Goal: Task Accomplishment & Management: Manage account settings

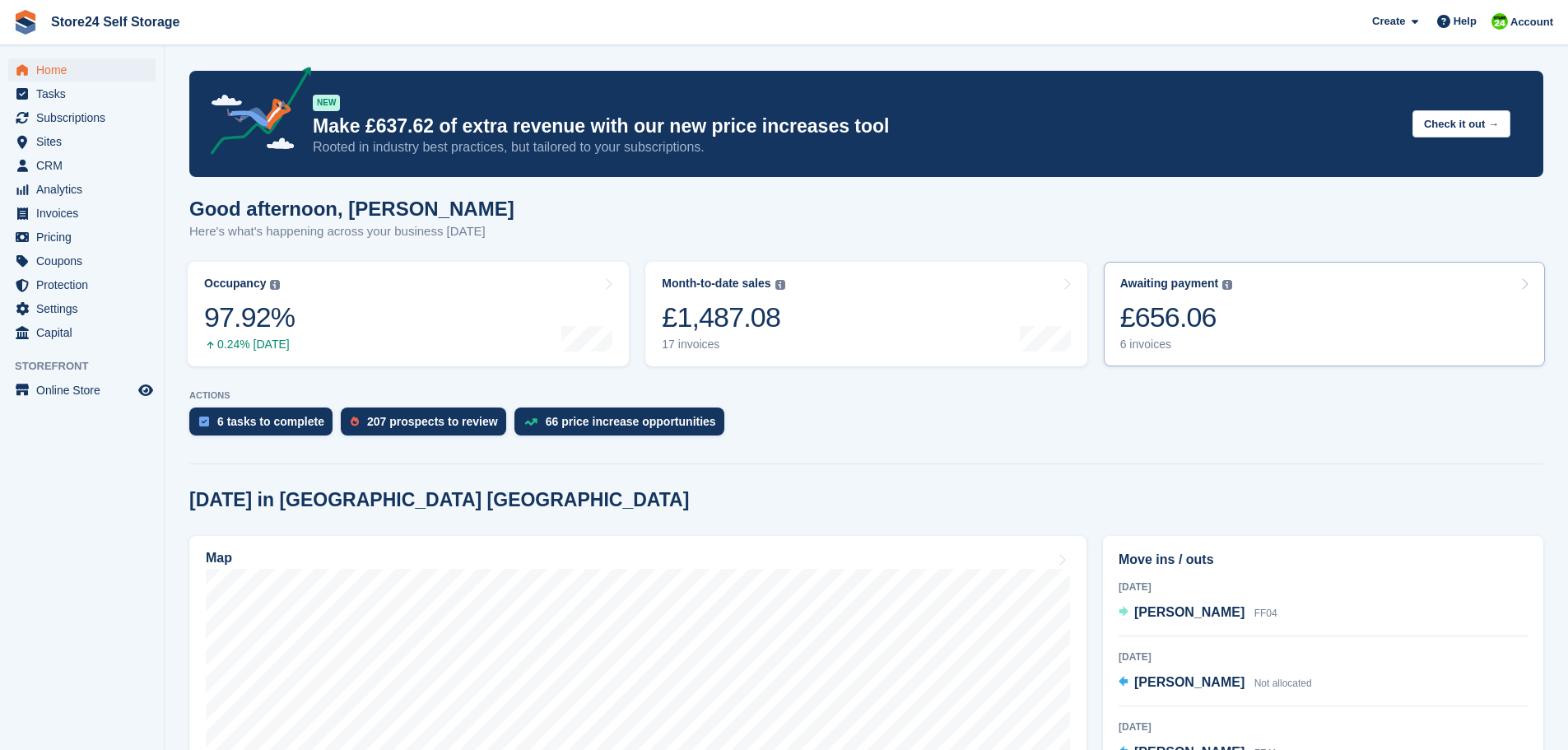
click at [1141, 334] on div "£656.06" at bounding box center [1177, 317] width 113 height 34
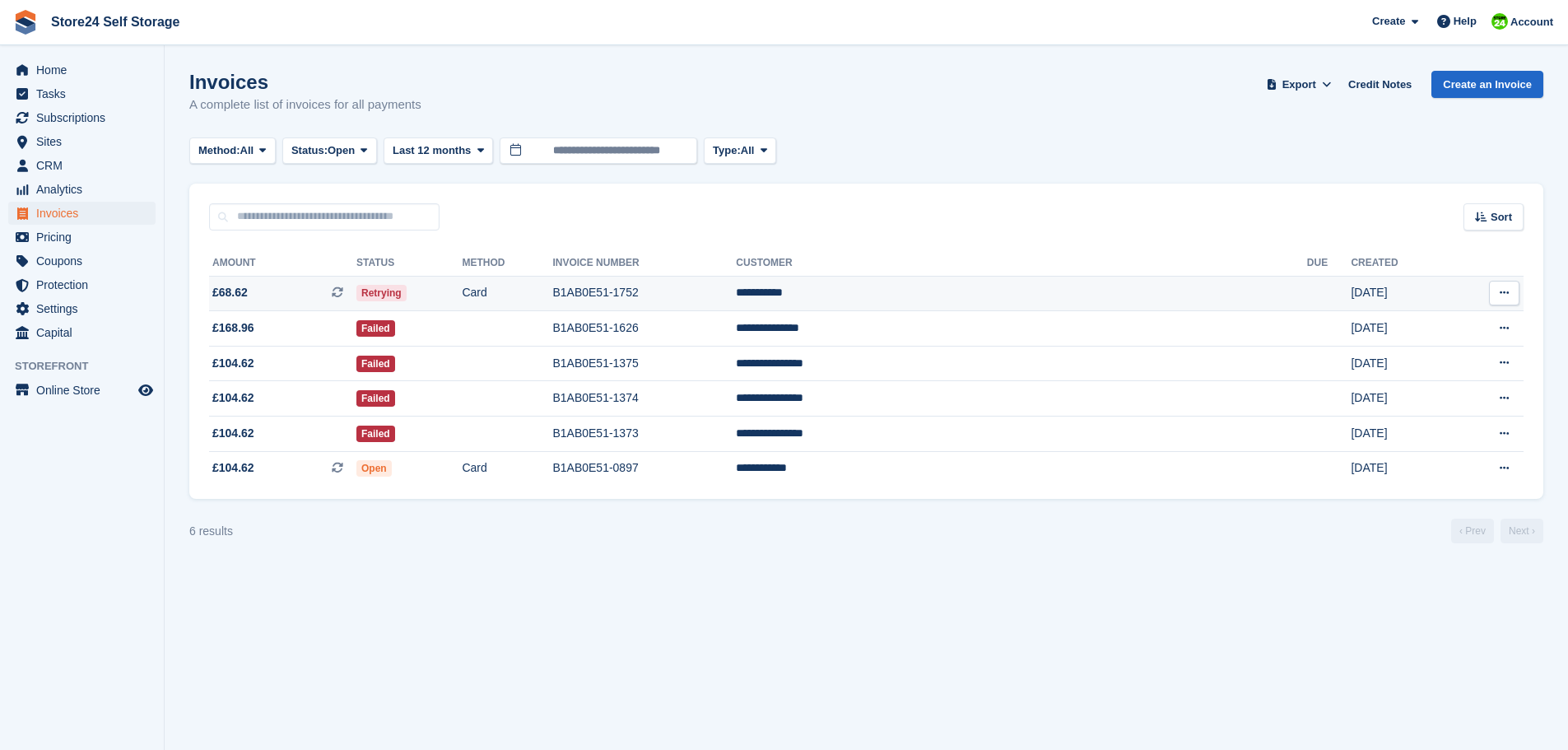
click at [553, 289] on td "Card" at bounding box center [507, 293] width 91 height 36
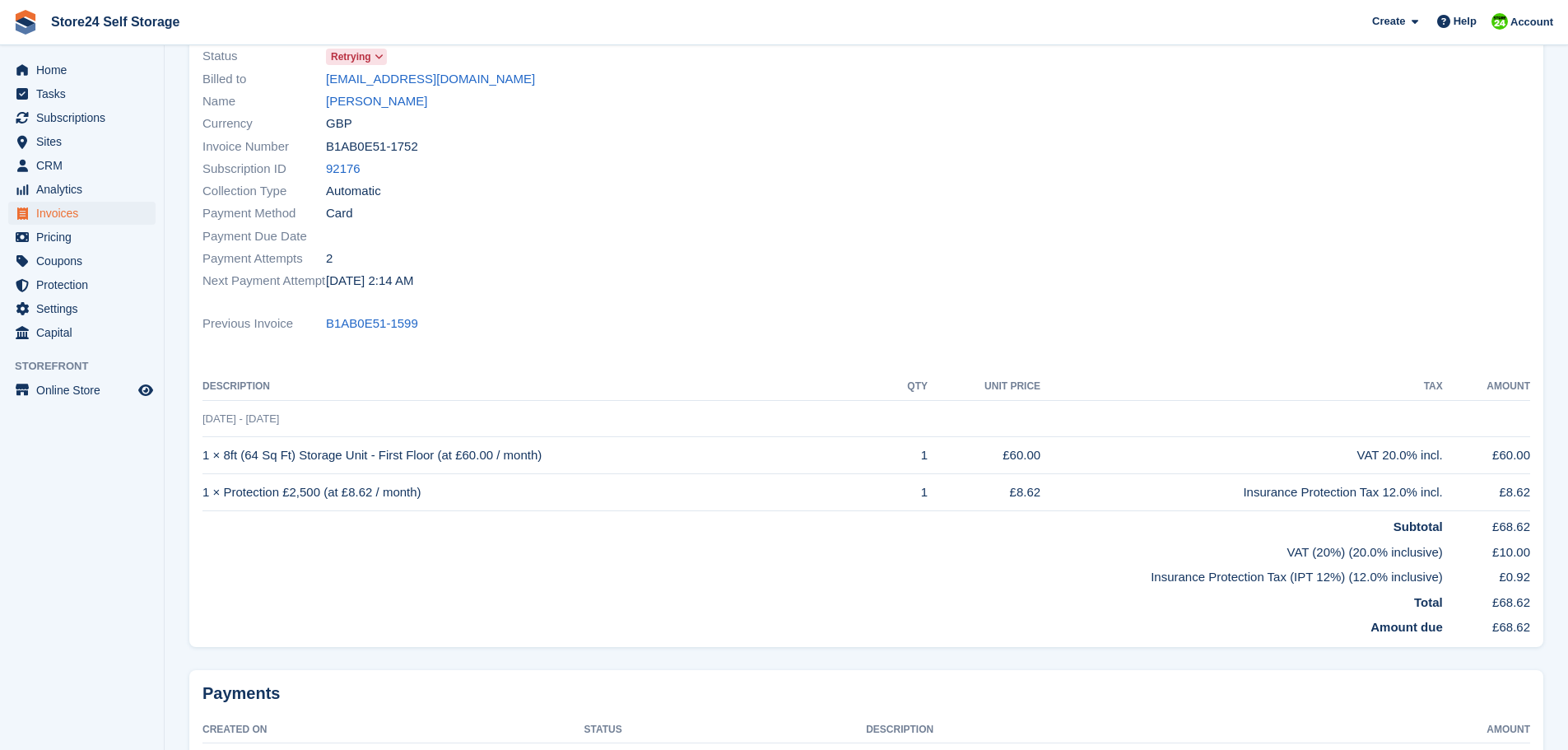
scroll to position [165, 0]
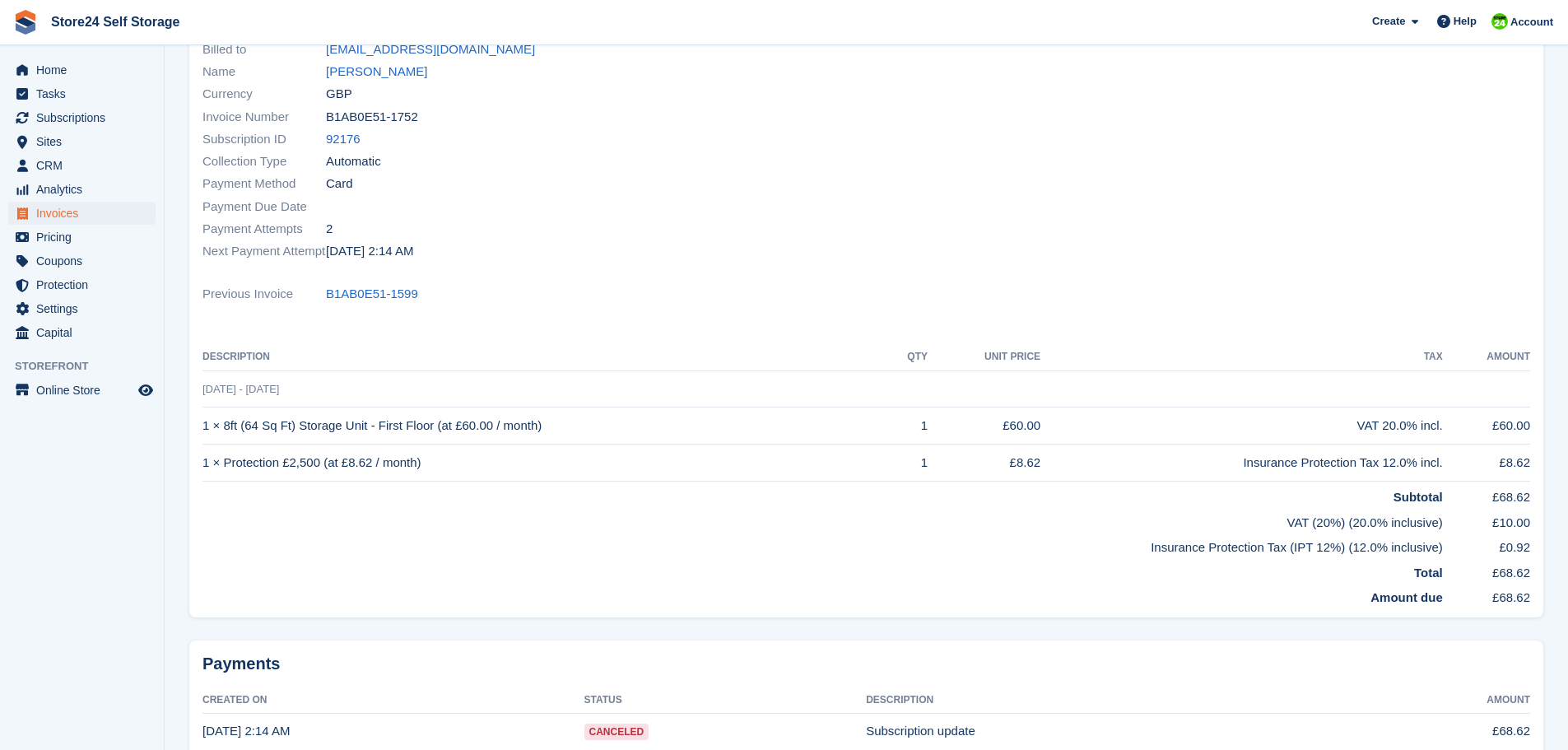
drag, startPoint x: 205, startPoint y: 427, endPoint x: 435, endPoint y: 463, distance: 232.8
click at [435, 463] on tbody "28 Aug - 28 Sep 1 × 8ft (64 Sq Ft) Storage Unit - First Floor (at £60.00 / mont…" at bounding box center [866, 489] width 1328 height 236
copy tbody "1 × 8ft (64 Sq Ft) Storage Unit - First Floor (at £60.00 / month) 1 £60.00 VAT …"
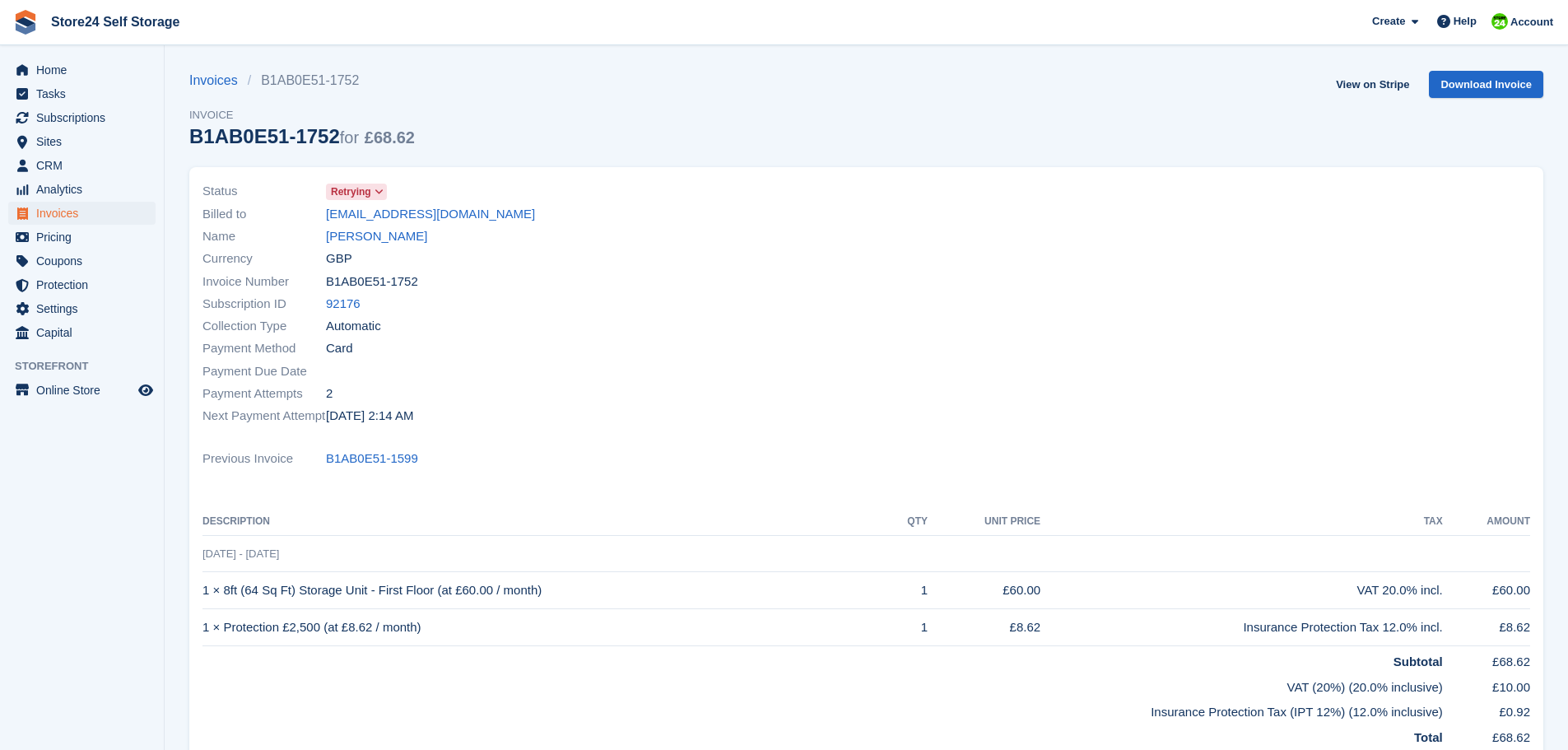
click at [652, 375] on div "Payment Due Date" at bounding box center [530, 371] width 655 height 22
click at [338, 241] on link "[PERSON_NAME]" at bounding box center [376, 236] width 101 height 19
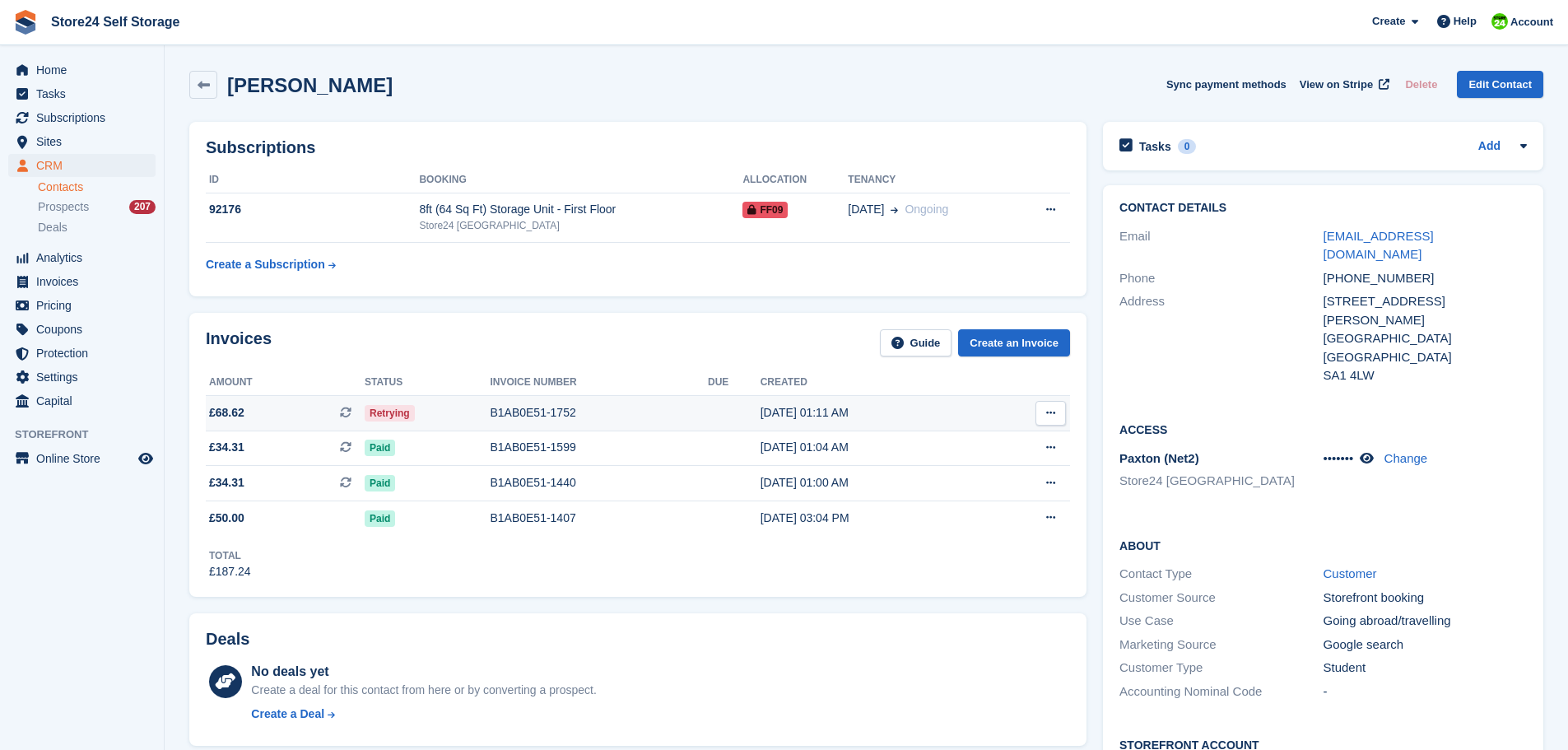
click at [517, 418] on div "B1AB0E51-1752" at bounding box center [599, 412] width 219 height 17
click at [1003, 343] on link "Create an Invoice" at bounding box center [1014, 343] width 112 height 27
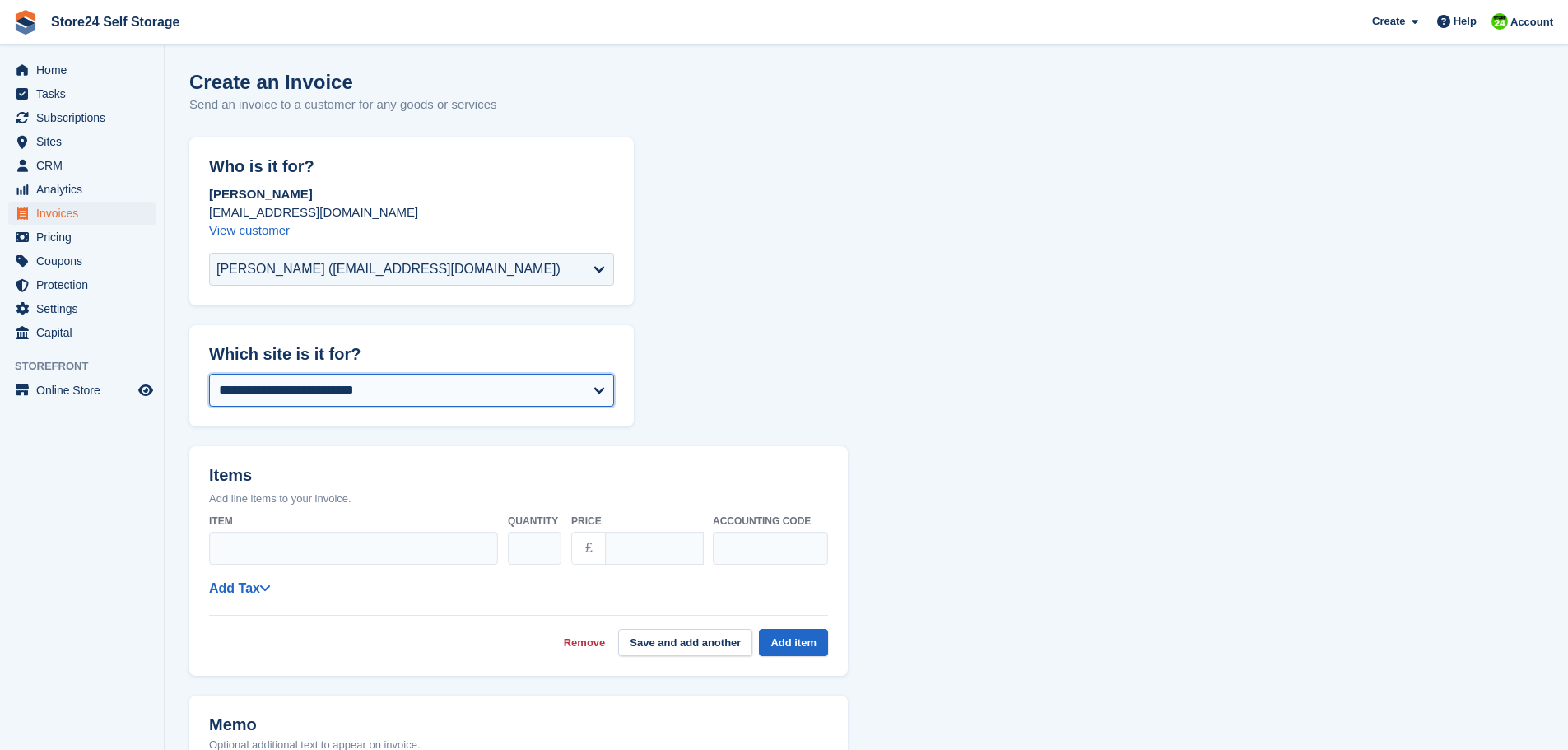
click at [349, 395] on select "**********" at bounding box center [412, 390] width 405 height 33
select select "****"
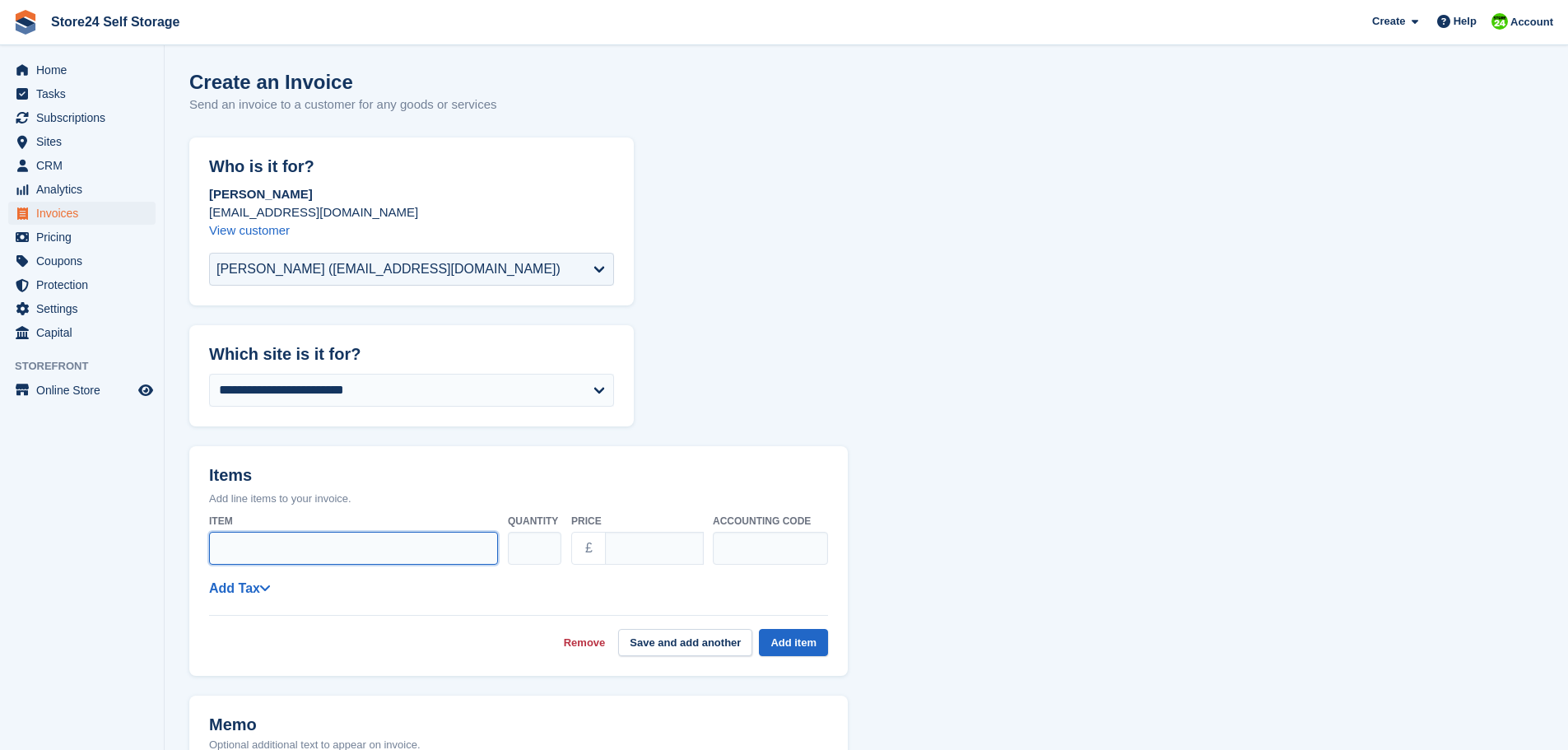
click at [236, 544] on input "Item" at bounding box center [354, 548] width 289 height 33
paste input "**********"
click at [289, 550] on input "**********" at bounding box center [354, 548] width 289 height 33
click at [491, 548] on input "**********" at bounding box center [354, 548] width 289 height 33
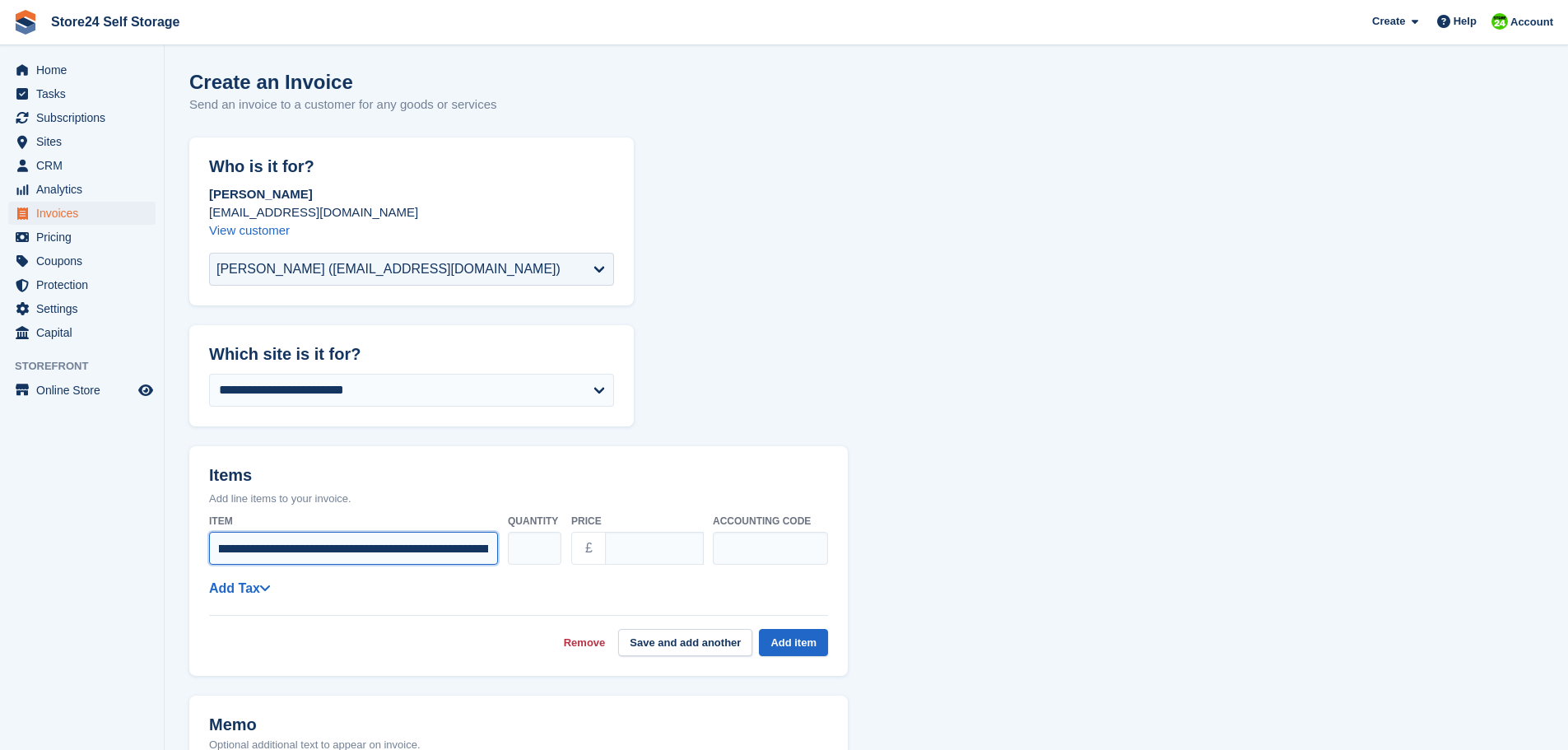
scroll to position [0, 0]
type input "**********"
click at [662, 547] on input "****" at bounding box center [655, 548] width 99 height 33
type input "*"
type input "*****"
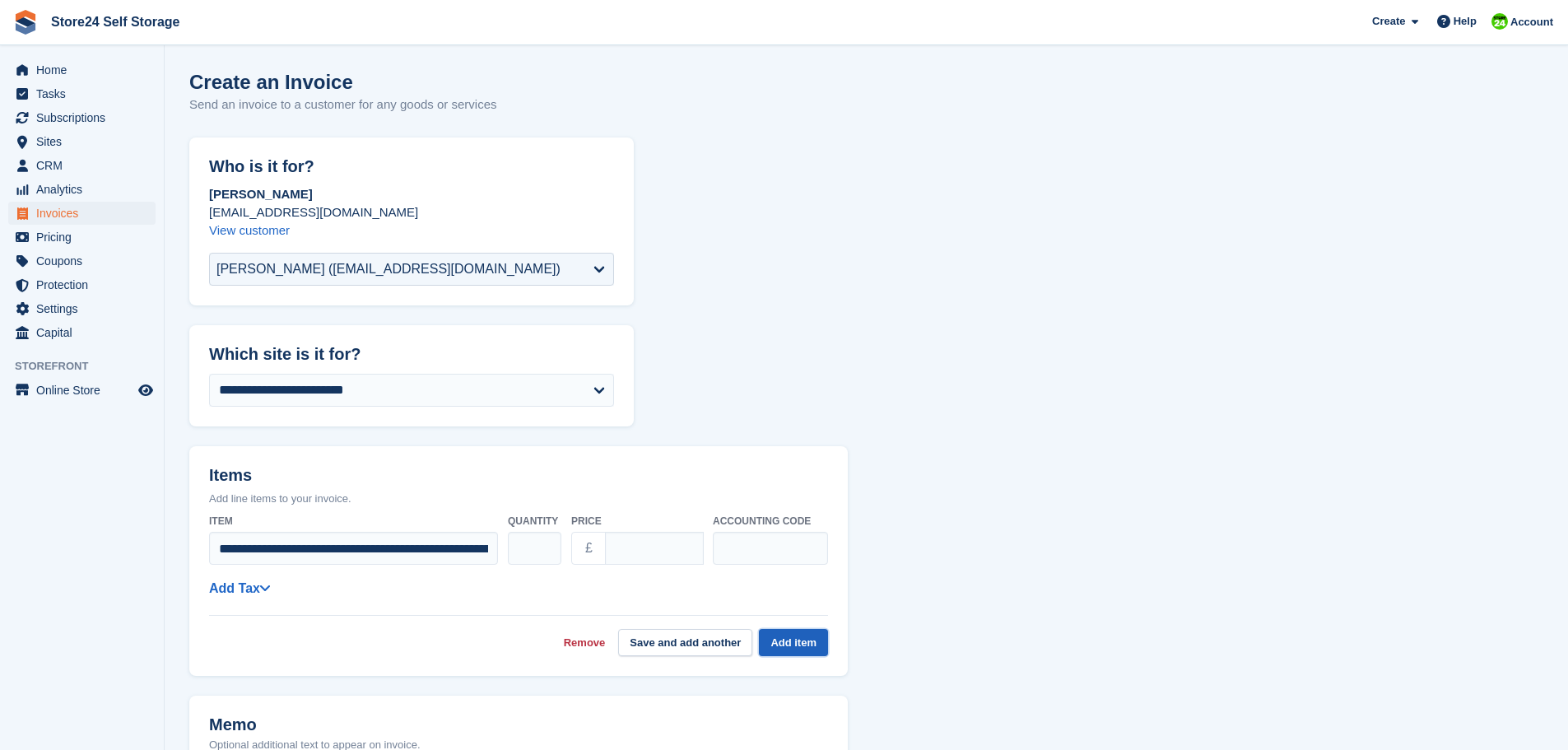
click at [787, 638] on button "Add item" at bounding box center [793, 643] width 69 height 27
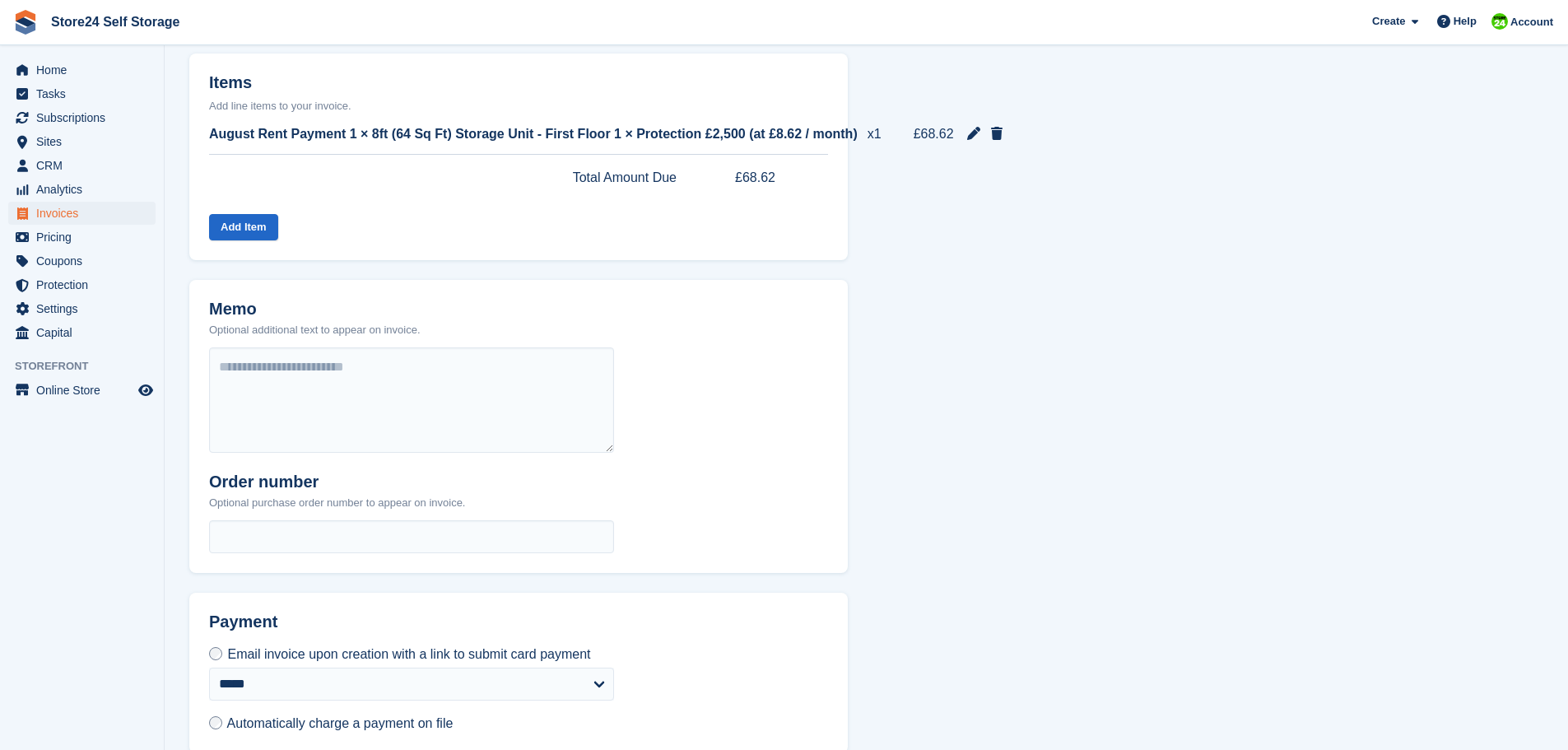
scroll to position [474, 0]
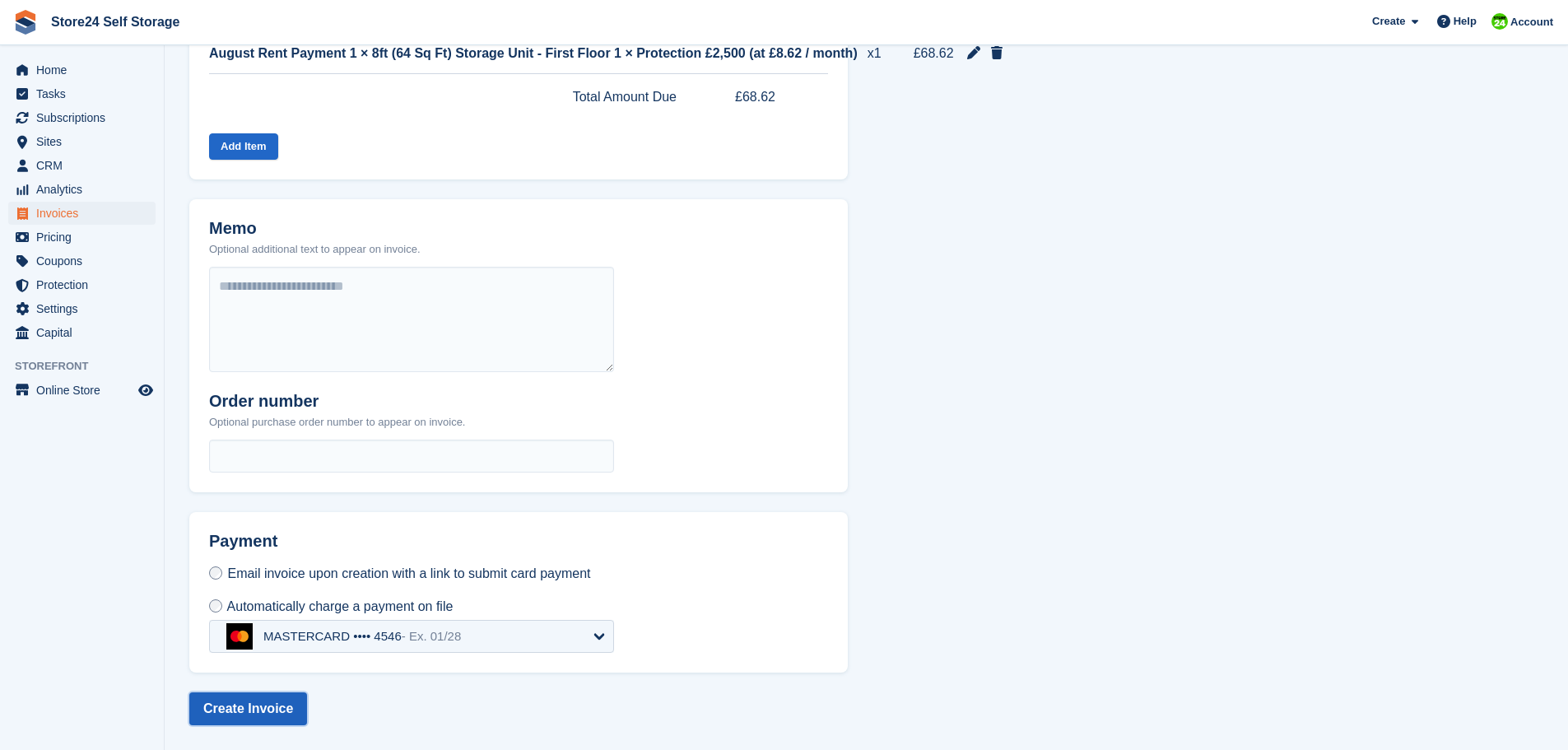
click at [226, 712] on button "Create Invoice" at bounding box center [248, 708] width 117 height 33
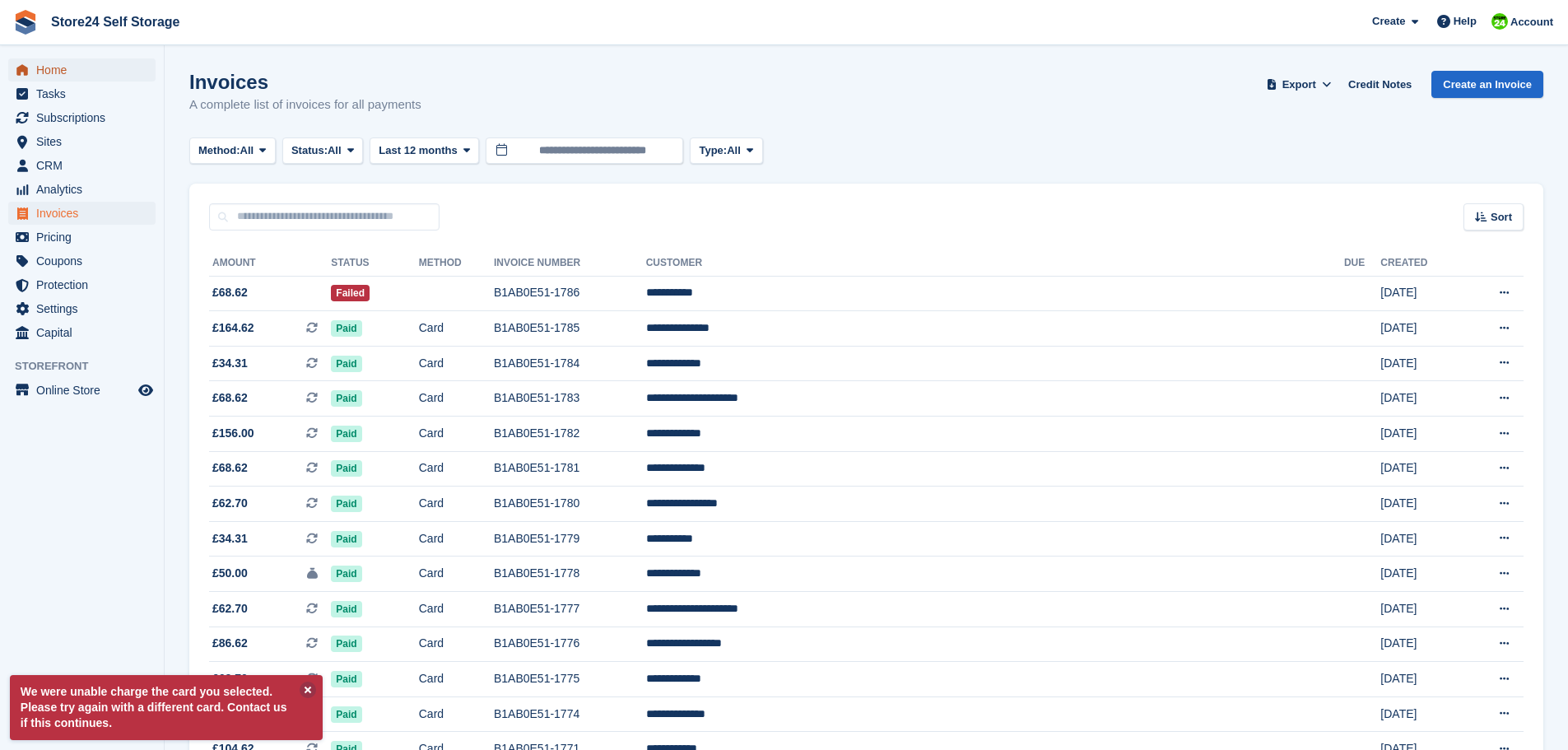
click at [53, 73] on span "Home" at bounding box center [86, 70] width 99 height 23
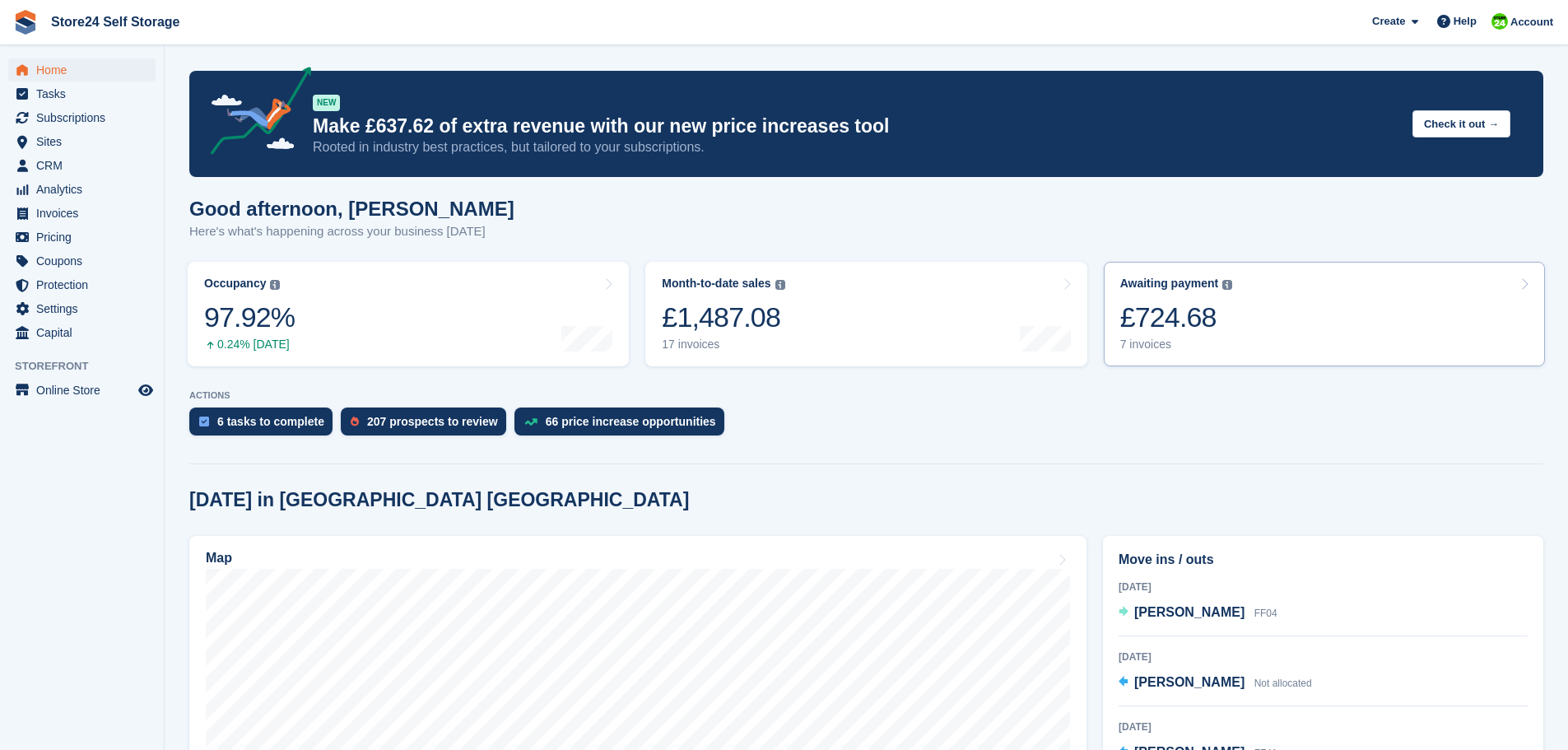
click at [1181, 324] on div "£724.68" at bounding box center [1177, 317] width 113 height 34
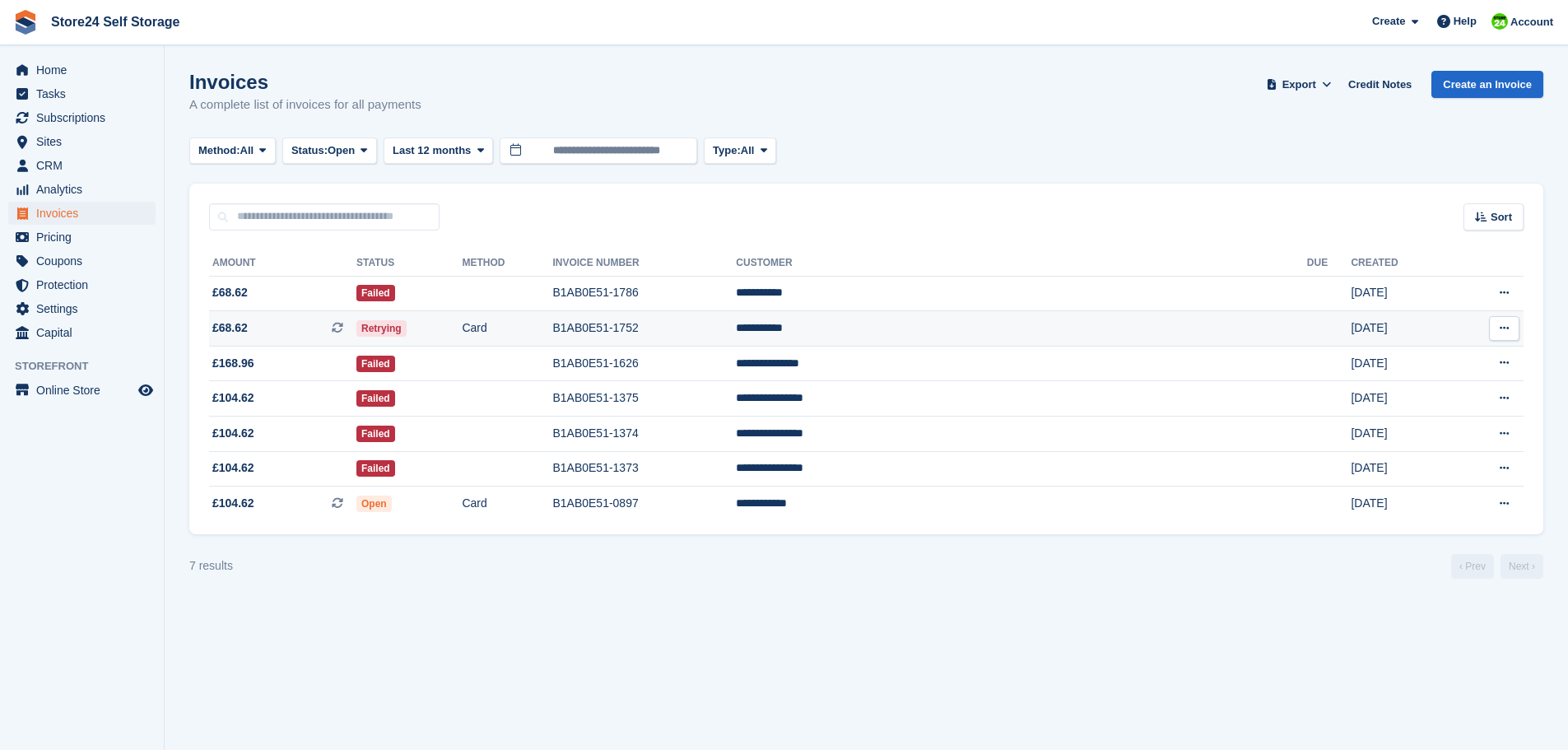
click at [736, 327] on td "B1AB0E51-1752" at bounding box center [645, 329] width 184 height 36
click at [736, 294] on td "B1AB0E51-1786" at bounding box center [645, 293] width 184 height 36
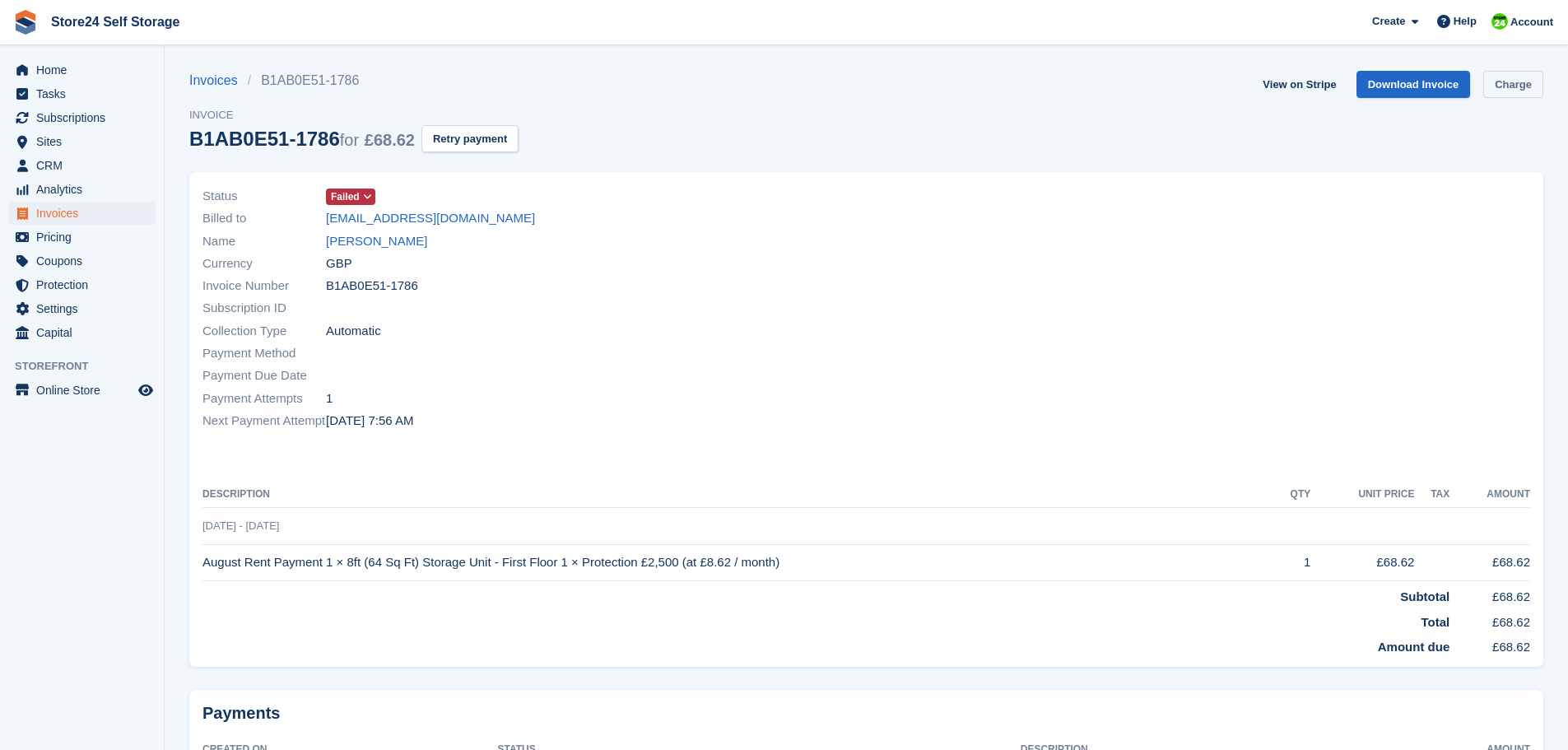
click at [1504, 85] on link "Charge" at bounding box center [1514, 84] width 60 height 27
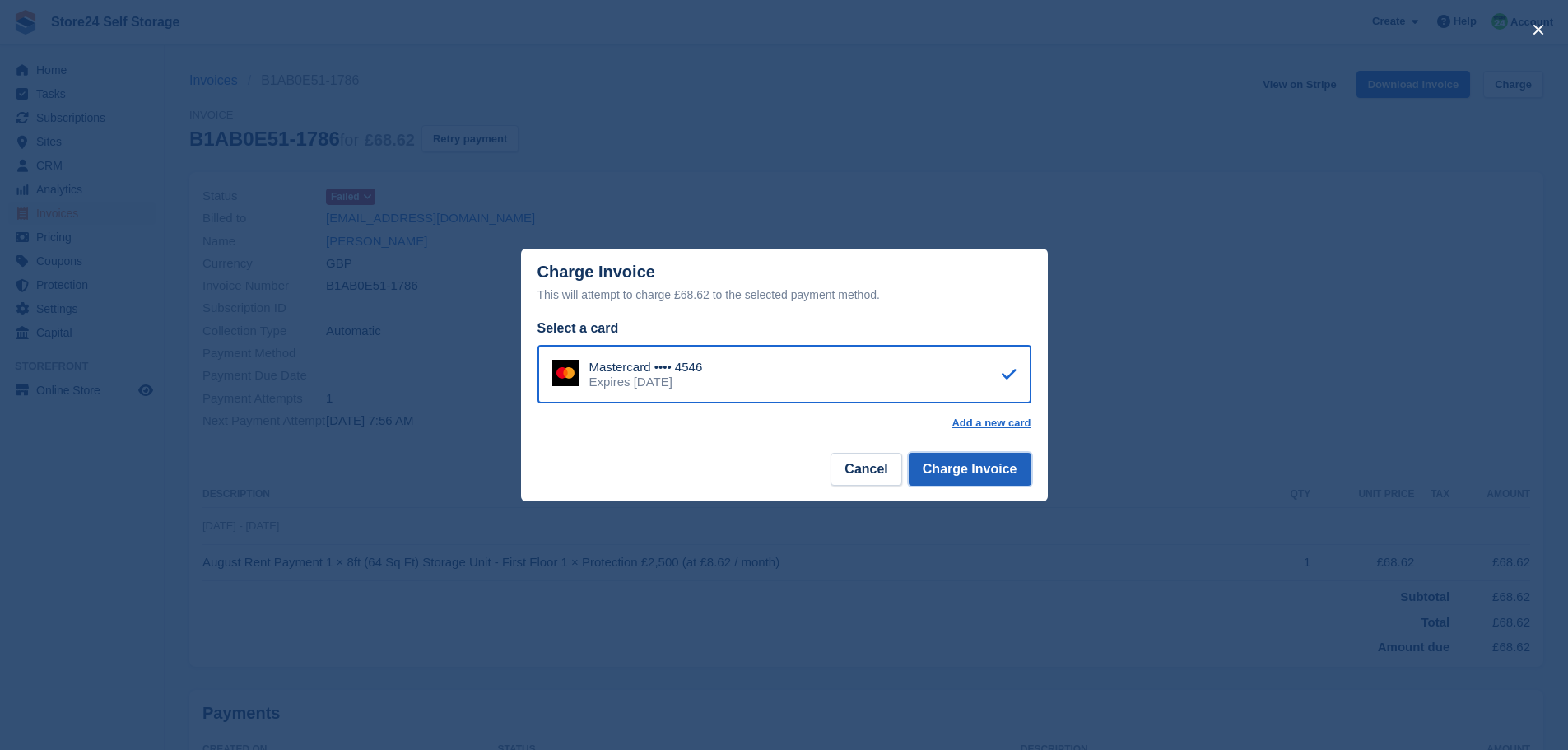
click at [987, 466] on button "Charge Invoice" at bounding box center [970, 469] width 122 height 33
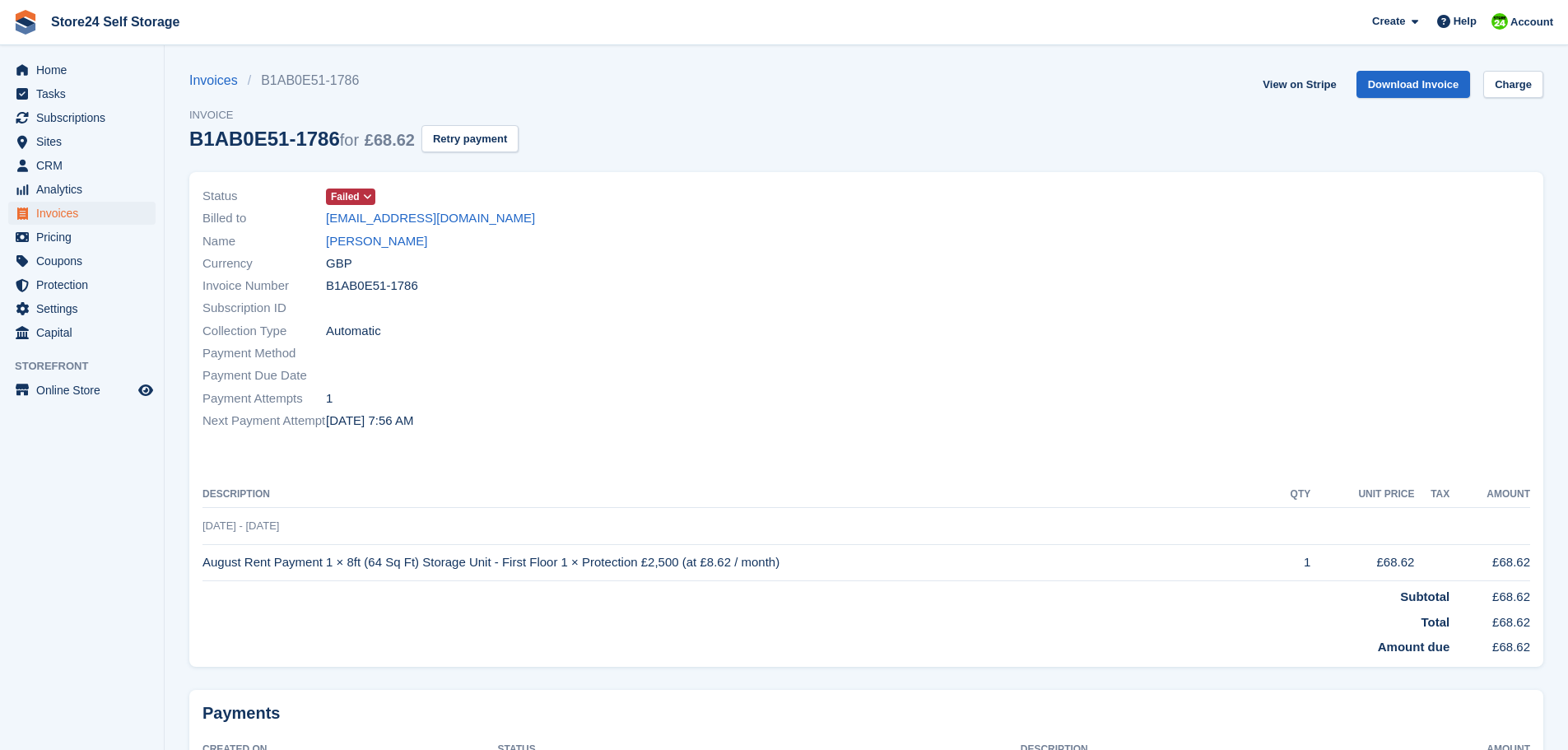
click at [355, 252] on div "Currency GBP" at bounding box center [530, 263] width 655 height 22
click at [356, 247] on link "Ridwan Yaya" at bounding box center [376, 241] width 101 height 19
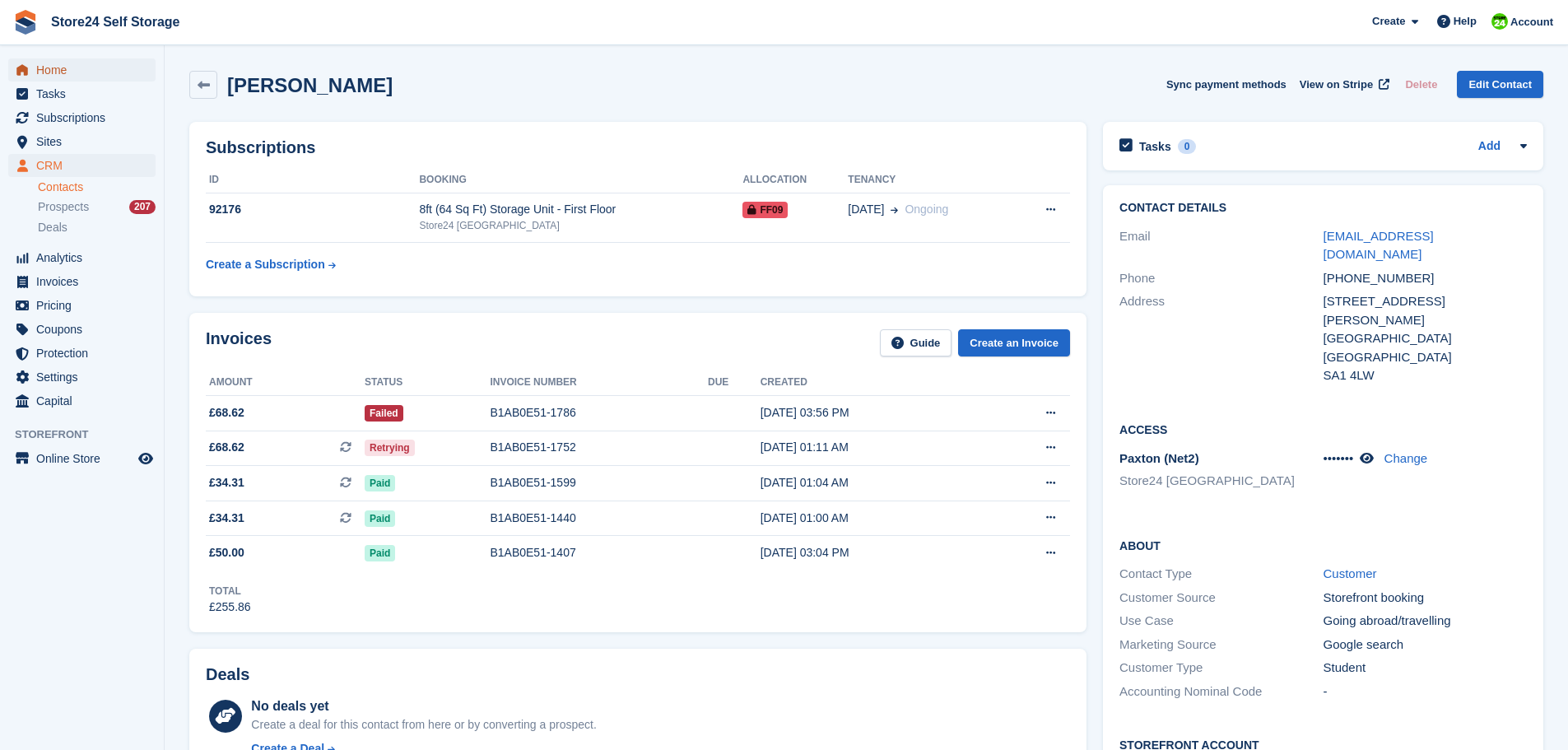
click at [58, 69] on span "Home" at bounding box center [86, 70] width 99 height 23
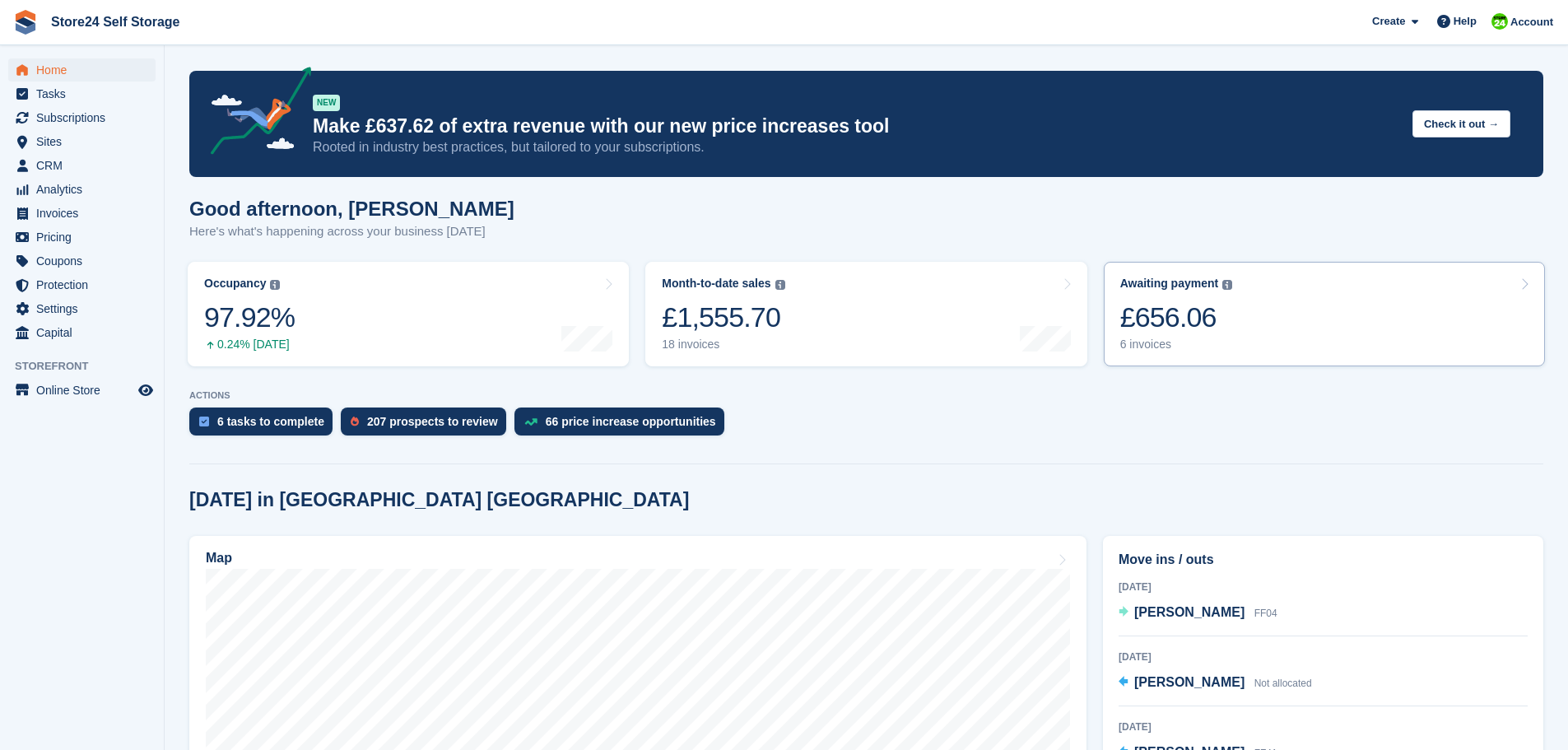
click at [1154, 326] on div "£656.06" at bounding box center [1177, 317] width 113 height 34
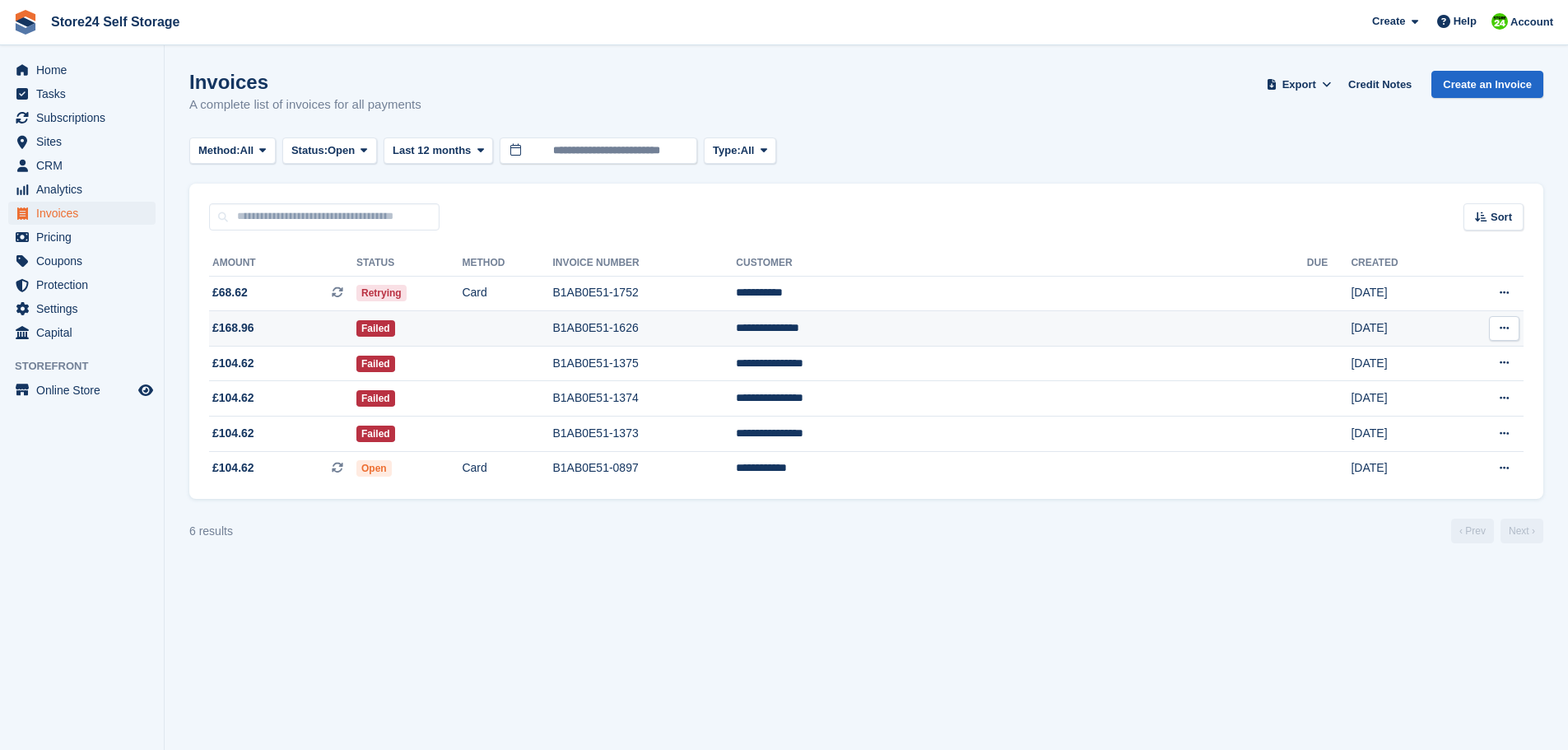
click at [462, 329] on td "Failed" at bounding box center [409, 329] width 105 height 36
click at [68, 74] on span "Home" at bounding box center [86, 70] width 99 height 23
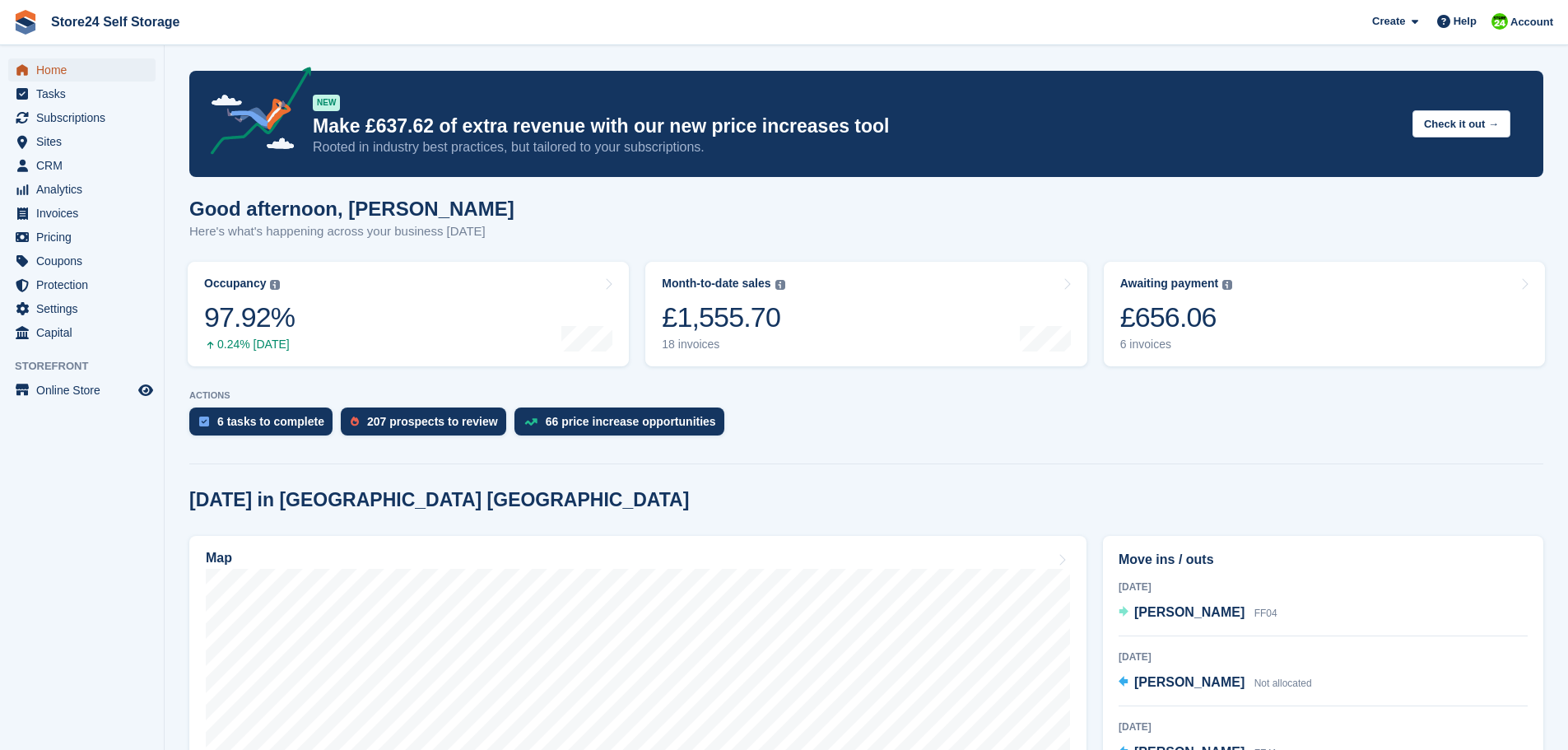
click at [66, 76] on span "Home" at bounding box center [86, 70] width 99 height 23
click at [1178, 318] on div "£656.06" at bounding box center [1177, 317] width 113 height 34
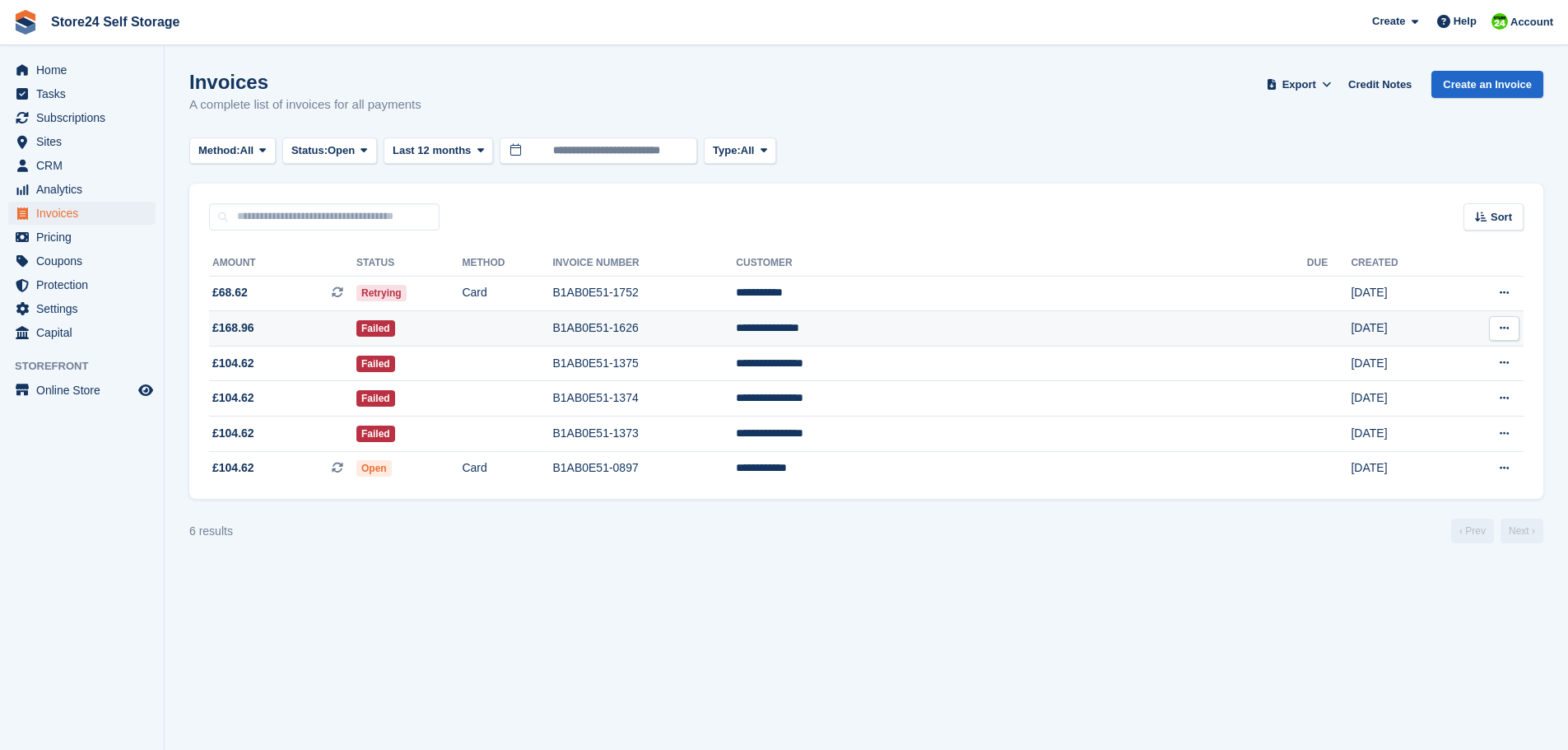
click at [991, 328] on td "**********" at bounding box center [1022, 329] width 571 height 36
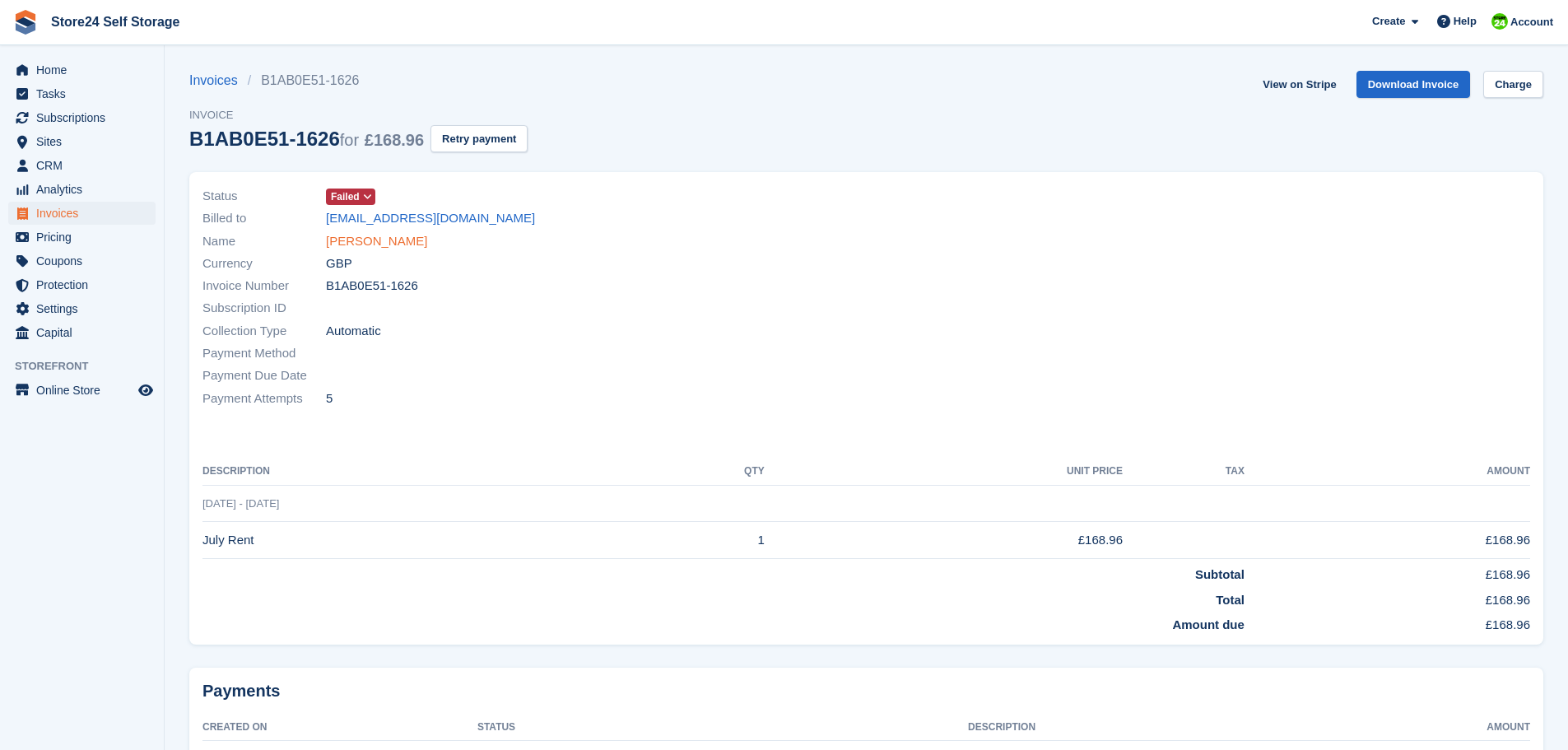
click at [387, 246] on link "[PERSON_NAME]" at bounding box center [376, 241] width 101 height 19
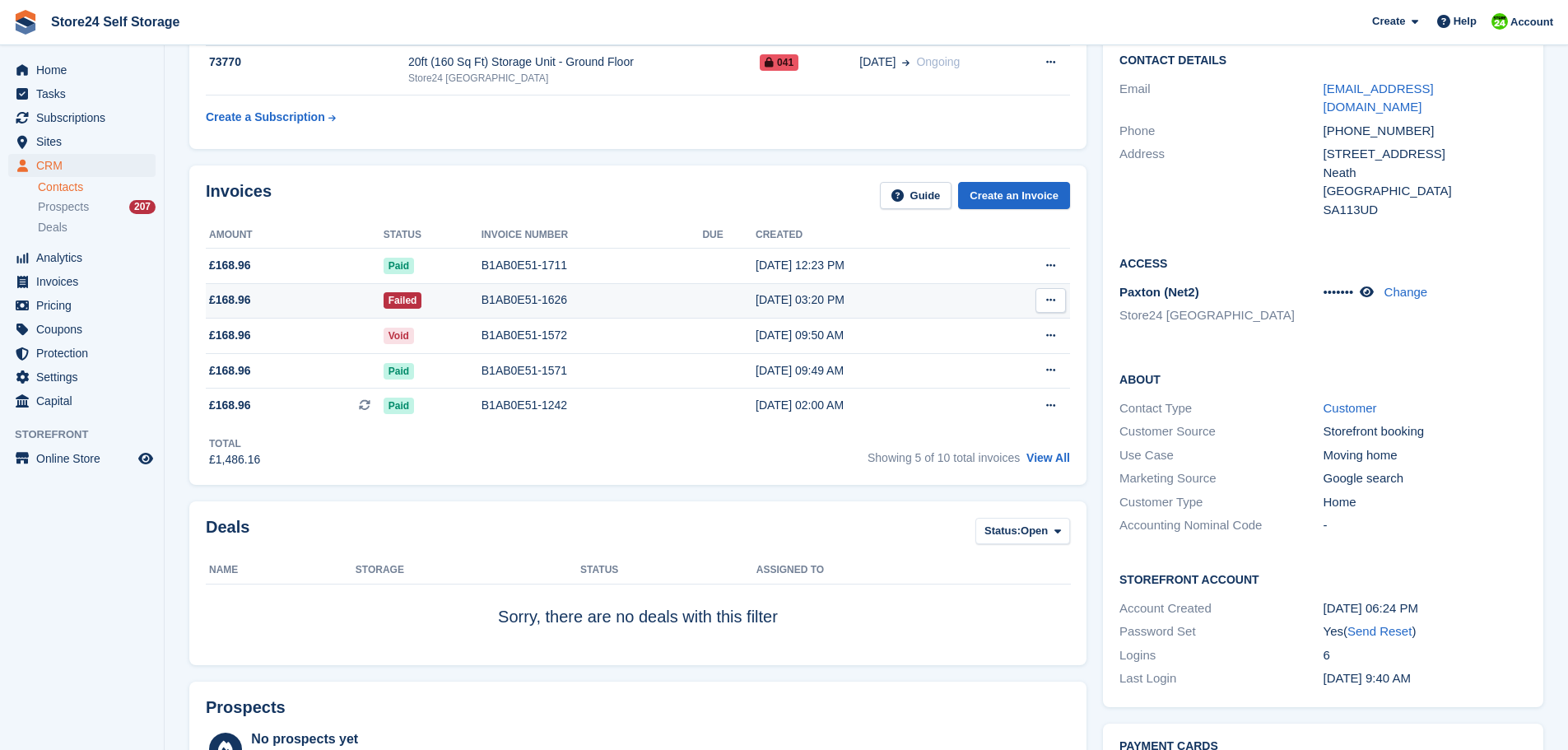
scroll to position [165, 0]
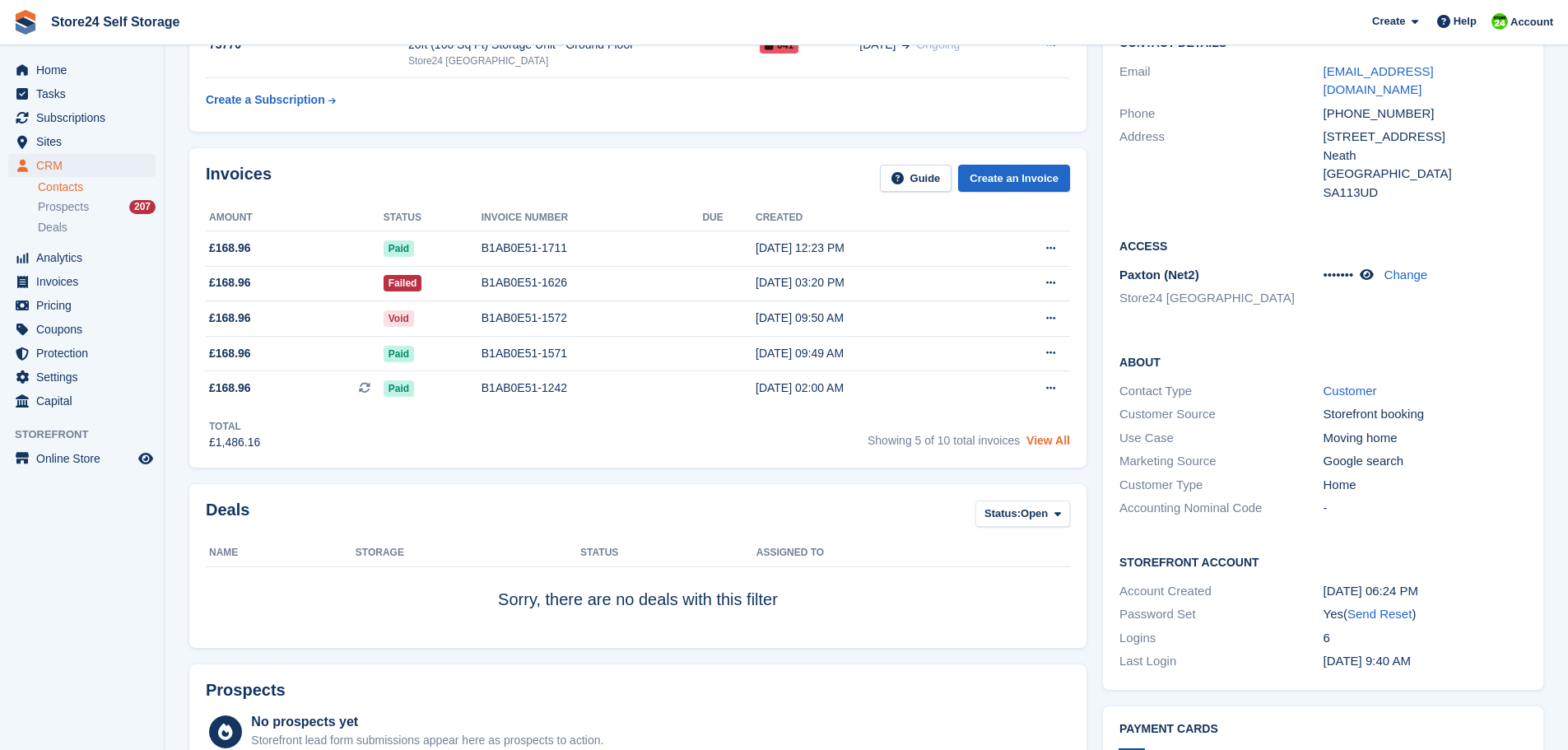
click at [1054, 441] on link "View All" at bounding box center [1048, 440] width 43 height 13
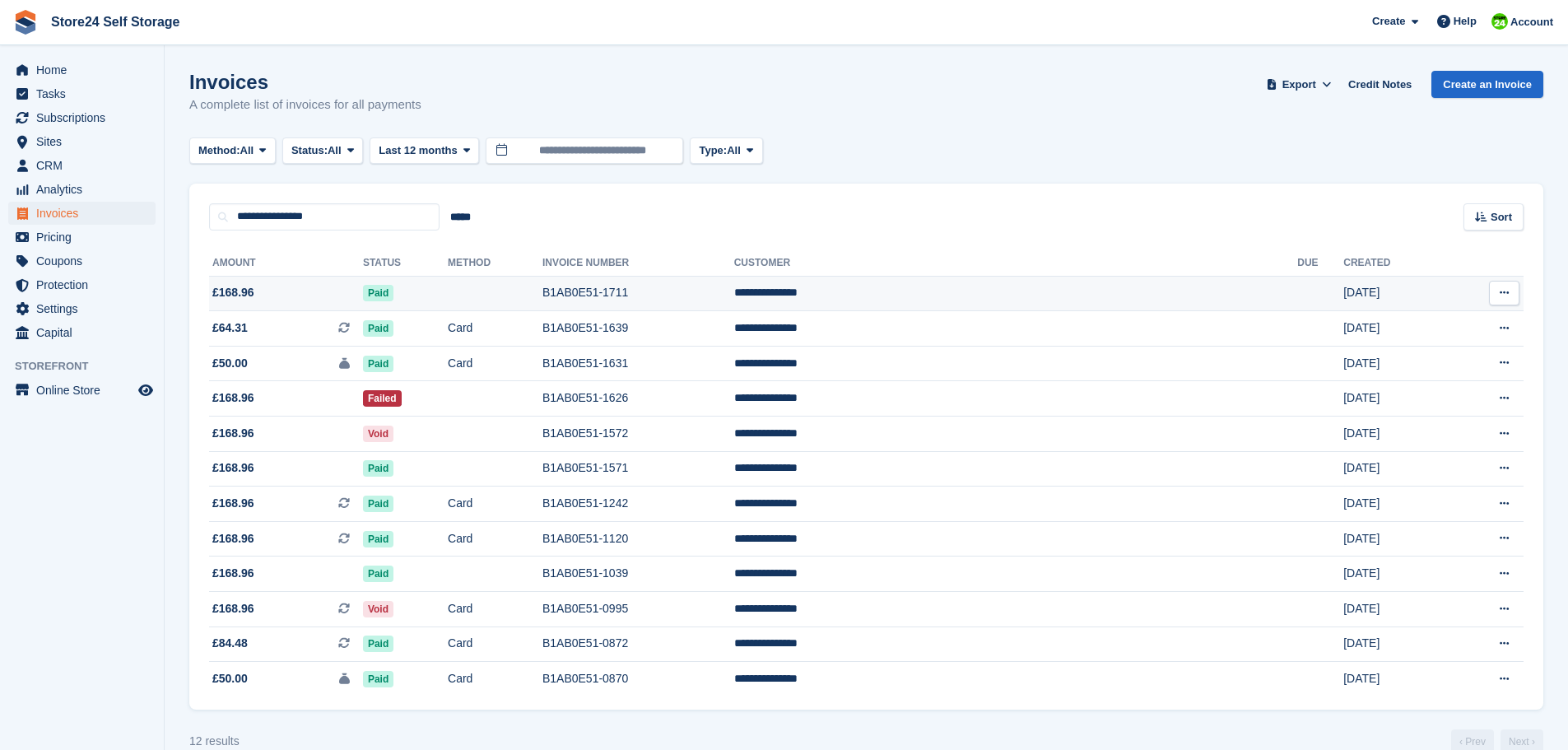
click at [448, 293] on td "Paid" at bounding box center [406, 293] width 85 height 36
click at [714, 400] on td "B1AB0E51-1626" at bounding box center [639, 399] width 192 height 36
click at [47, 72] on span "Home" at bounding box center [86, 70] width 99 height 23
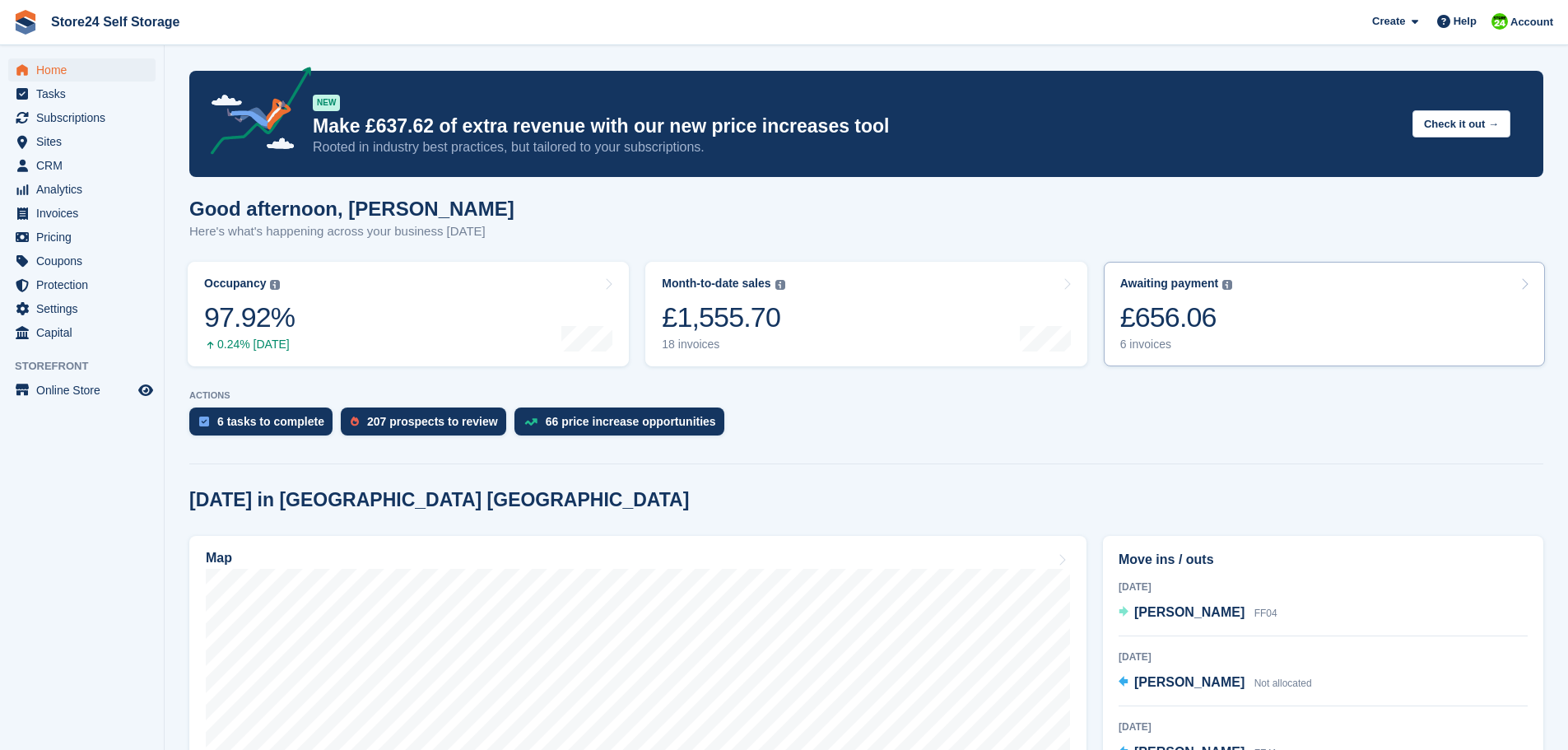
click at [1159, 320] on div "£656.06" at bounding box center [1177, 317] width 113 height 34
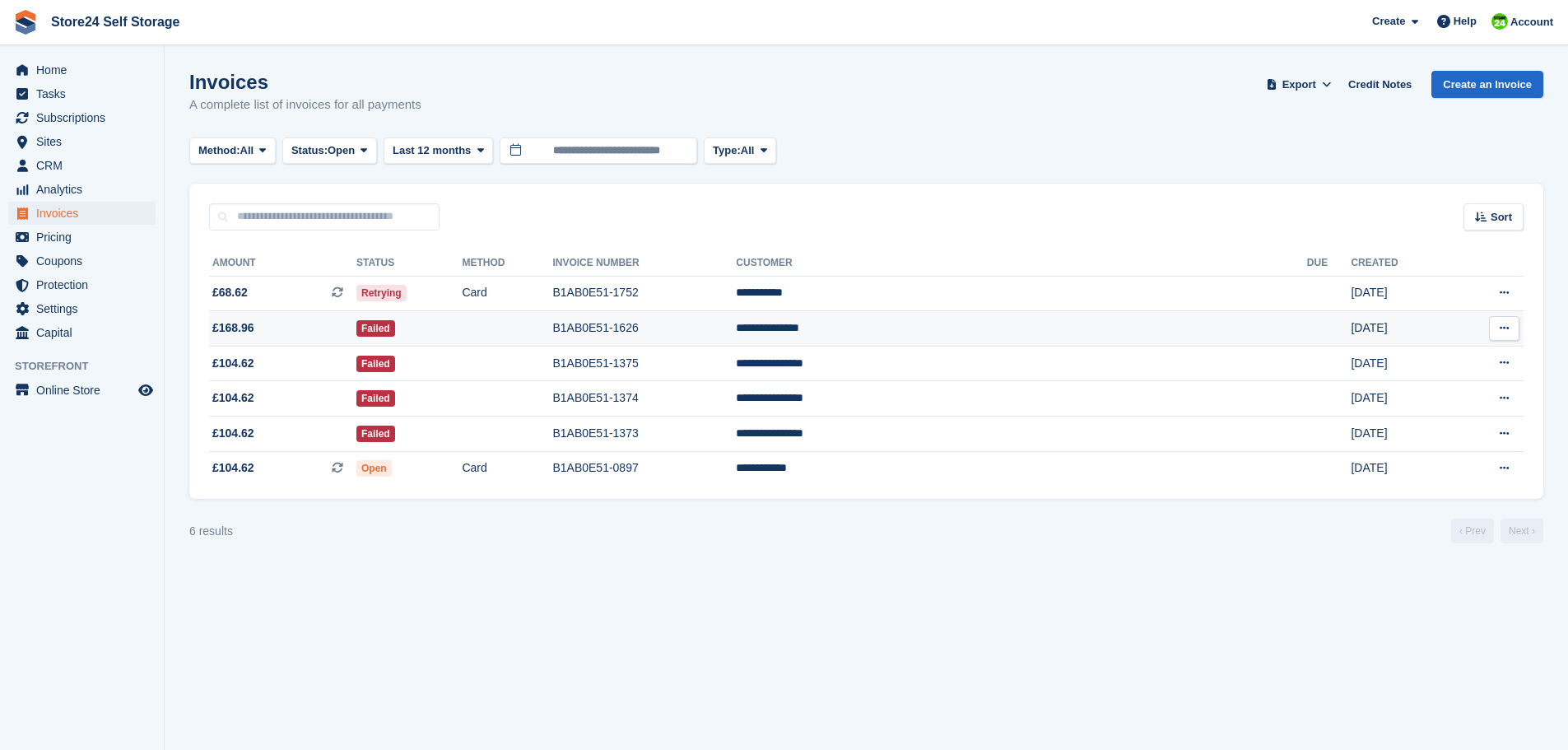
click at [736, 323] on td "B1AB0E51-1626" at bounding box center [645, 329] width 184 height 36
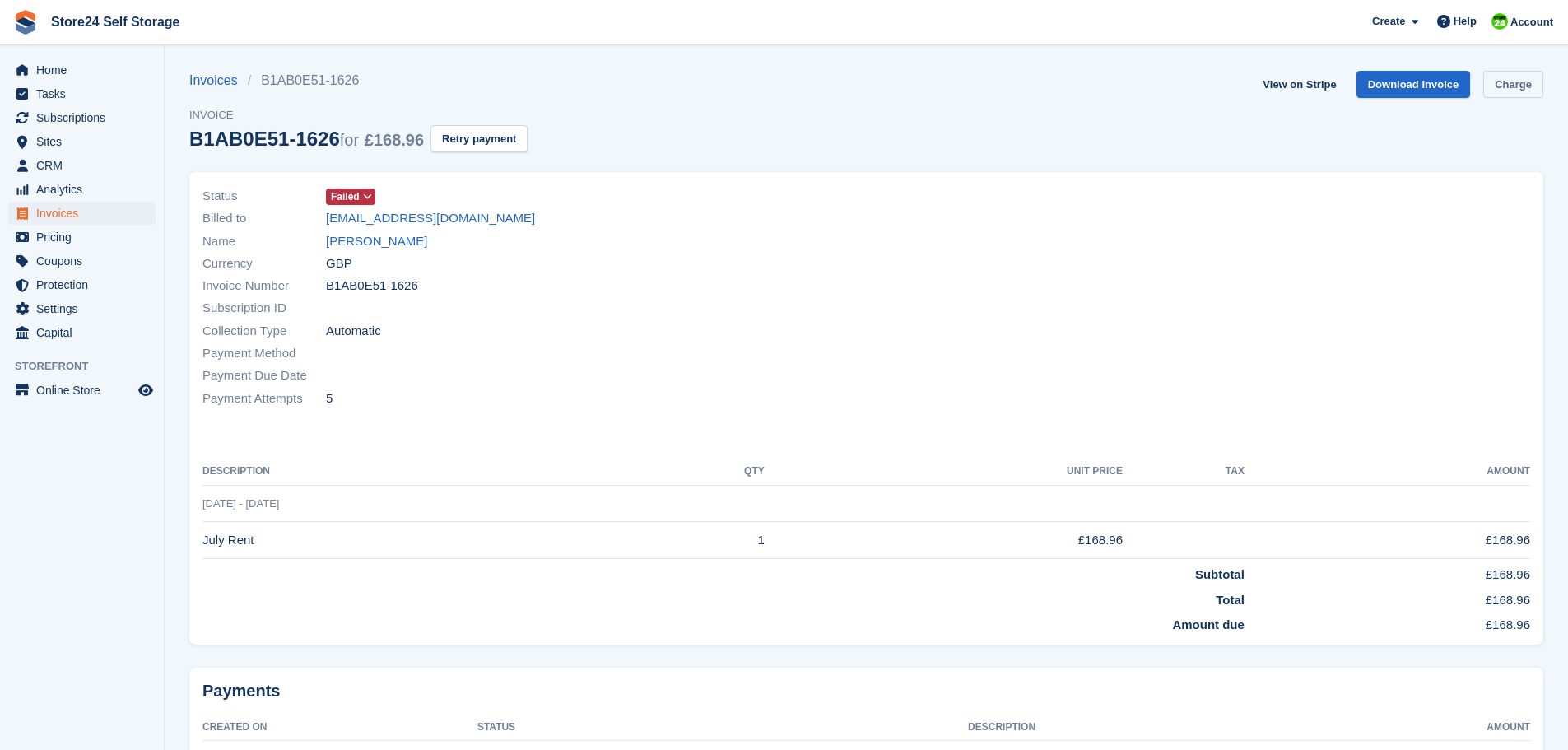
click at [1516, 85] on link "Charge" at bounding box center [1514, 84] width 60 height 27
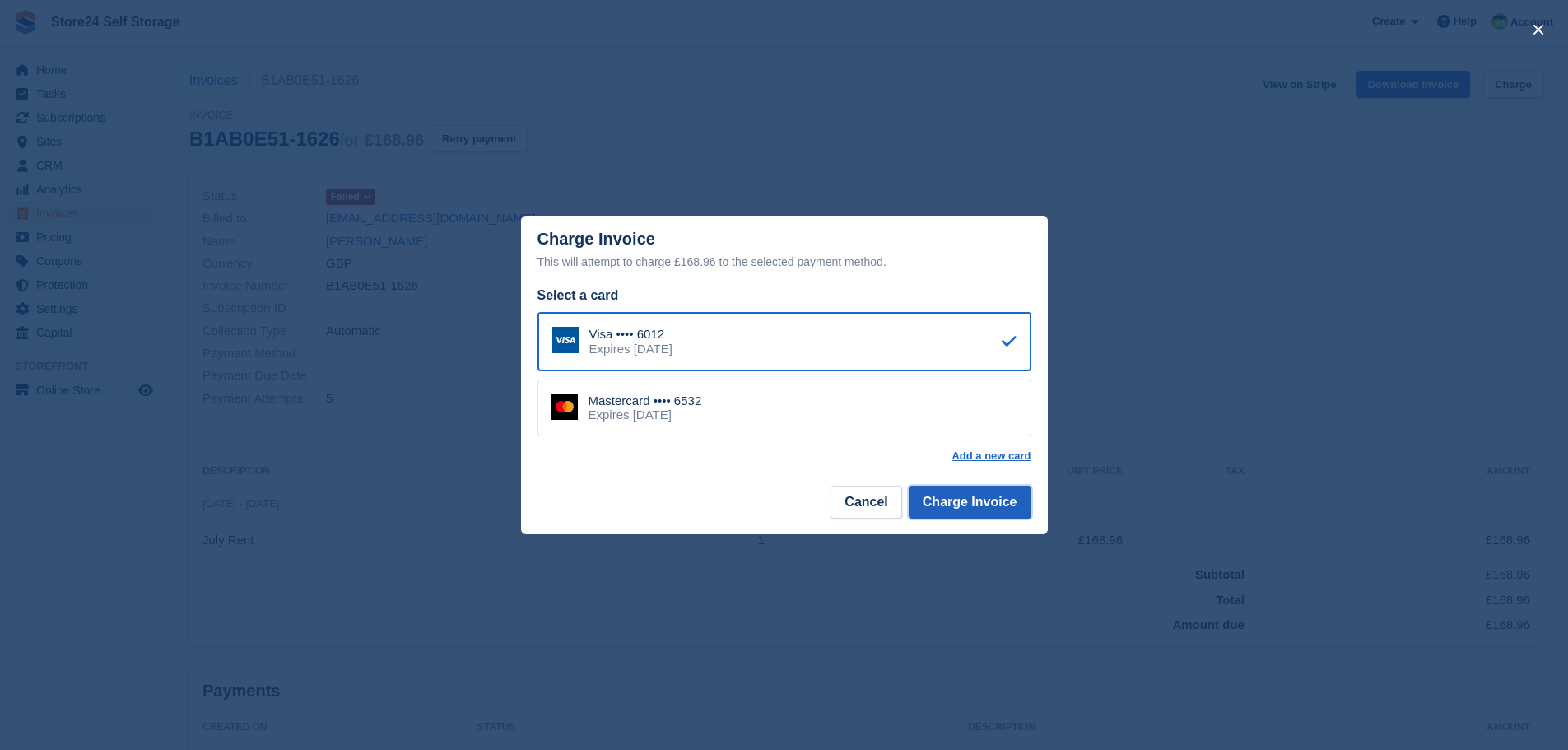
click at [997, 512] on button "Charge Invoice" at bounding box center [970, 502] width 122 height 33
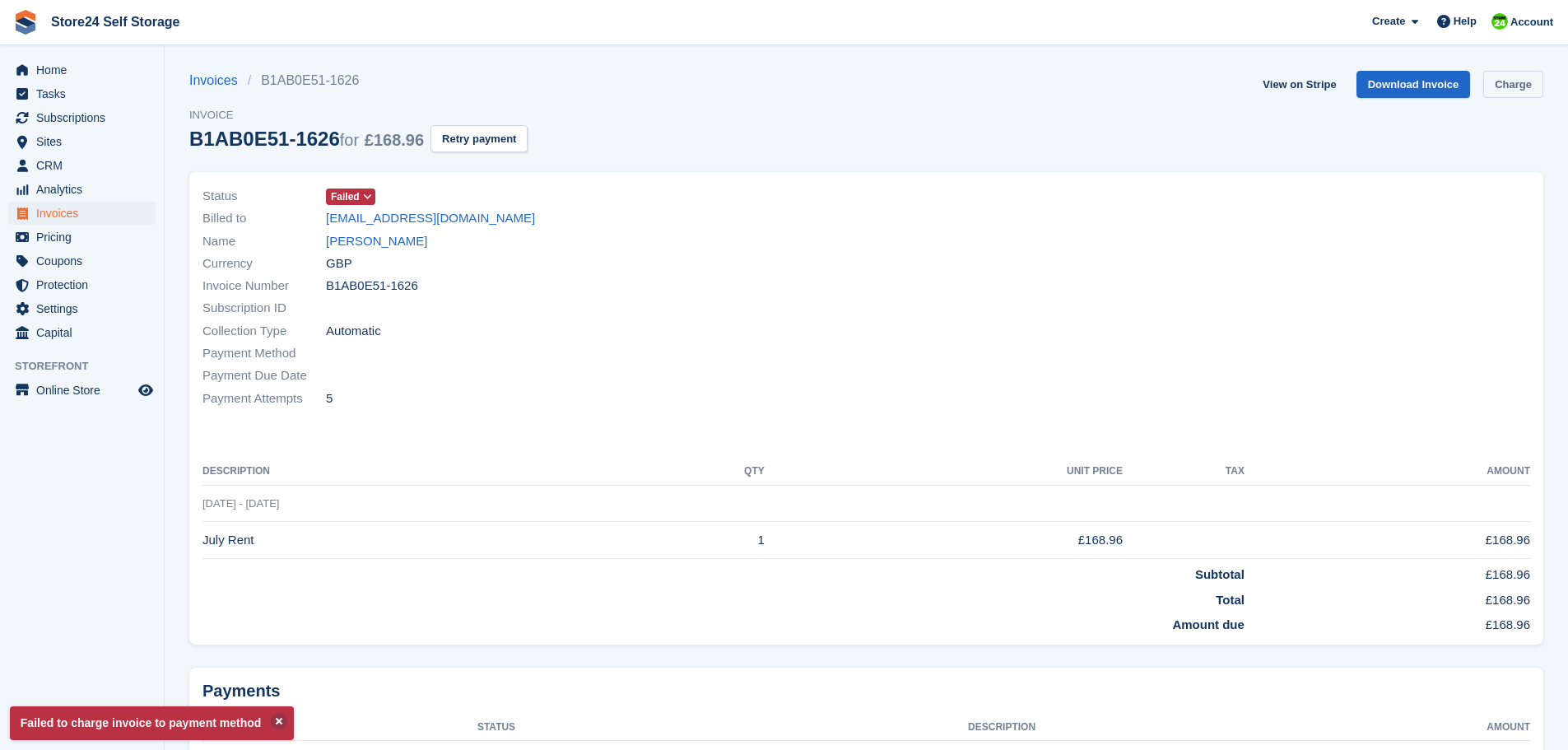
click at [1514, 88] on link "Charge" at bounding box center [1514, 84] width 60 height 27
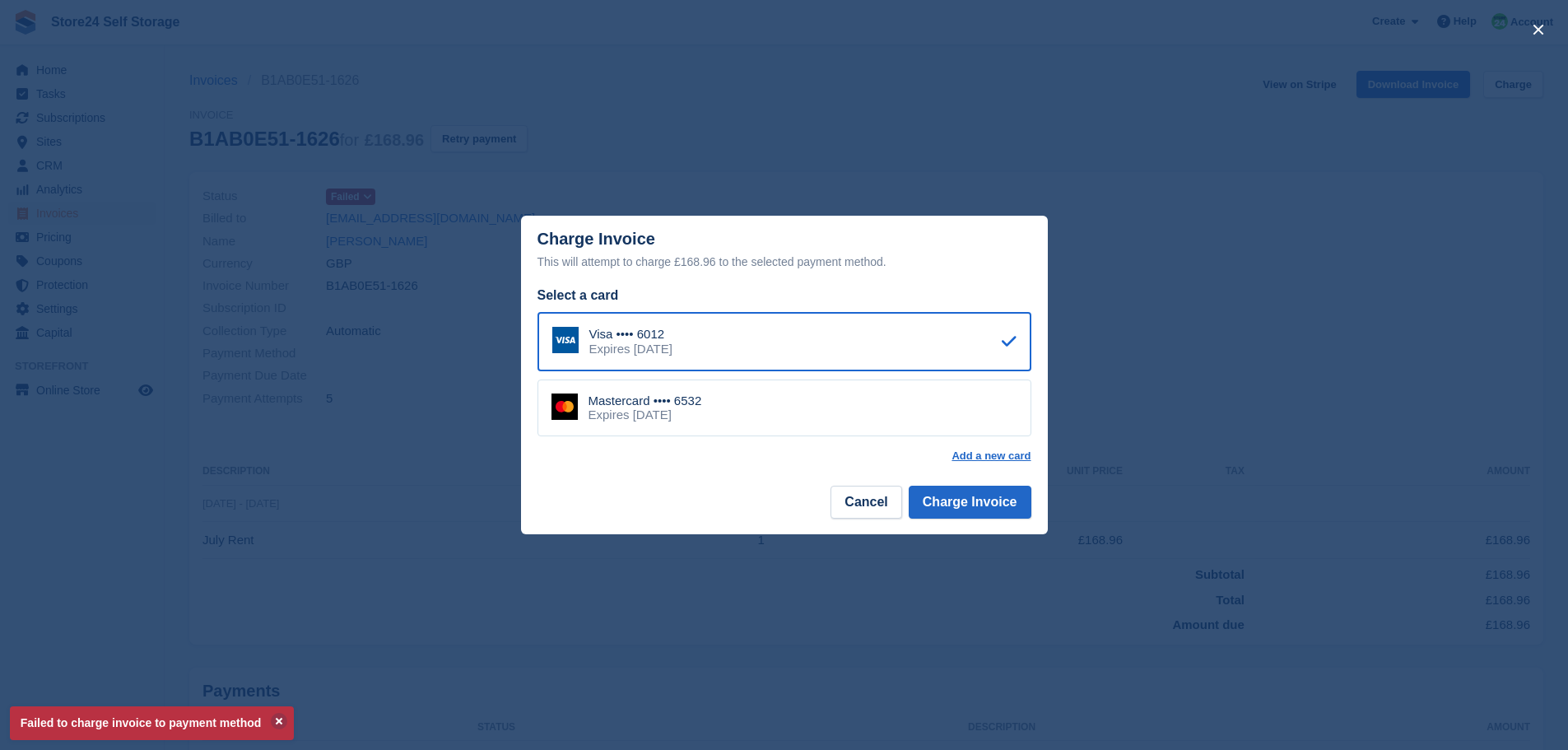
click at [662, 406] on div "Mastercard •••• 6532" at bounding box center [645, 401] width 114 height 14
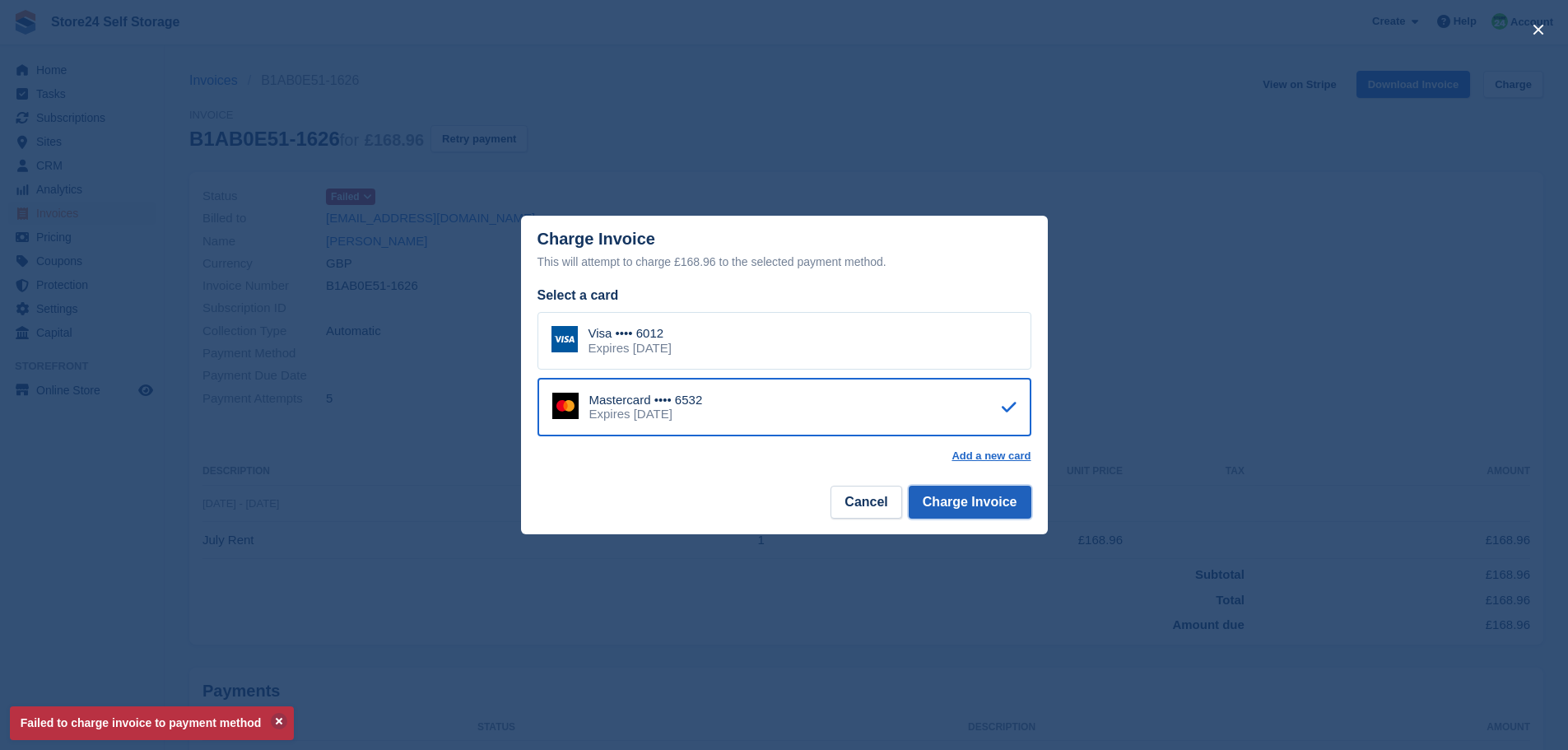
click at [976, 502] on button "Charge Invoice" at bounding box center [970, 502] width 122 height 33
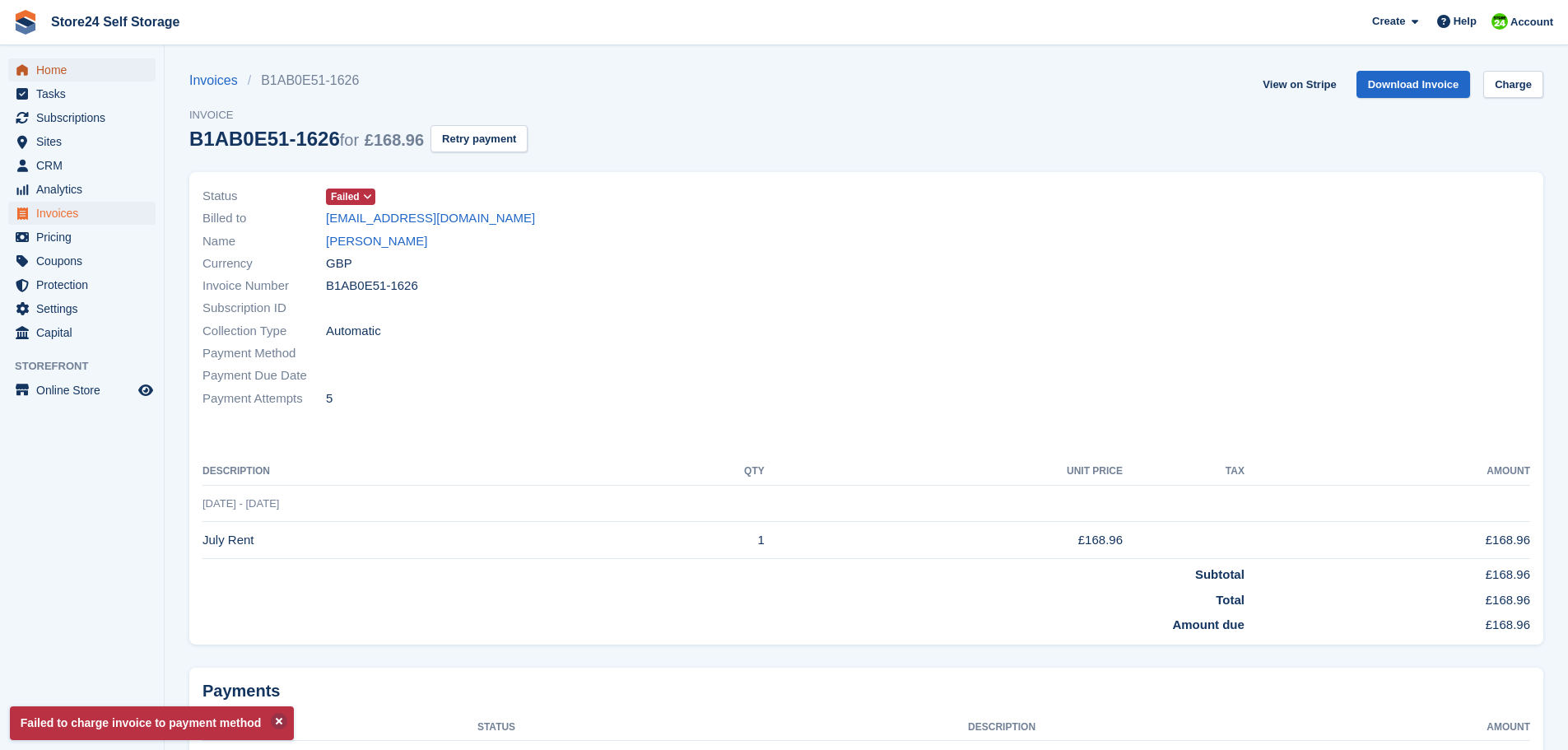
click at [53, 69] on span "Home" at bounding box center [86, 70] width 99 height 23
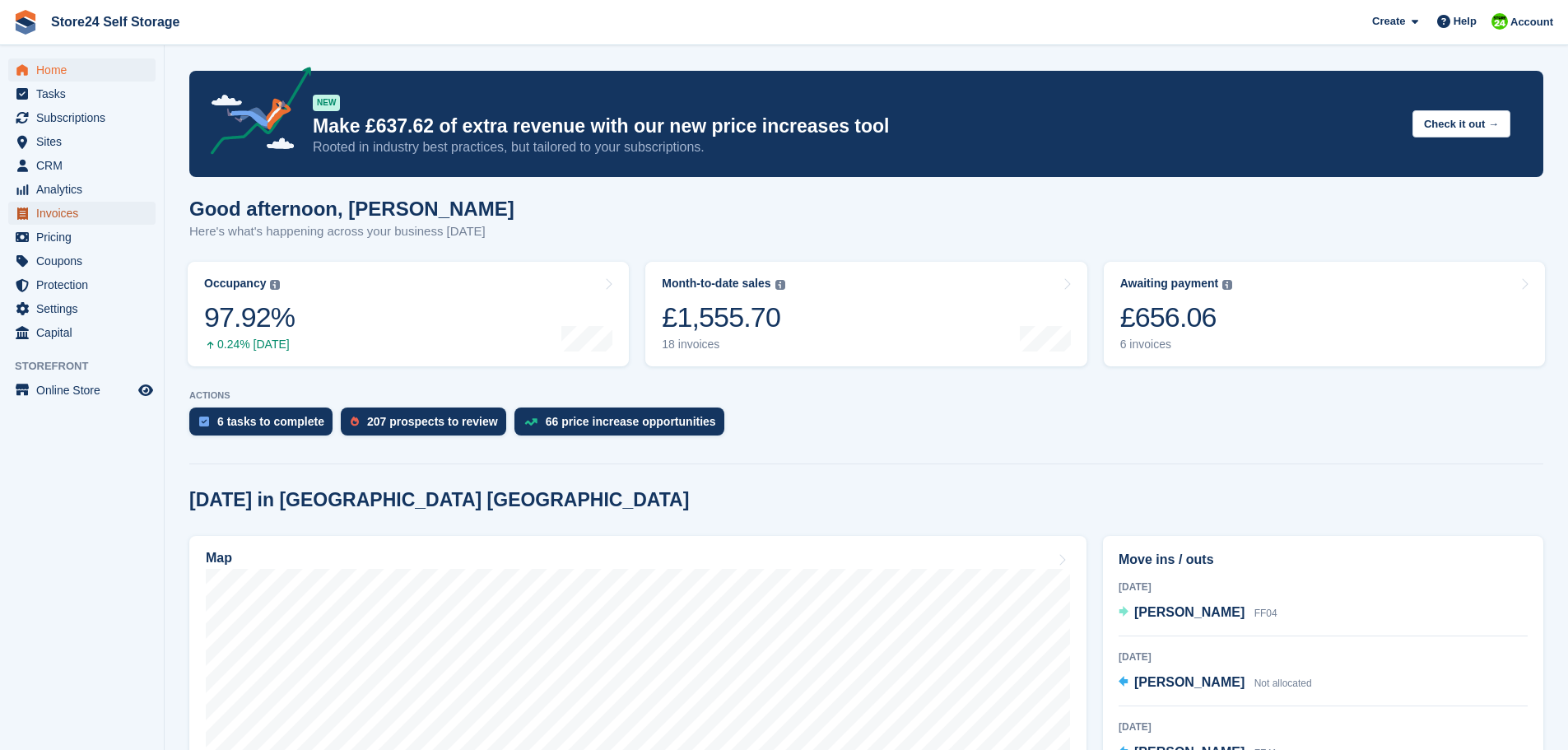
click at [55, 210] on span "Invoices" at bounding box center [86, 213] width 99 height 23
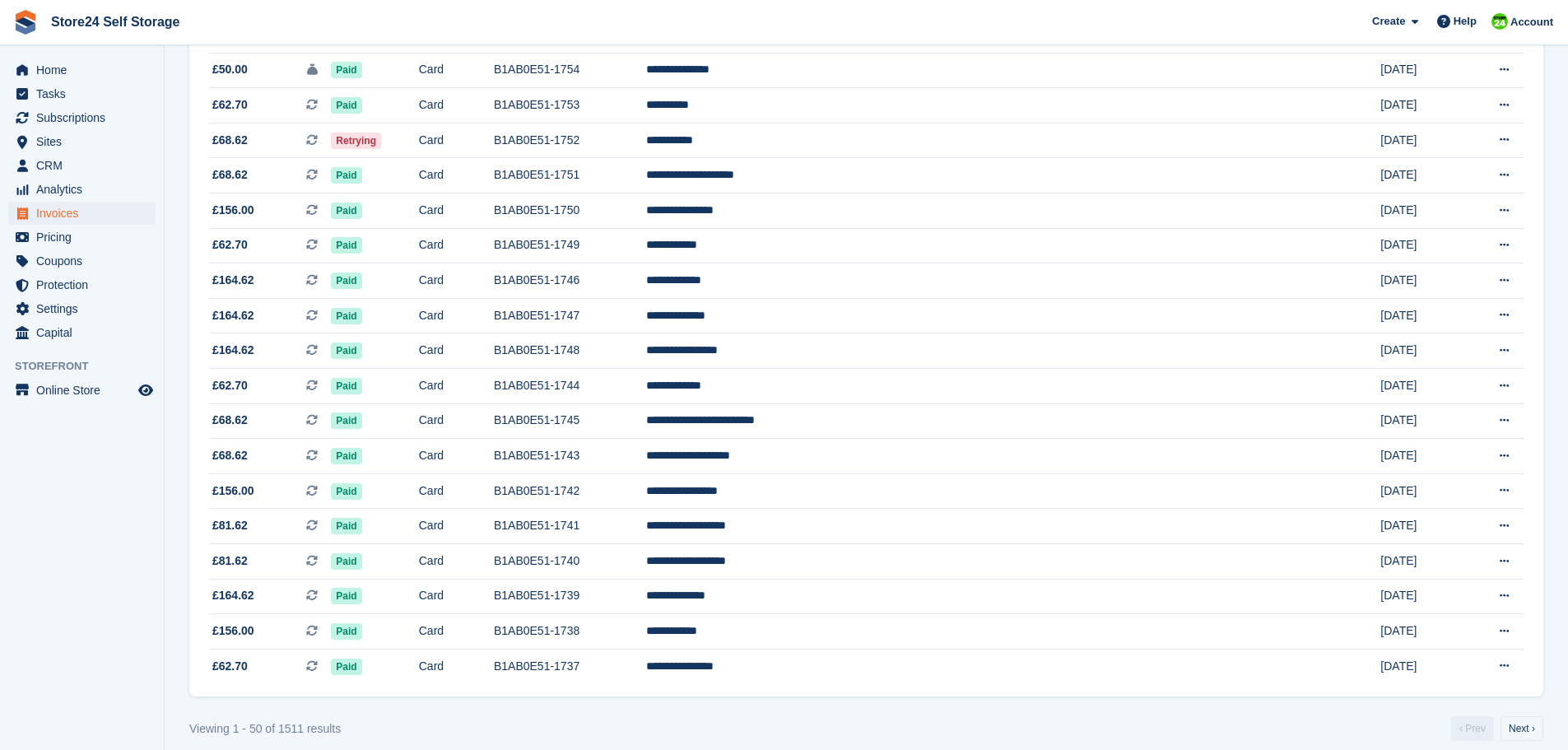
scroll to position [1361, 0]
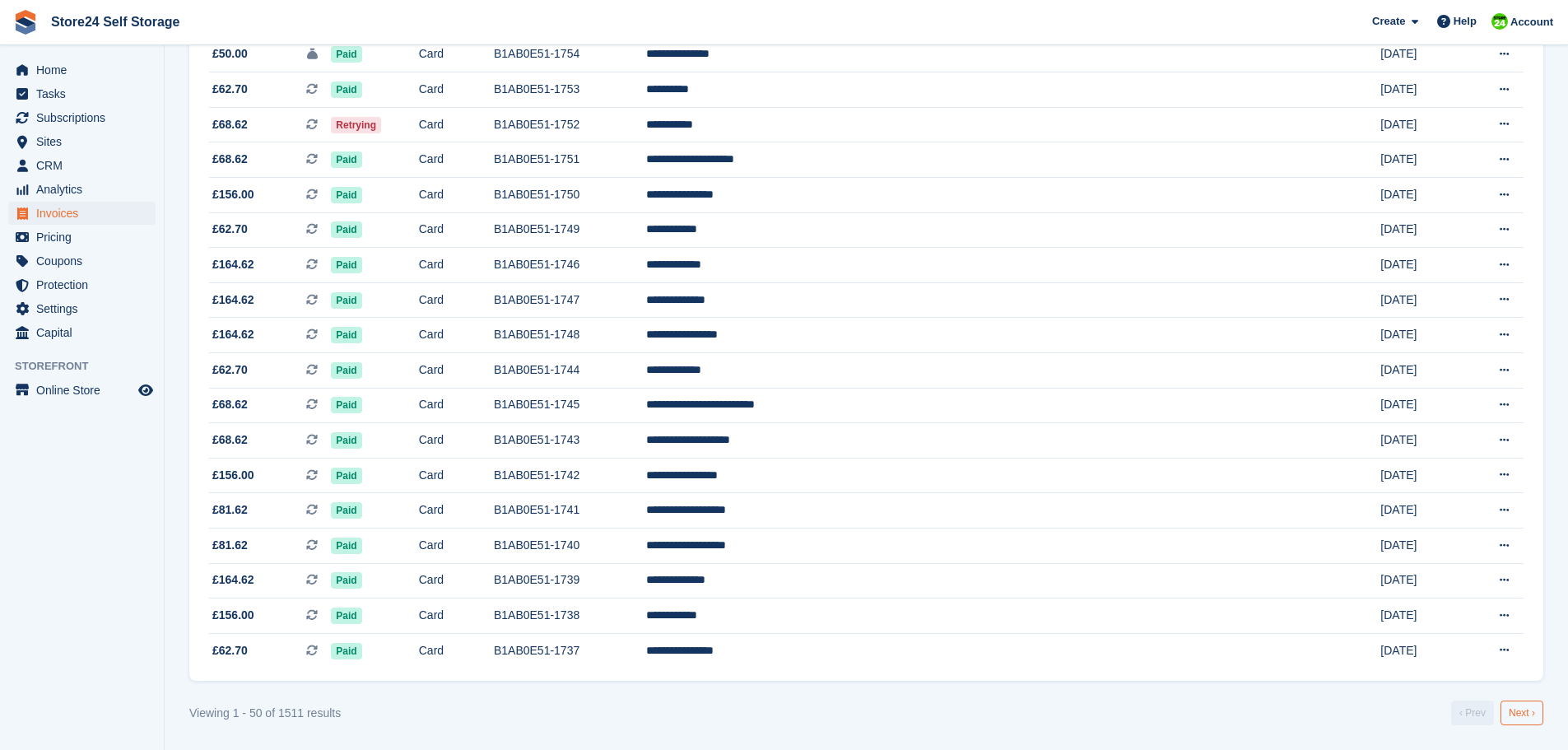
click at [1516, 715] on link "Next ›" at bounding box center [1522, 713] width 43 height 25
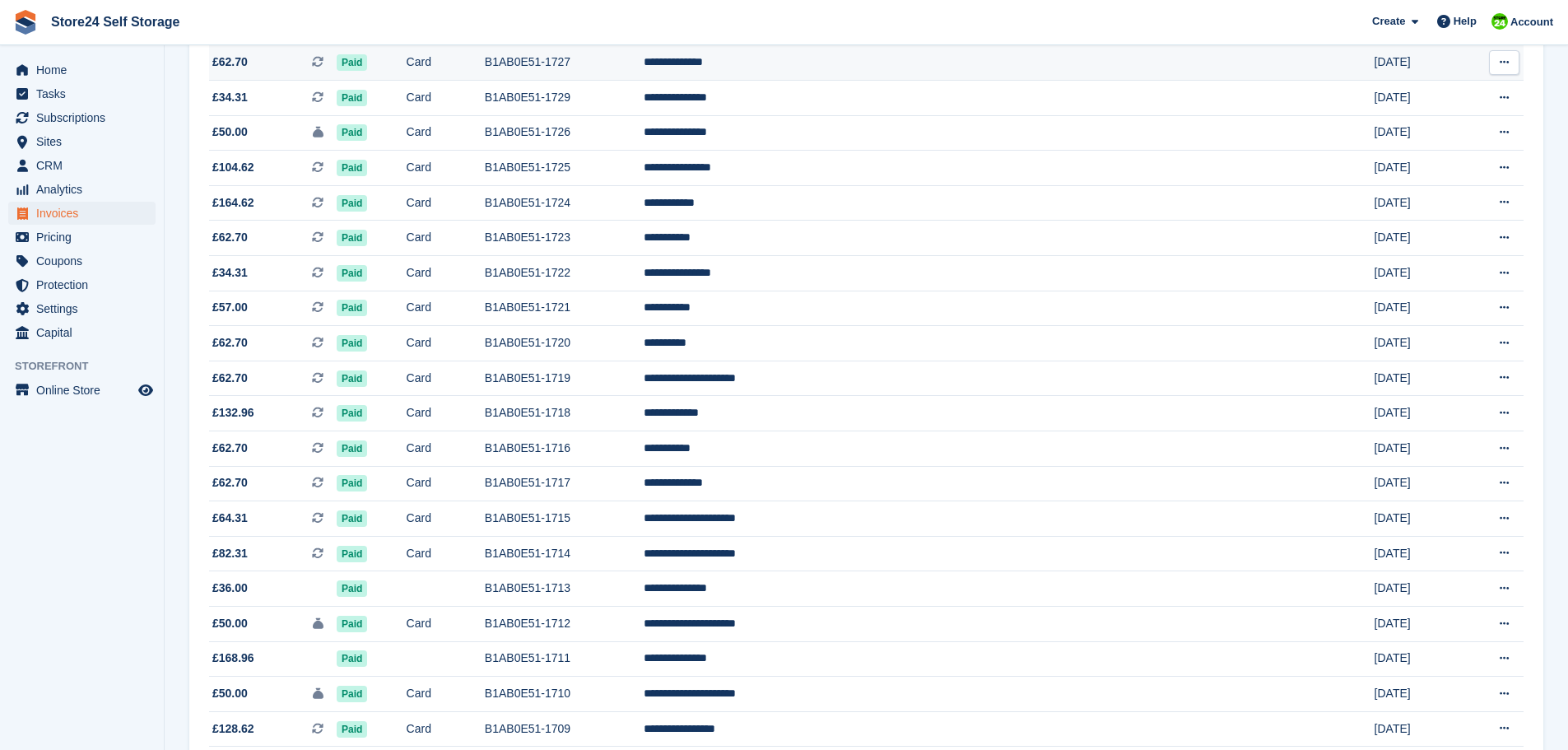
scroll to position [537, 0]
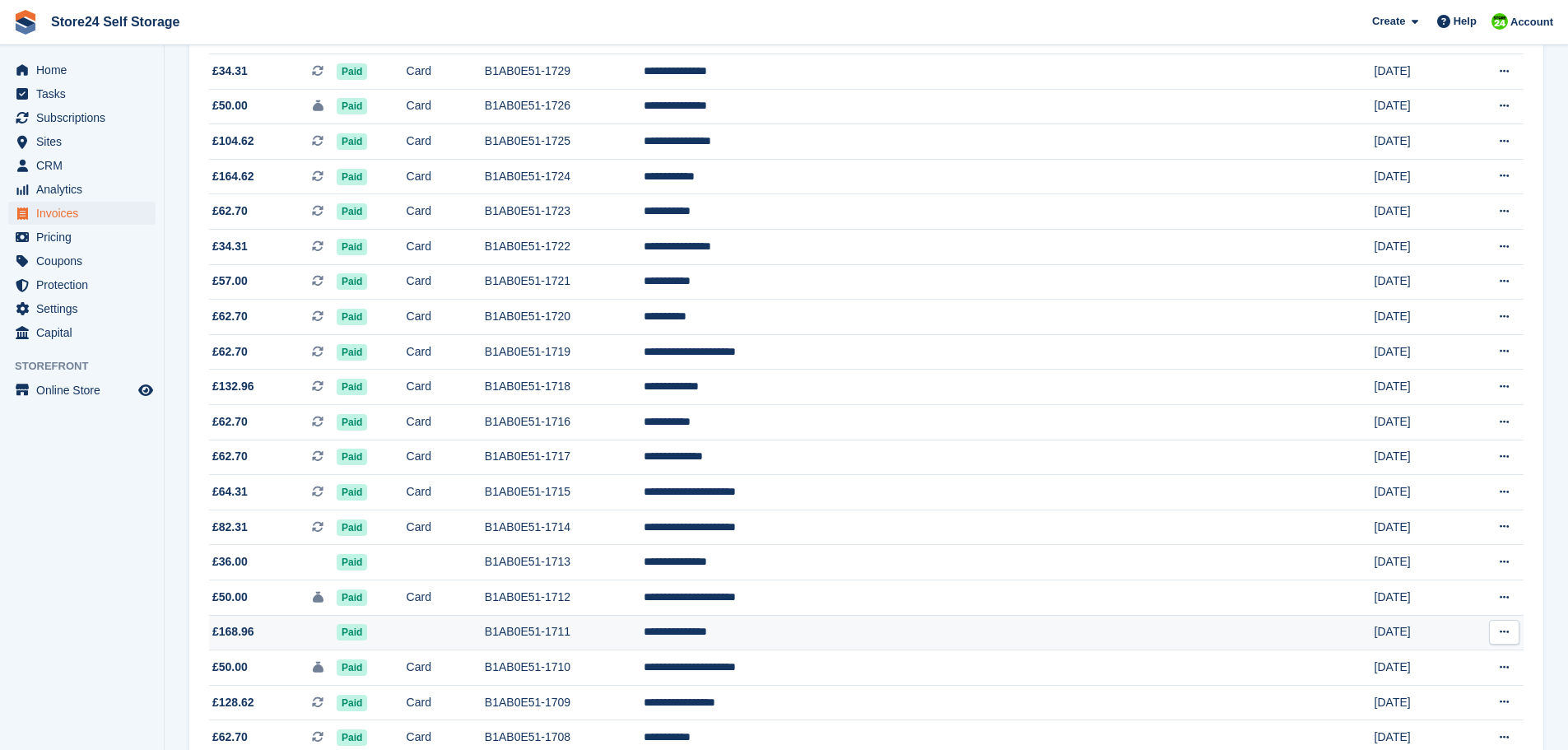
click at [644, 635] on td "B1AB0E51-1711" at bounding box center [564, 633] width 159 height 36
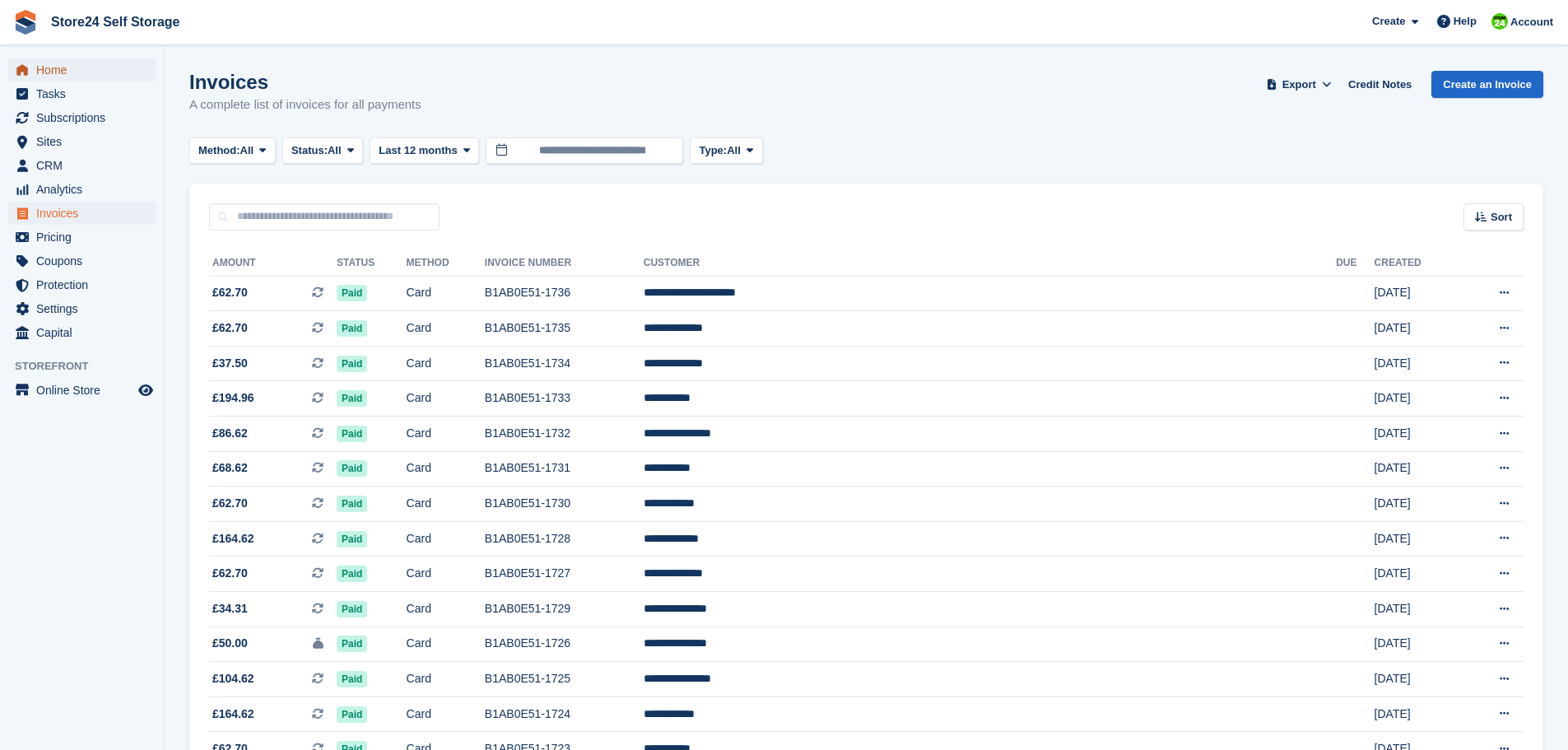
click at [64, 72] on span "Home" at bounding box center [86, 70] width 99 height 23
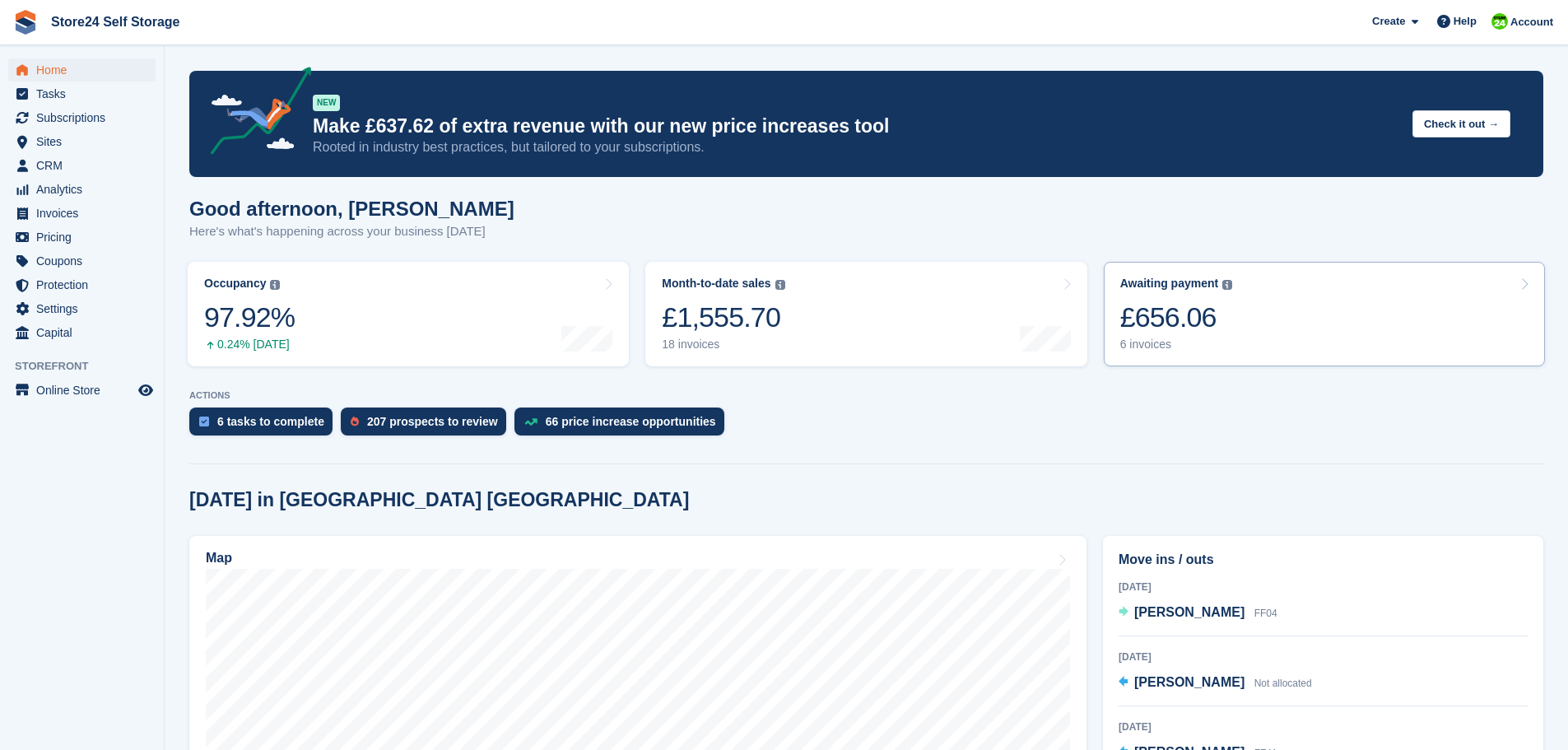
click at [1187, 315] on div "£656.06" at bounding box center [1177, 317] width 113 height 34
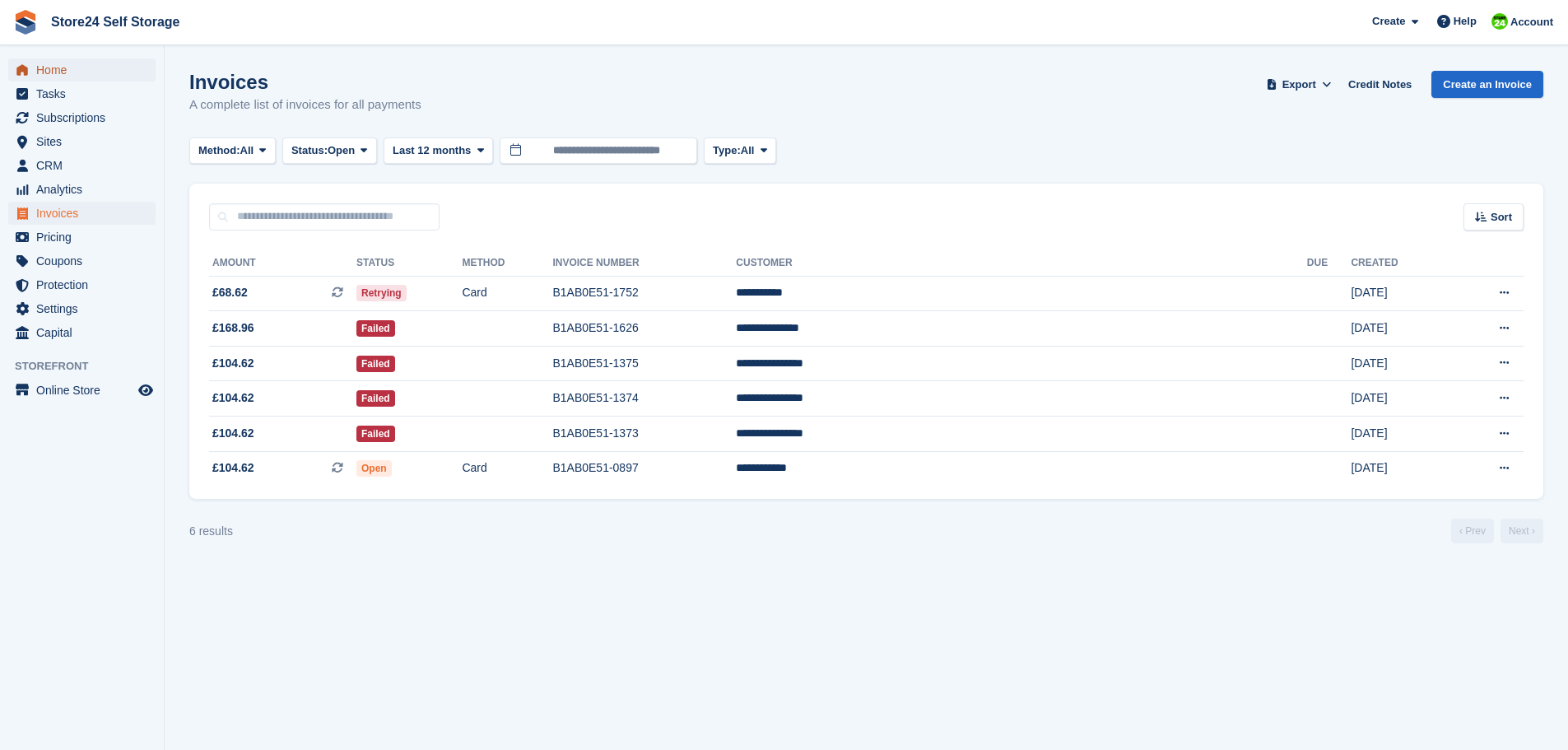
click at [54, 68] on span "Home" at bounding box center [86, 70] width 99 height 23
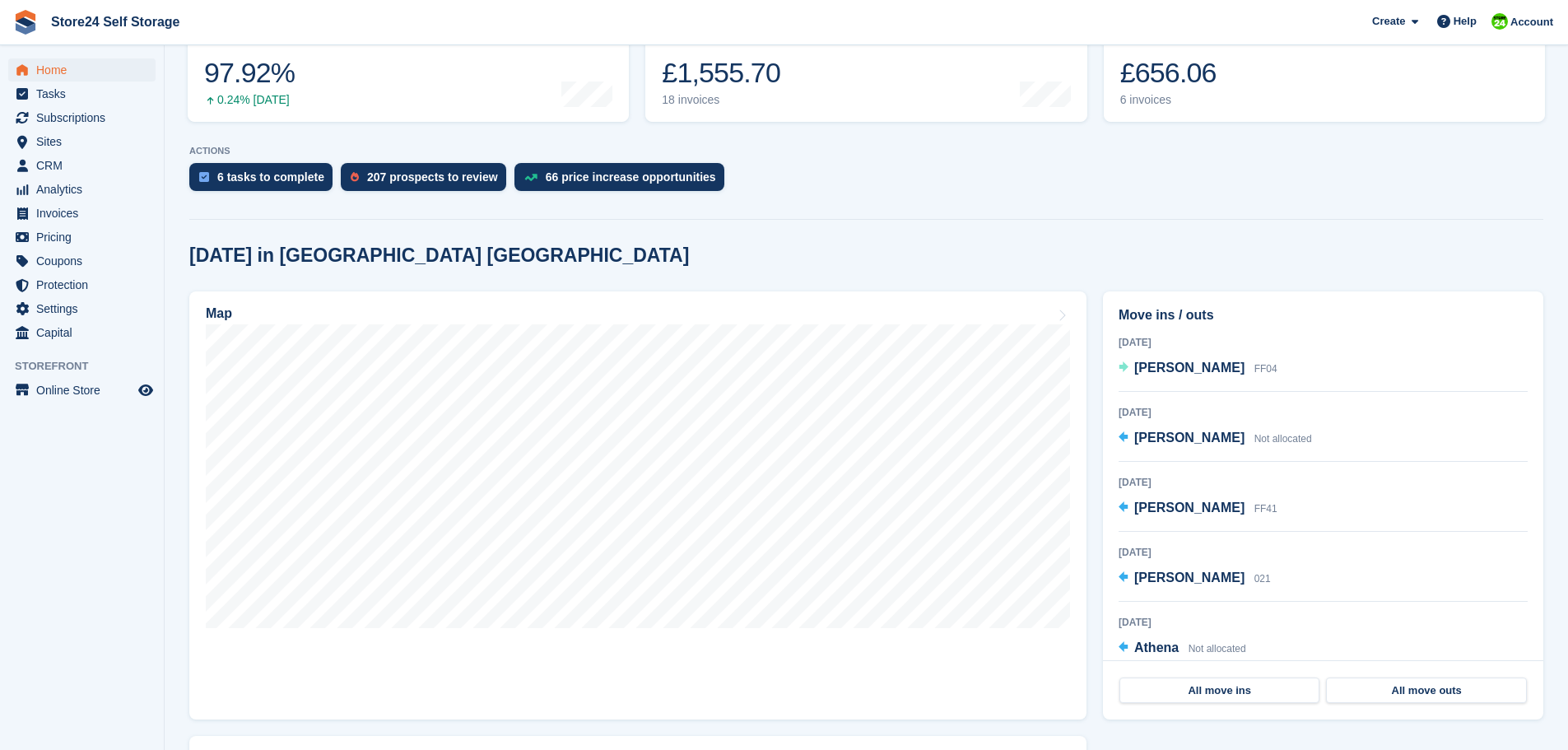
scroll to position [247, 0]
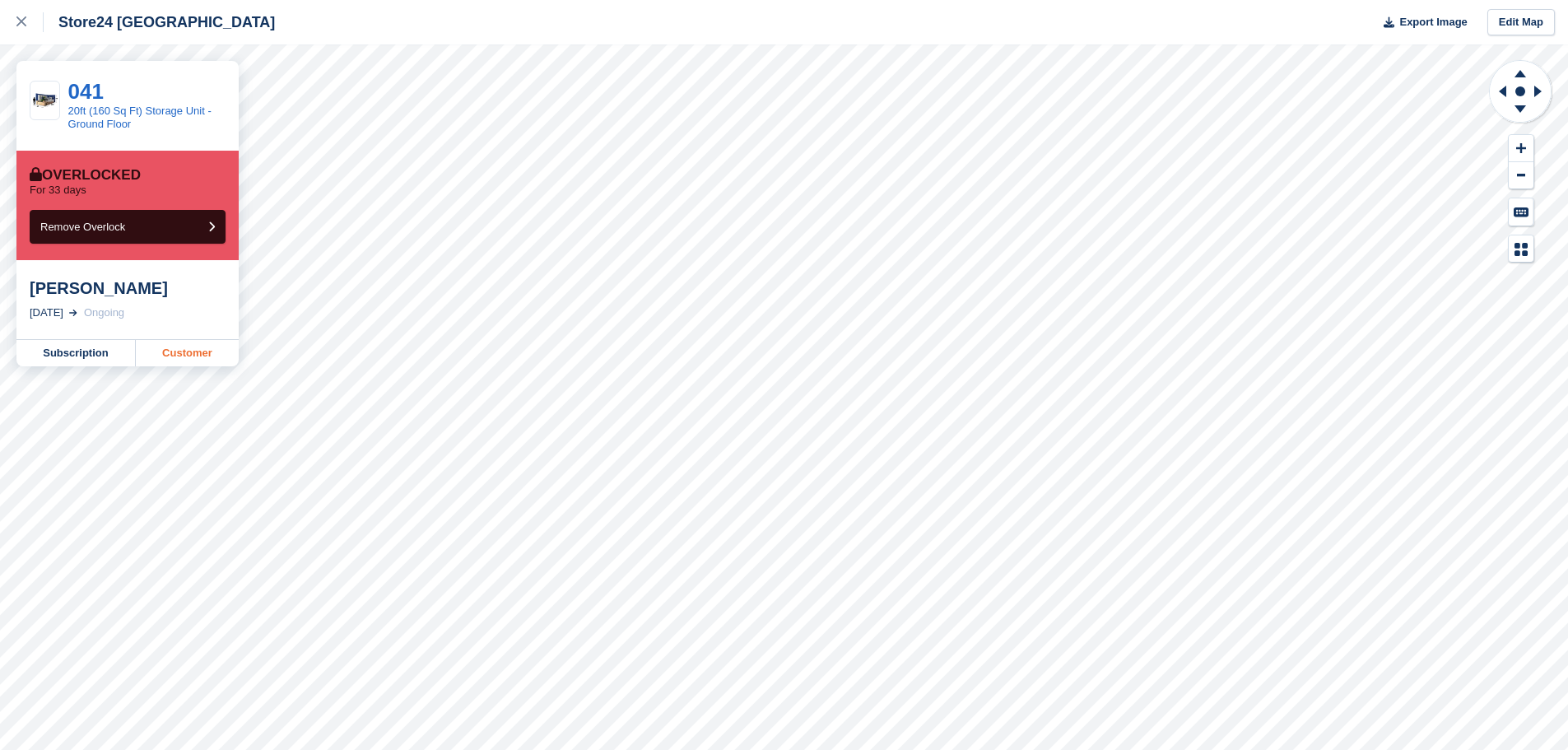
click at [187, 353] on link "Customer" at bounding box center [187, 353] width 103 height 26
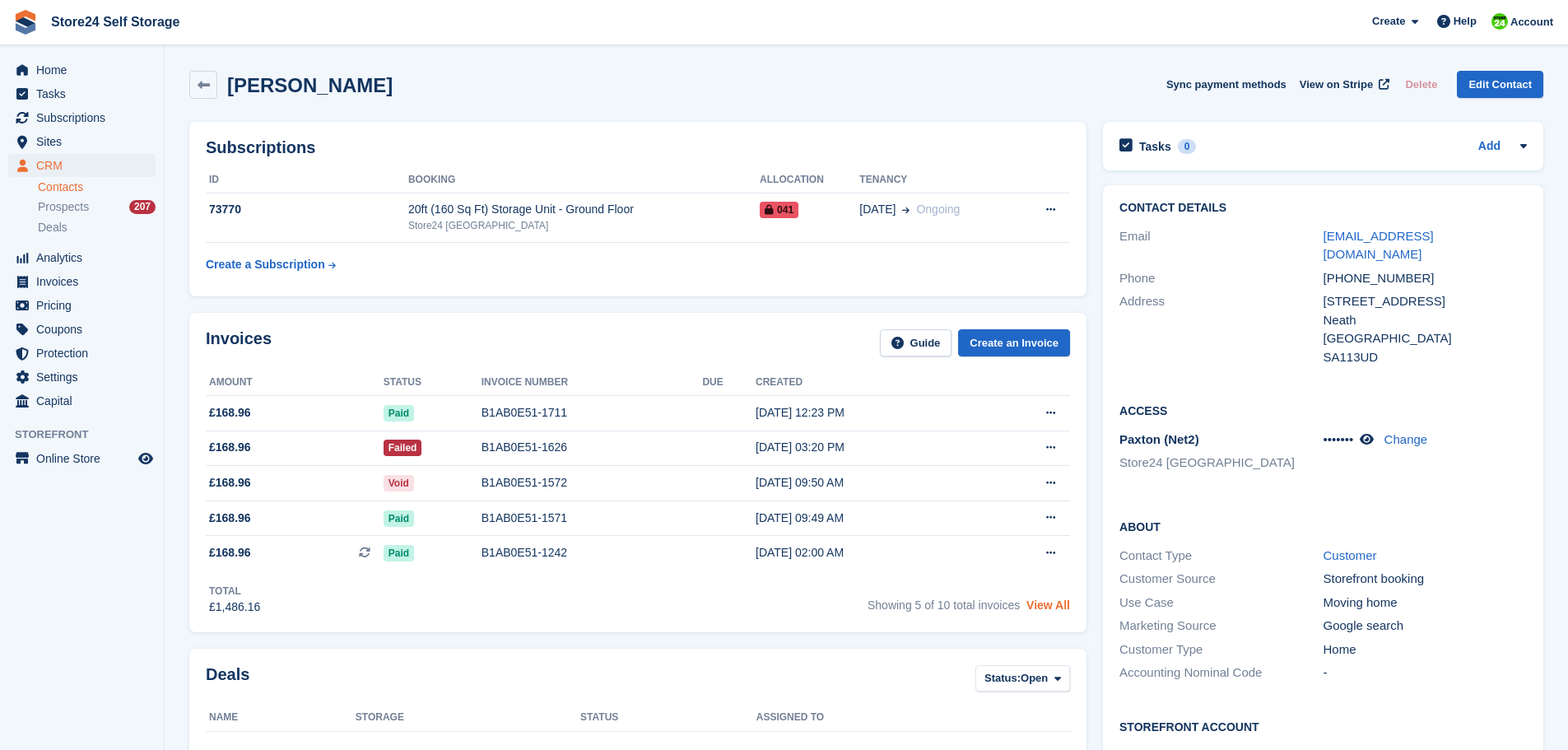
click at [1060, 606] on link "View All" at bounding box center [1048, 605] width 43 height 13
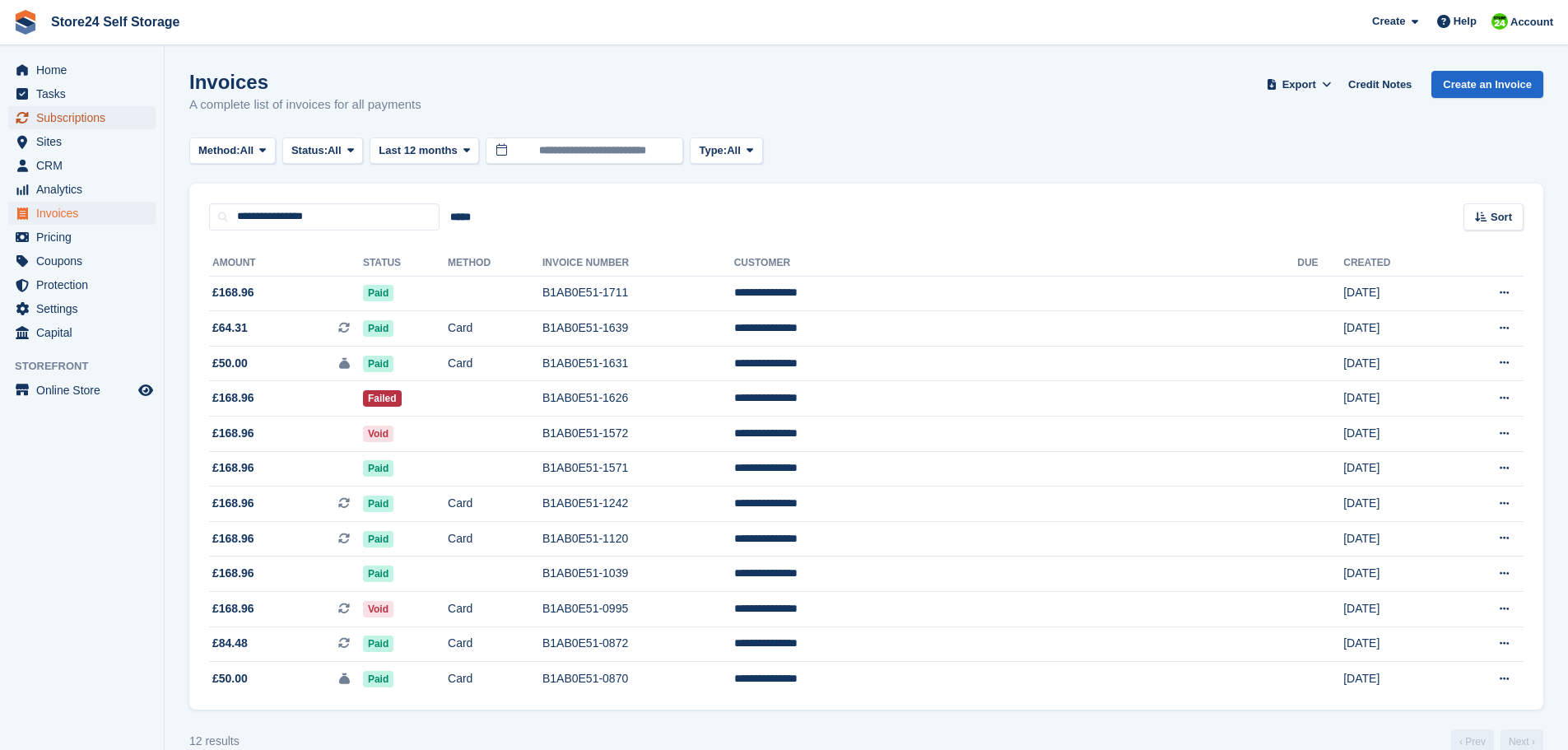
click at [75, 117] on span "Subscriptions" at bounding box center [86, 117] width 99 height 23
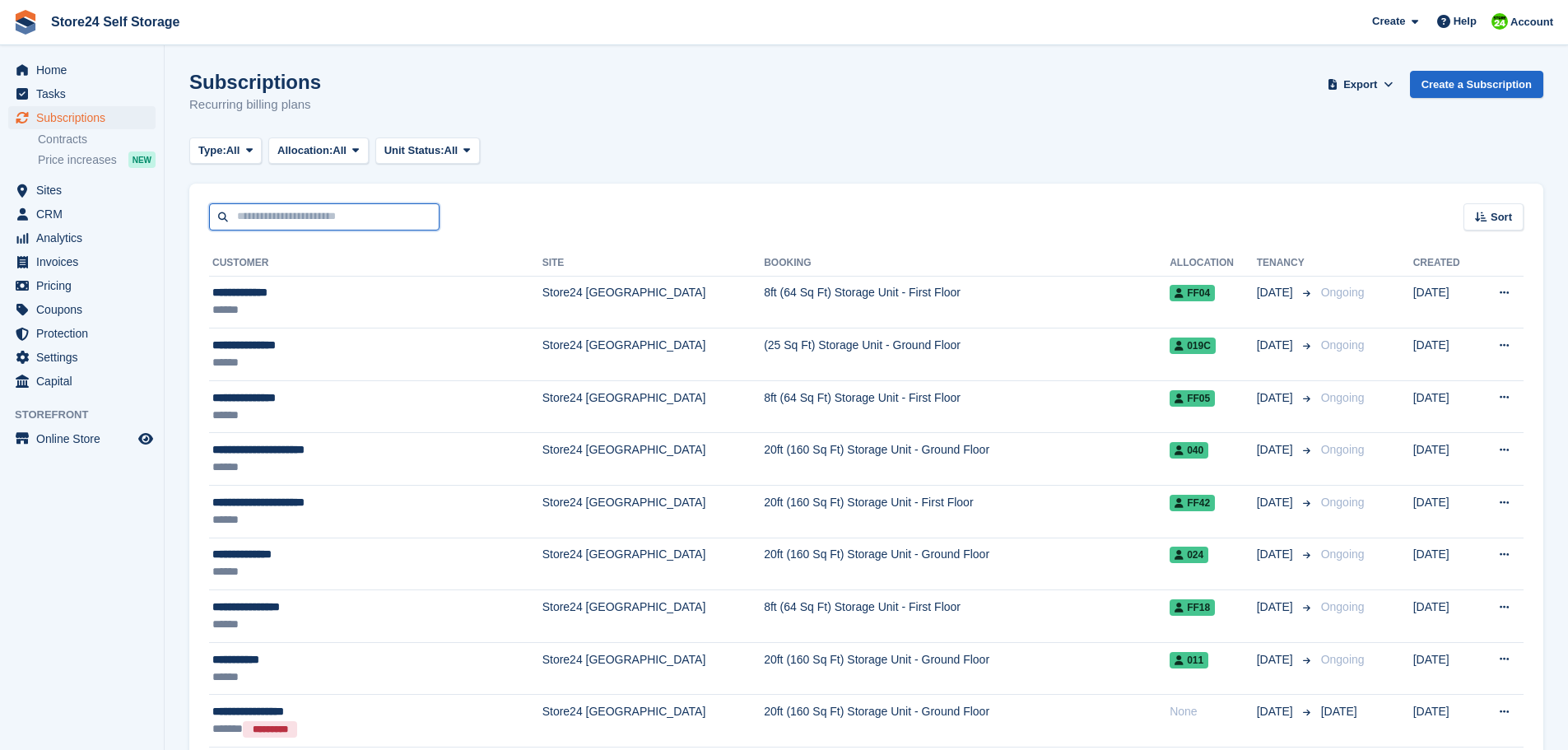
click at [253, 219] on input "text" at bounding box center [324, 217] width 230 height 27
type input "**********"
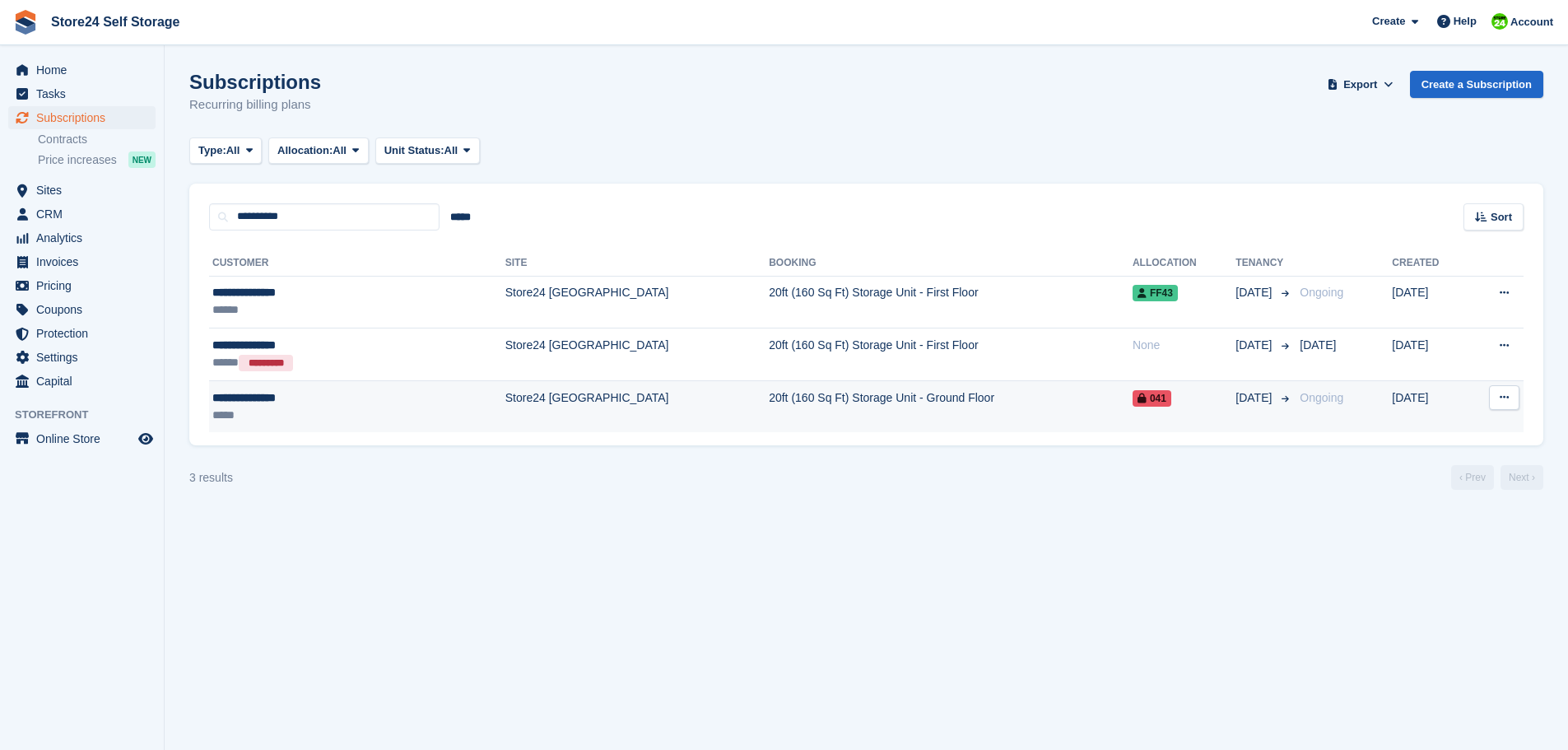
click at [1492, 400] on button at bounding box center [1504, 397] width 31 height 25
click at [1412, 433] on p "View customer" at bounding box center [1440, 429] width 143 height 21
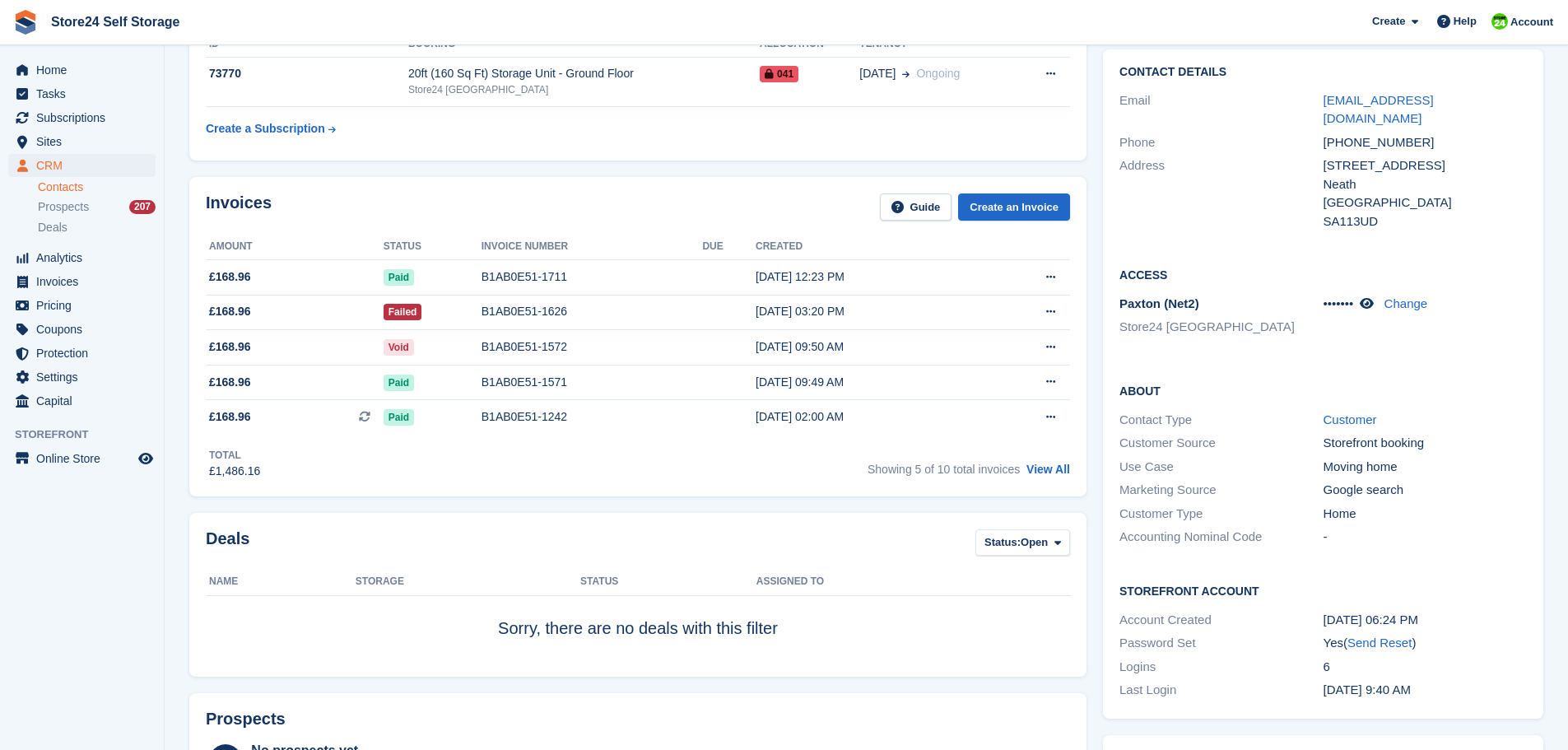
scroll to position [165, 0]
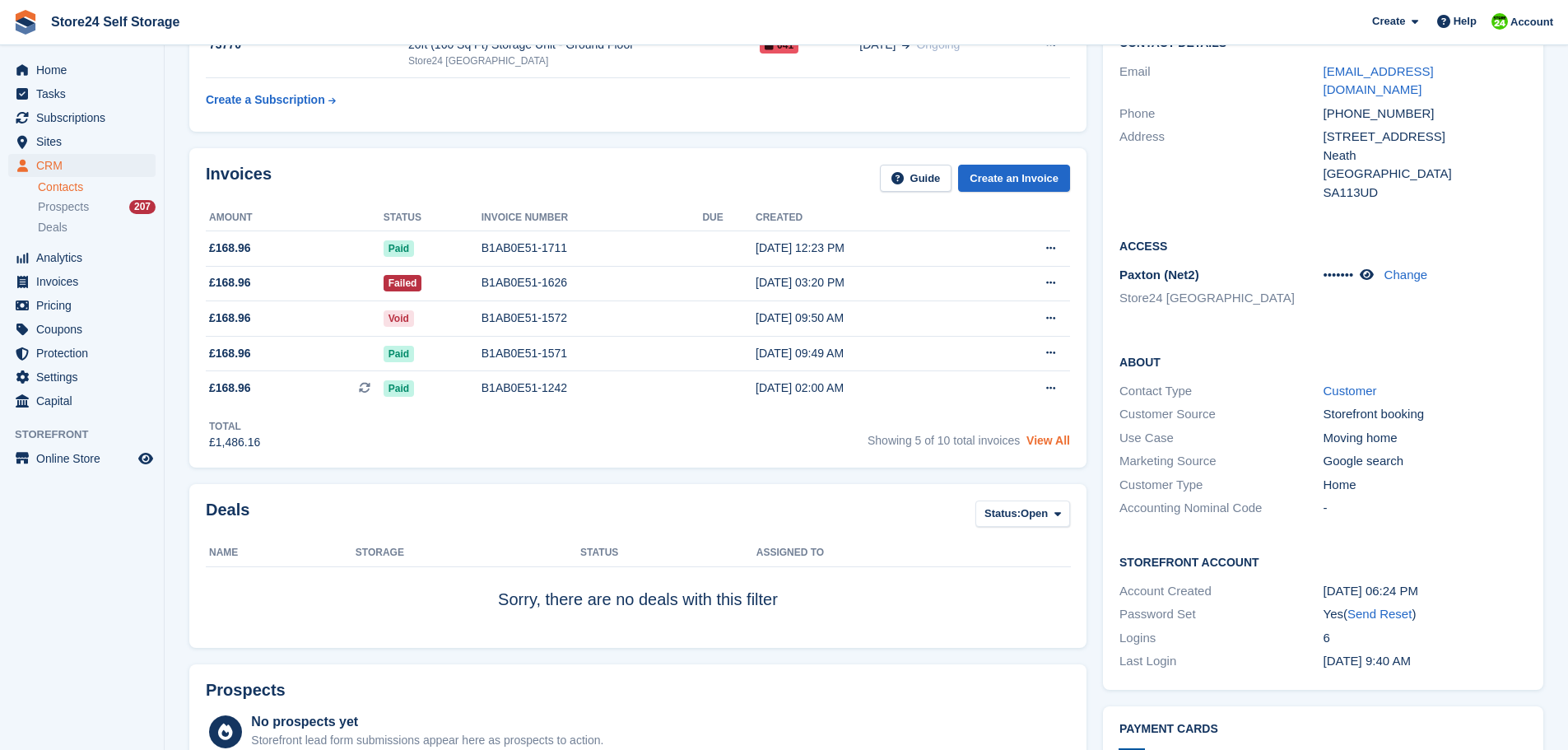
click at [1052, 438] on link "View All" at bounding box center [1048, 440] width 43 height 13
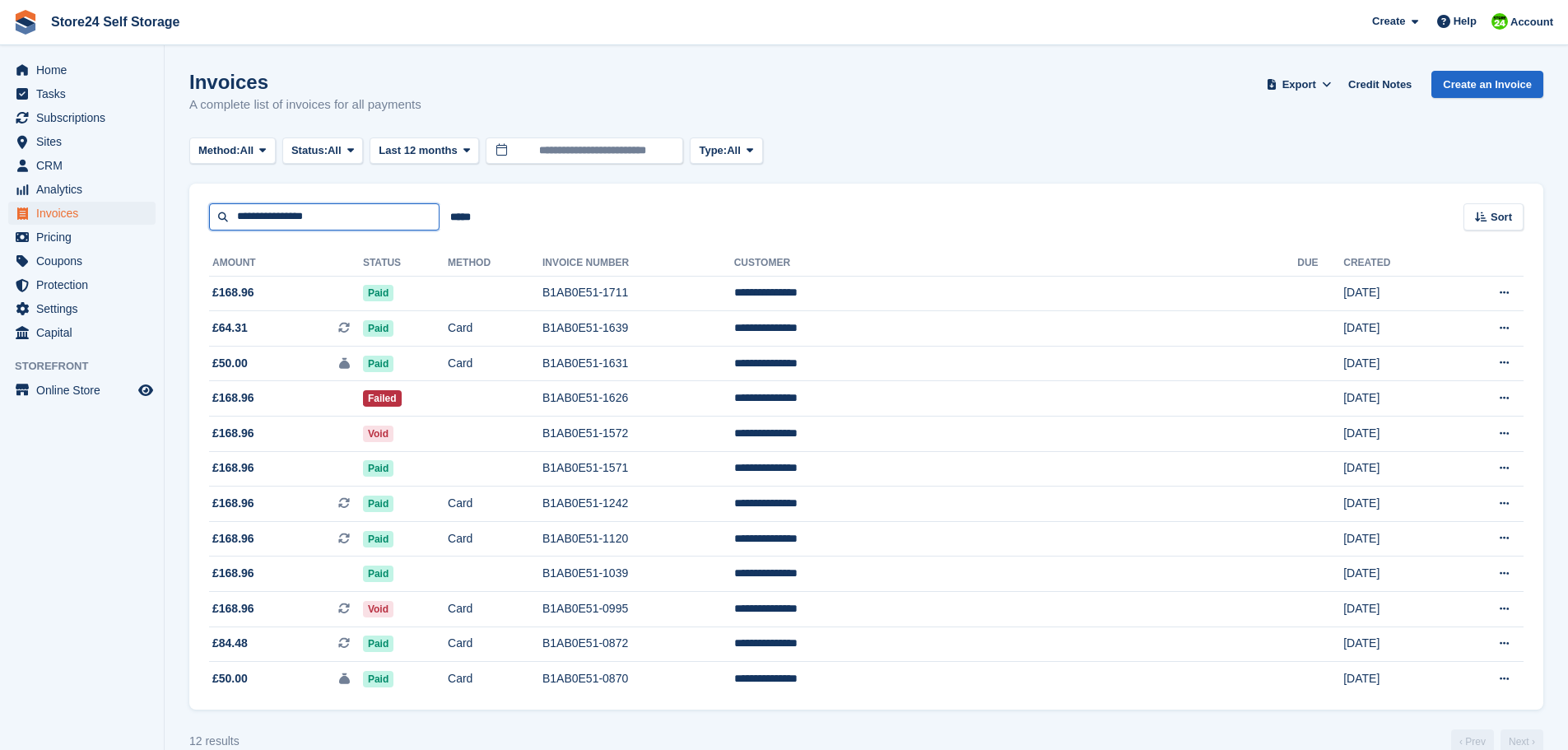
click at [339, 210] on input "**********" at bounding box center [324, 217] width 230 height 27
click at [464, 219] on input "*****" at bounding box center [460, 217] width 42 height 27
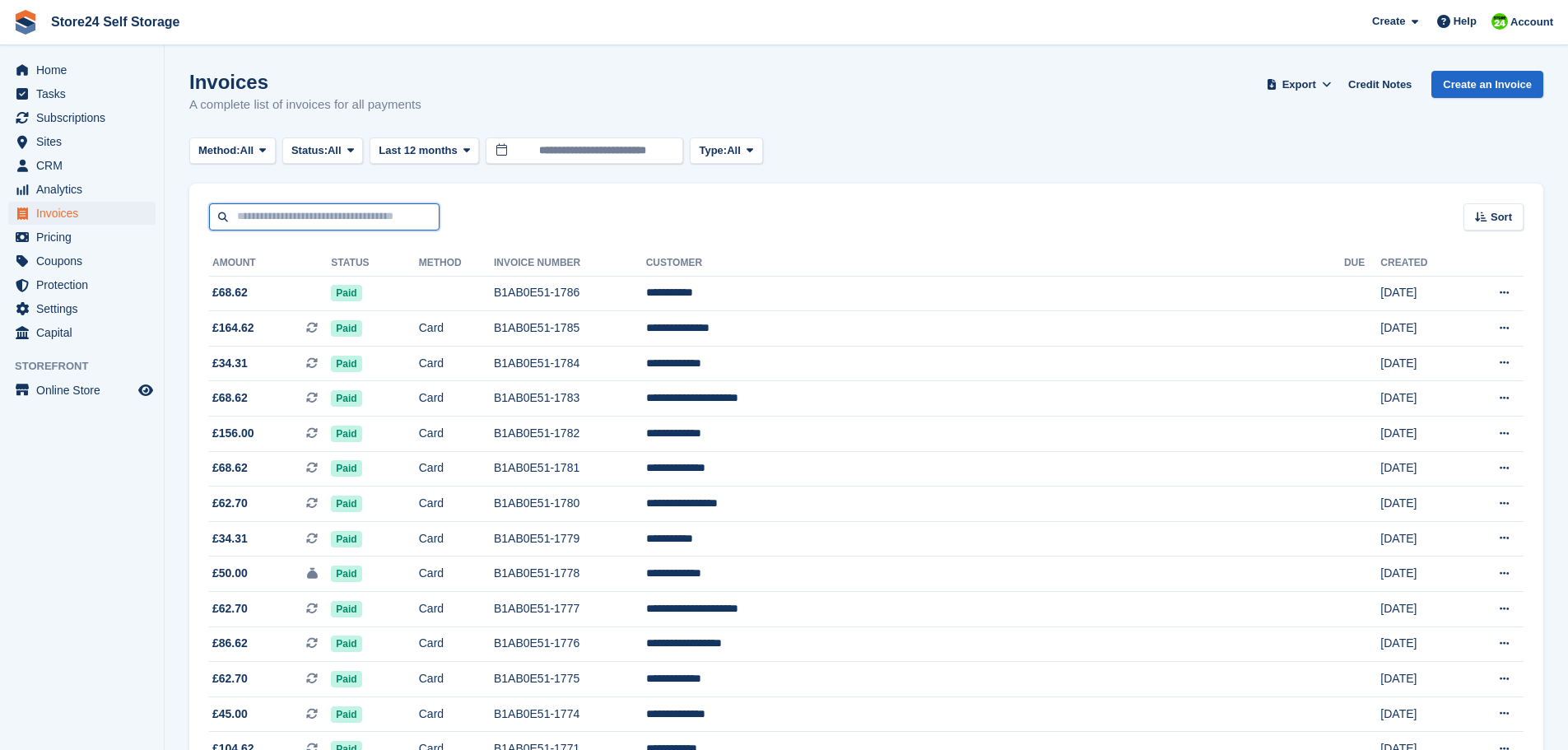
click at [301, 215] on input "text" at bounding box center [324, 217] width 230 height 27
type input "**********"
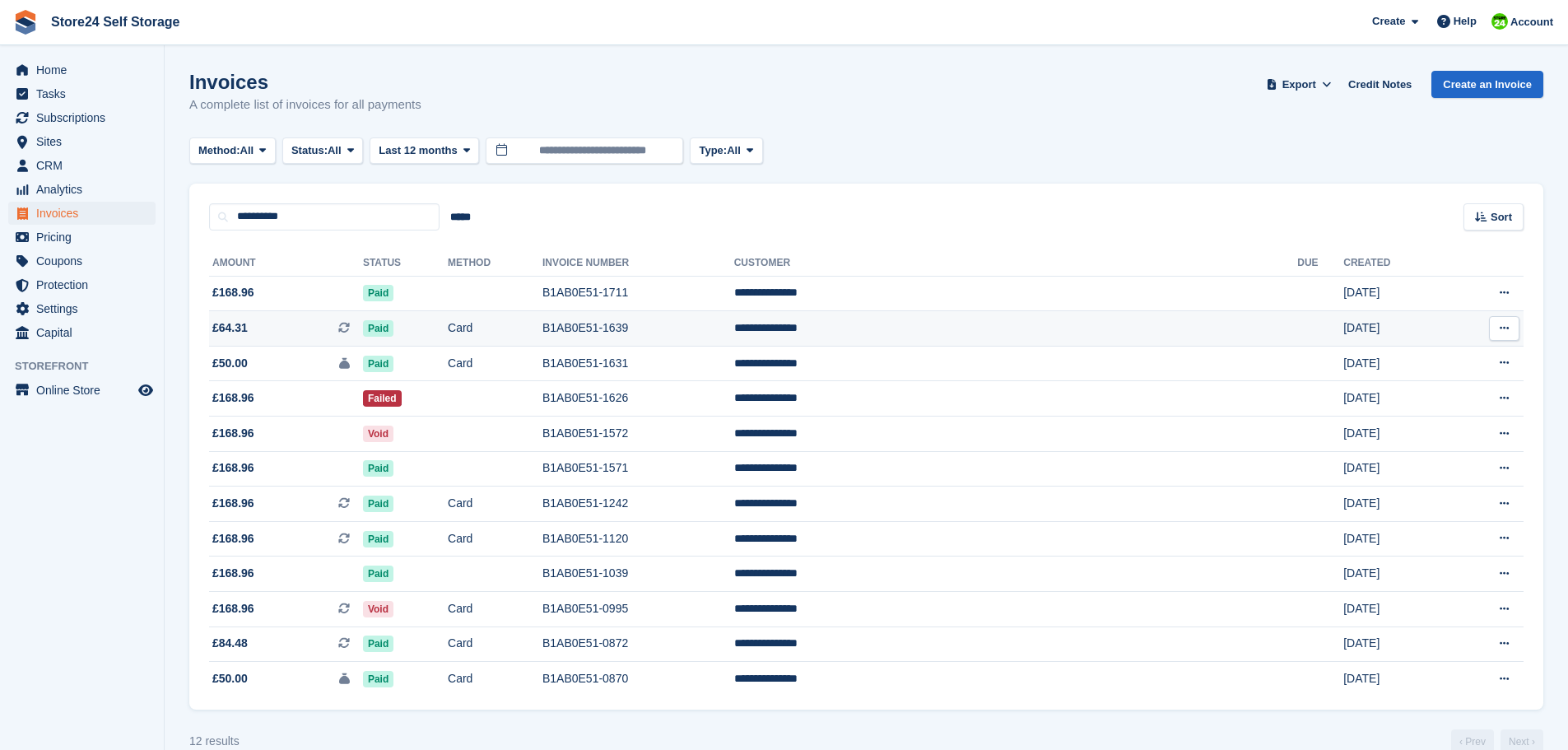
click at [221, 327] on span "£64.31" at bounding box center [230, 328] width 36 height 17
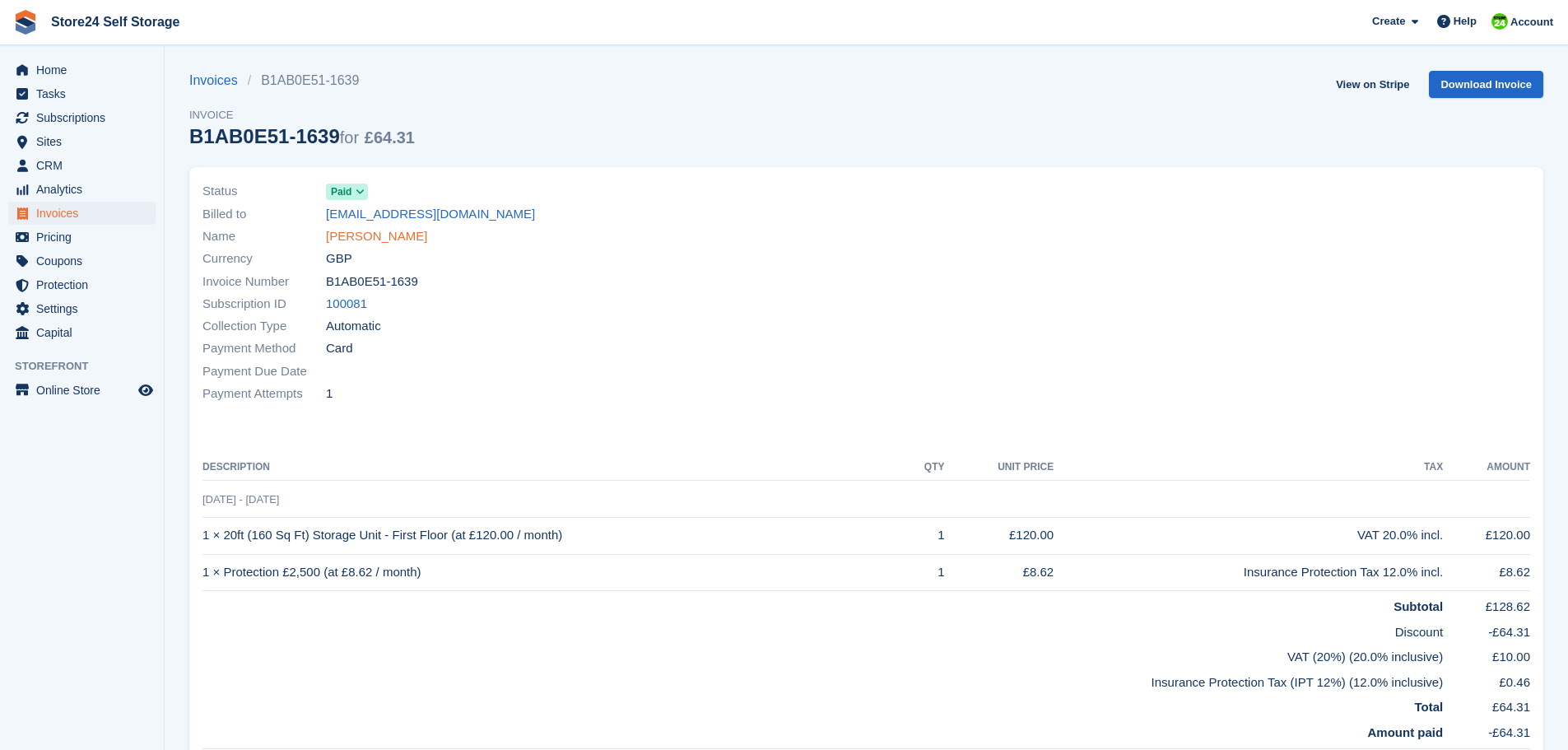
click at [375, 239] on link "[PERSON_NAME]" at bounding box center [376, 236] width 101 height 19
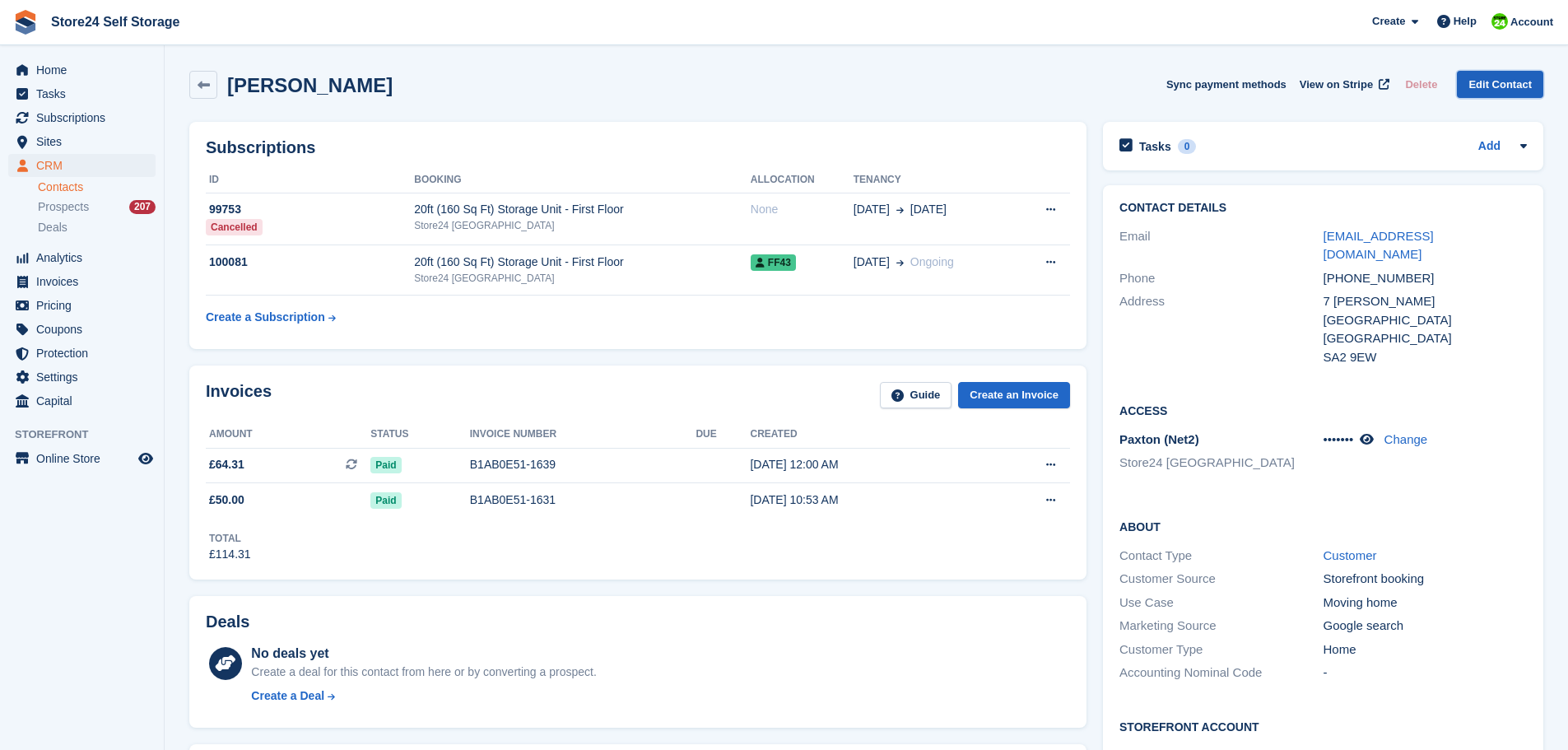
click at [1506, 84] on link "Edit Contact" at bounding box center [1501, 84] width 87 height 27
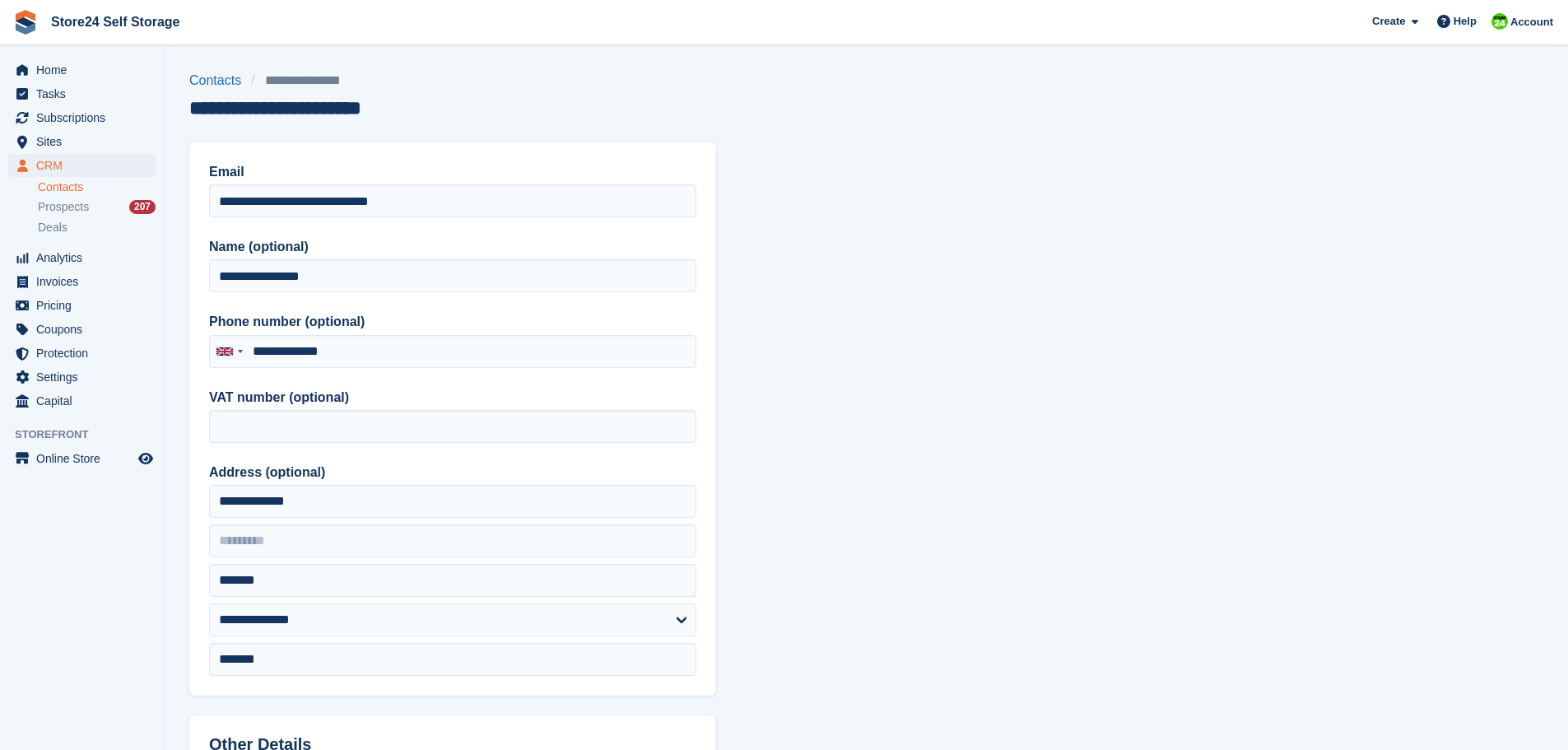
type input "**********"
click at [341, 273] on input "**********" at bounding box center [452, 276] width 487 height 33
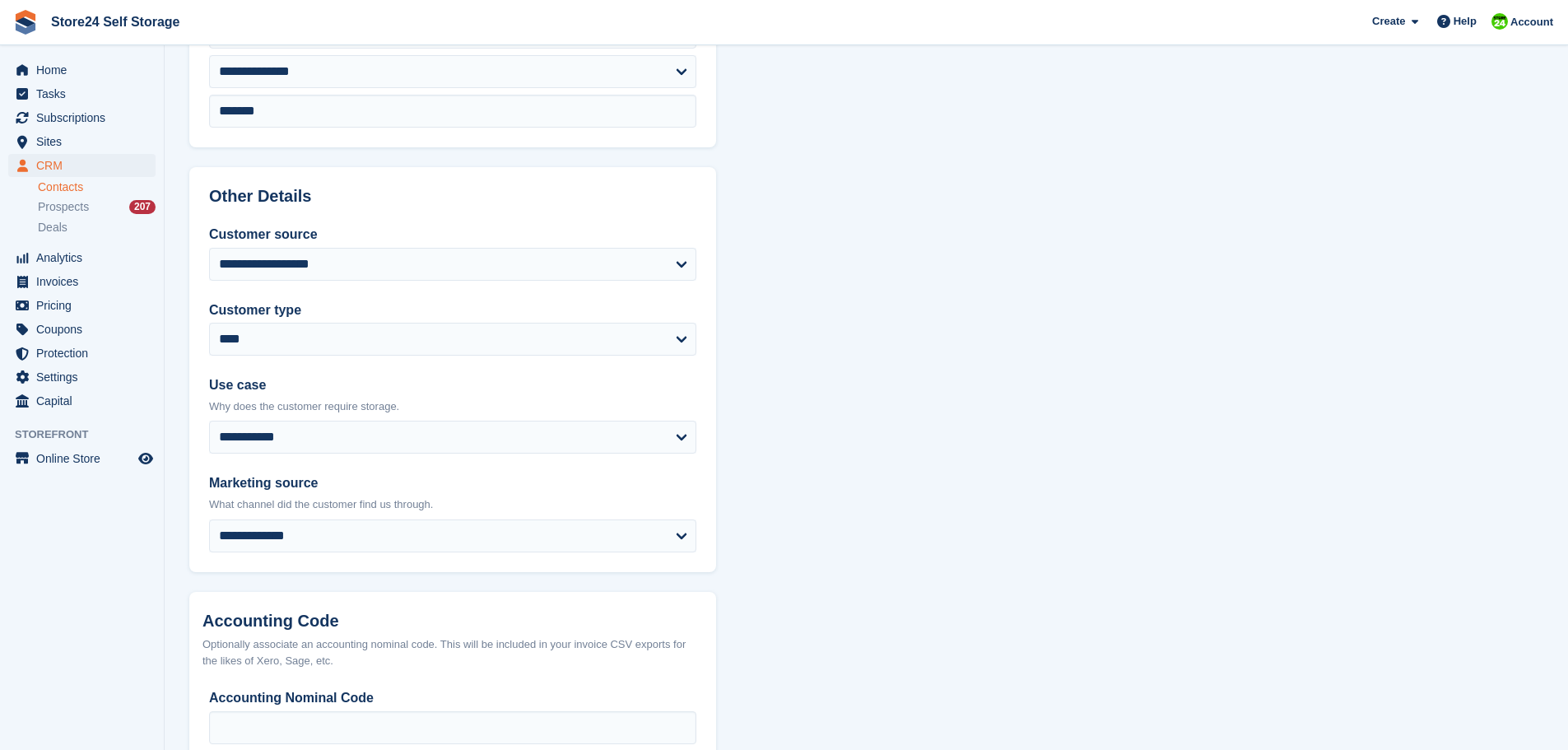
scroll to position [653, 0]
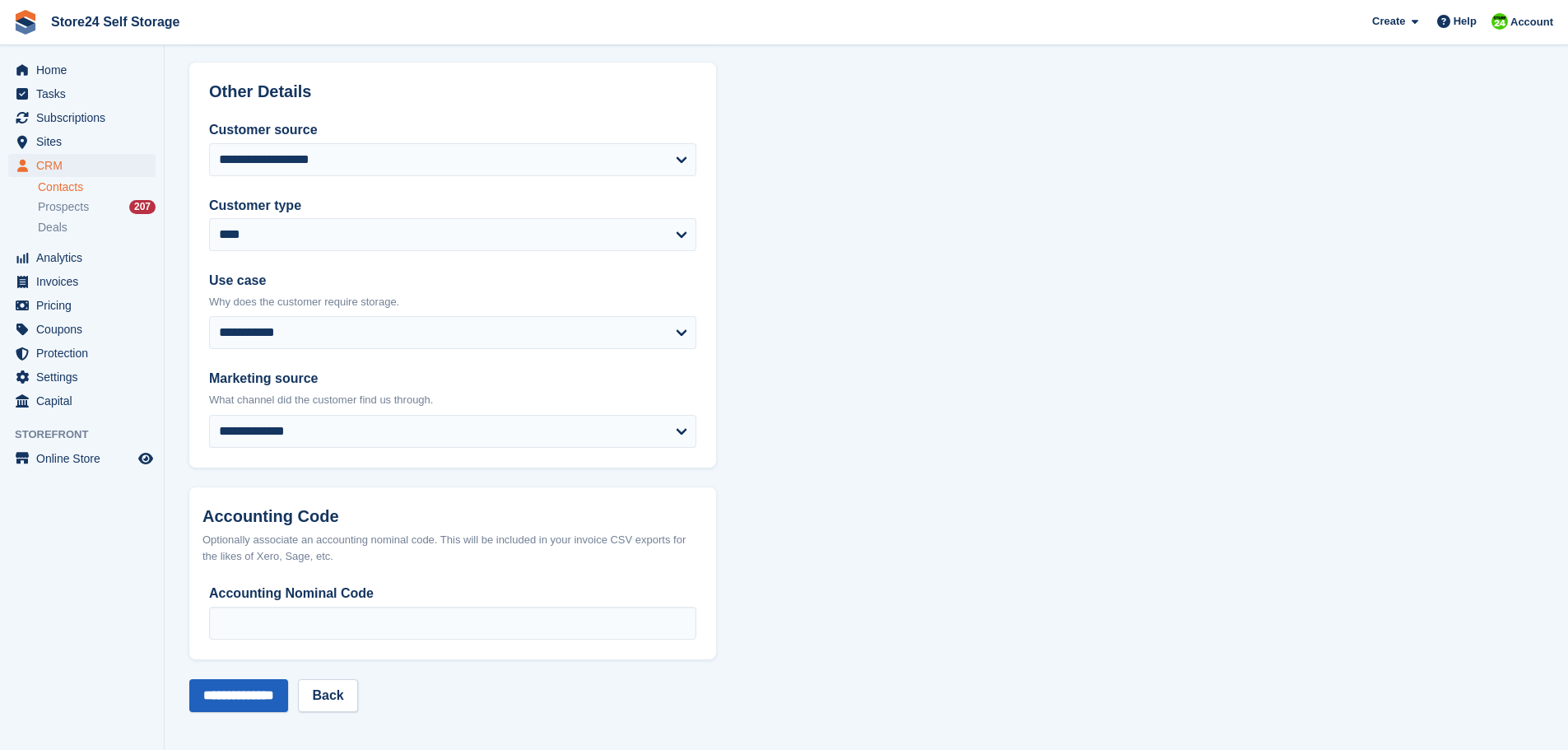
type input "**********"
click at [234, 692] on input "**********" at bounding box center [239, 696] width 99 height 33
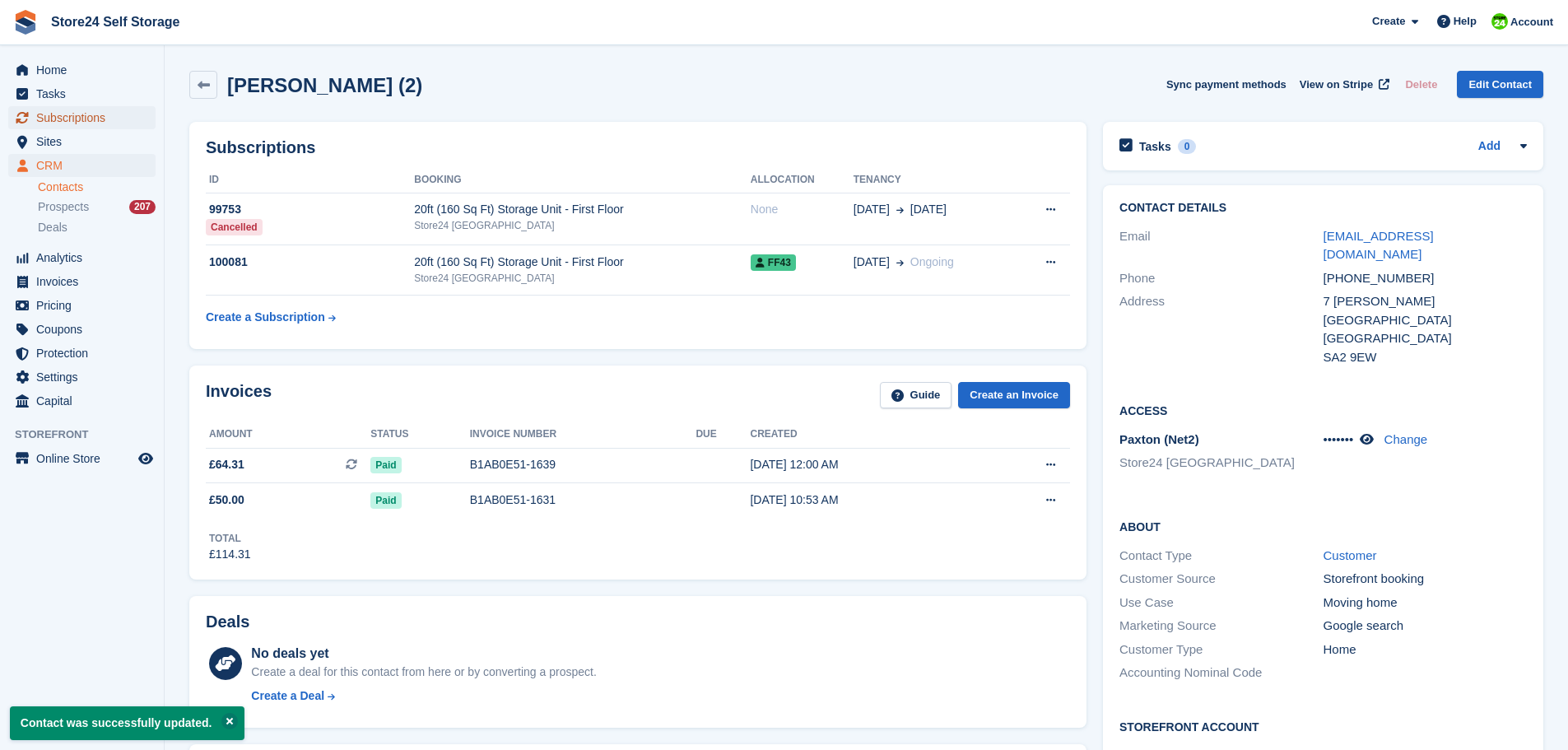
click at [61, 116] on span "Subscriptions" at bounding box center [86, 117] width 99 height 23
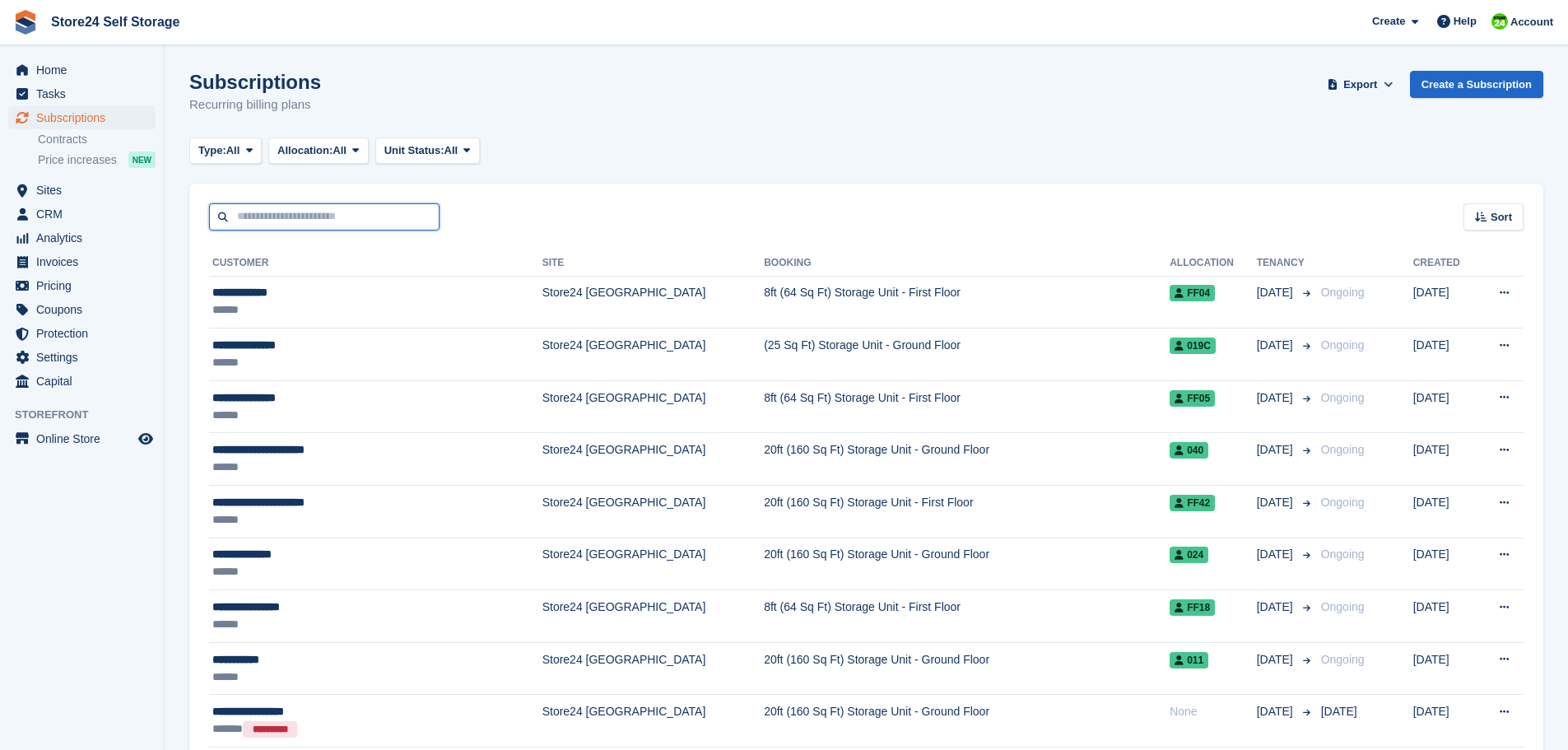
click at [252, 220] on input "text" at bounding box center [324, 217] width 230 height 27
type input "**********"
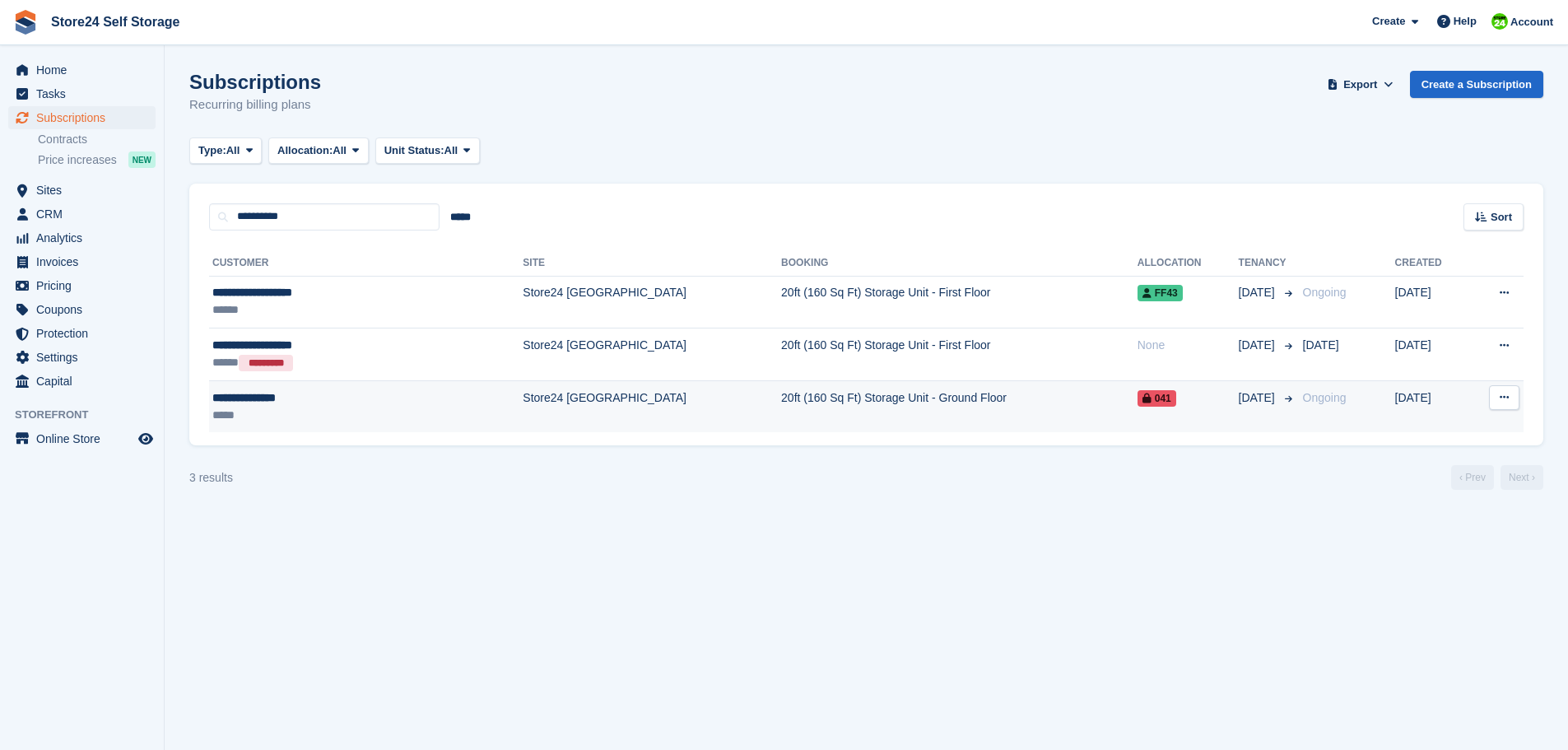
click at [1494, 401] on button at bounding box center [1504, 397] width 31 height 25
click at [1435, 429] on p "View customer" at bounding box center [1440, 429] width 143 height 21
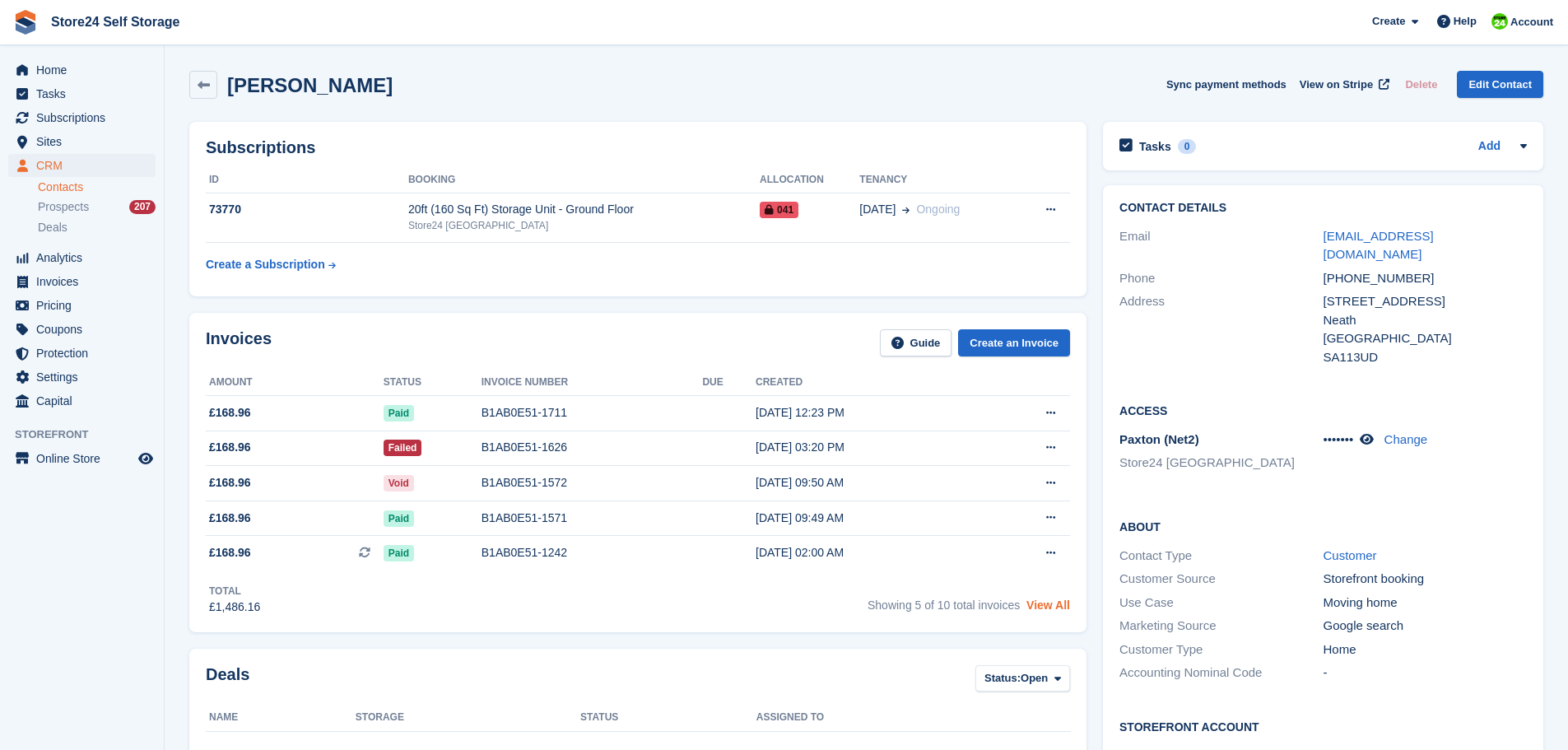
click at [1048, 607] on link "View All" at bounding box center [1048, 605] width 43 height 13
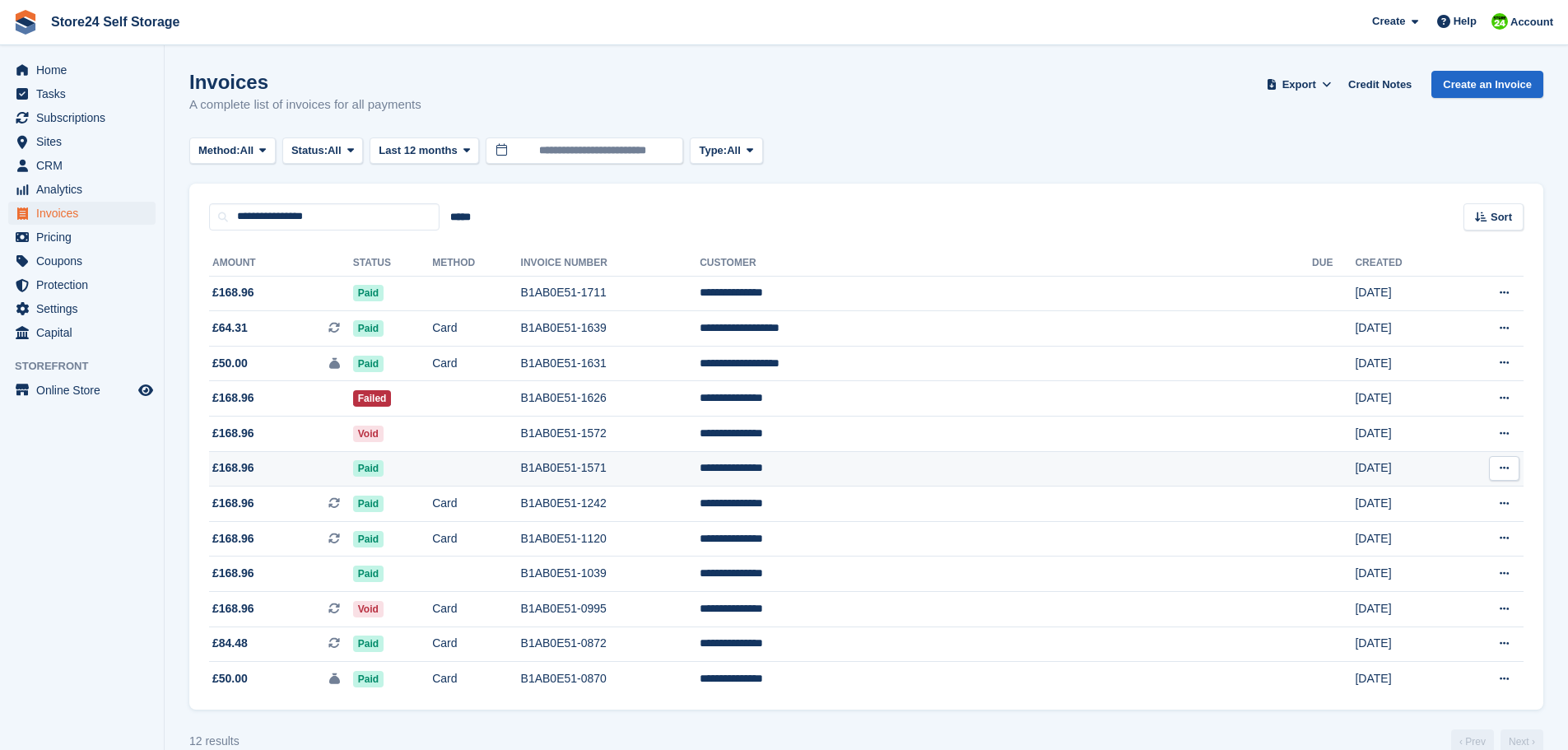
click at [432, 468] on td "Paid" at bounding box center [392, 469] width 79 height 36
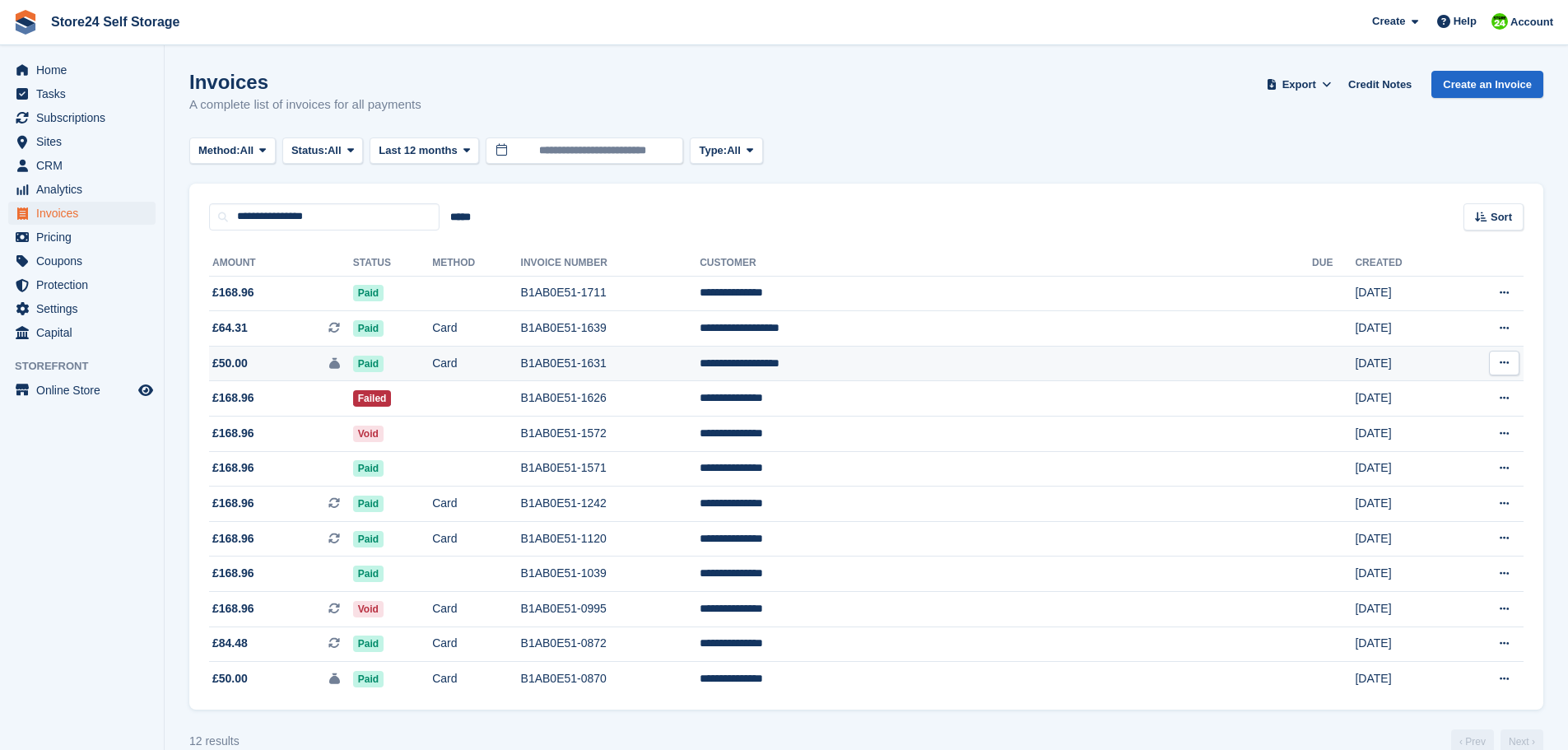
click at [432, 364] on td "Paid" at bounding box center [392, 364] width 79 height 36
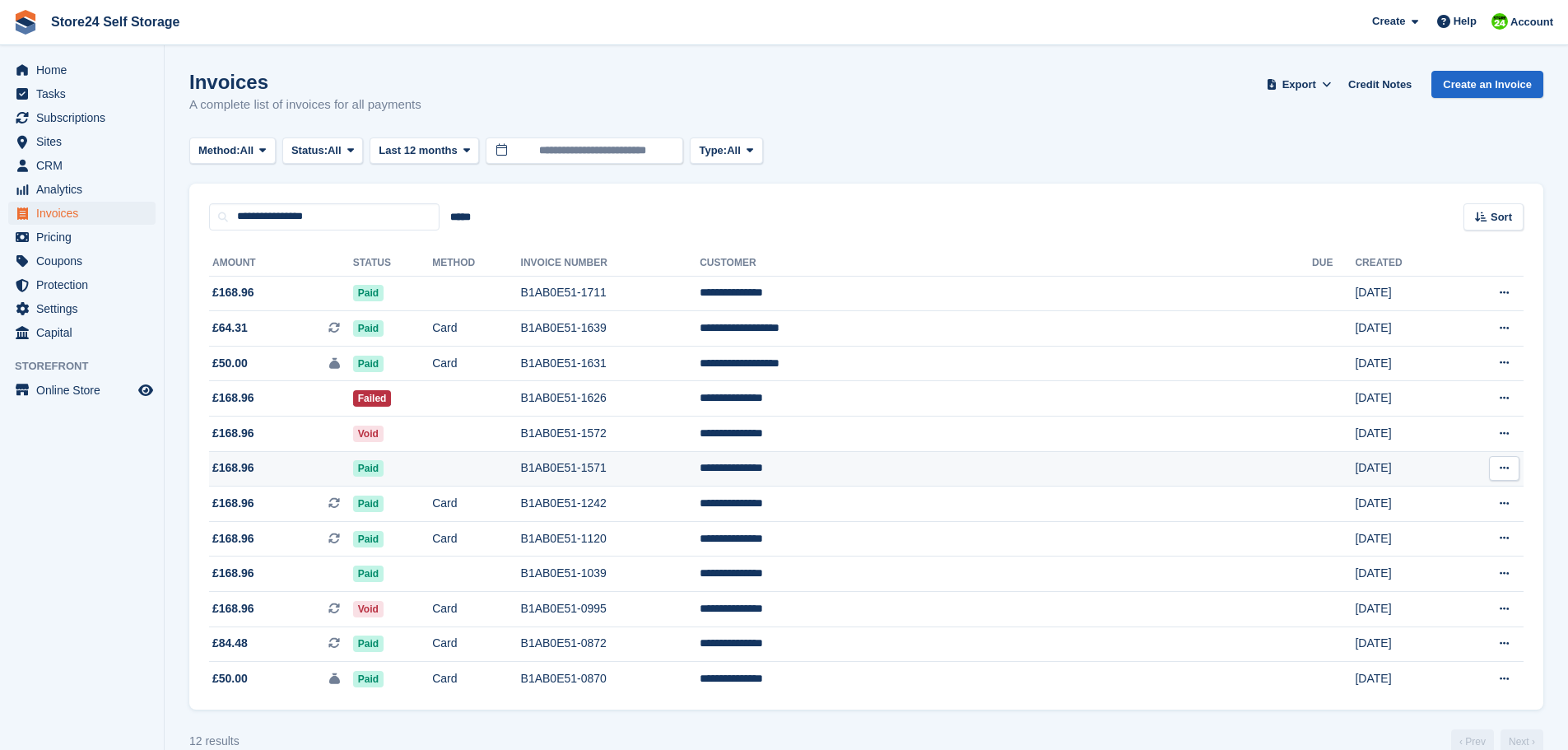
click at [432, 468] on td "Paid" at bounding box center [392, 469] width 79 height 36
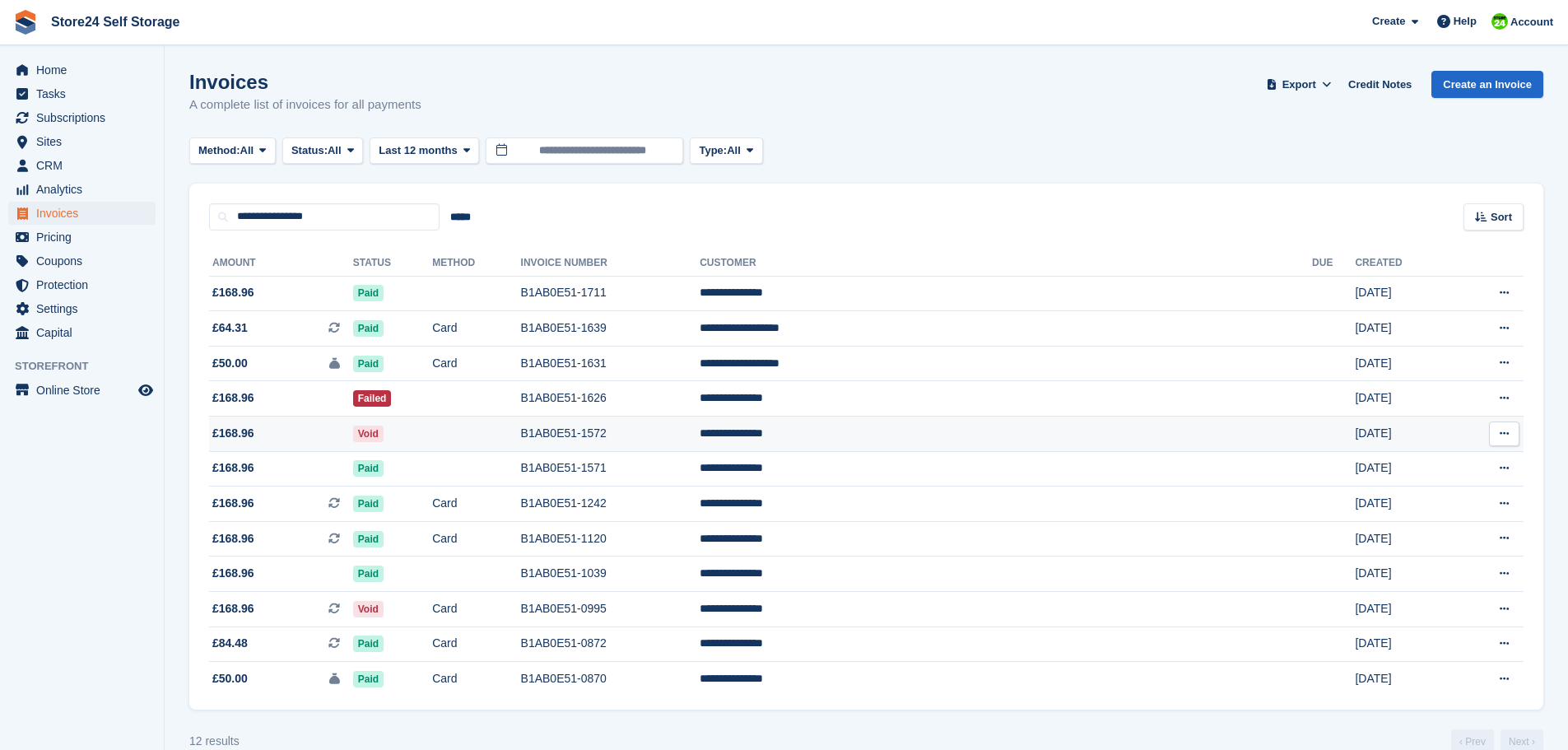
click at [432, 429] on td "Void" at bounding box center [392, 435] width 79 height 36
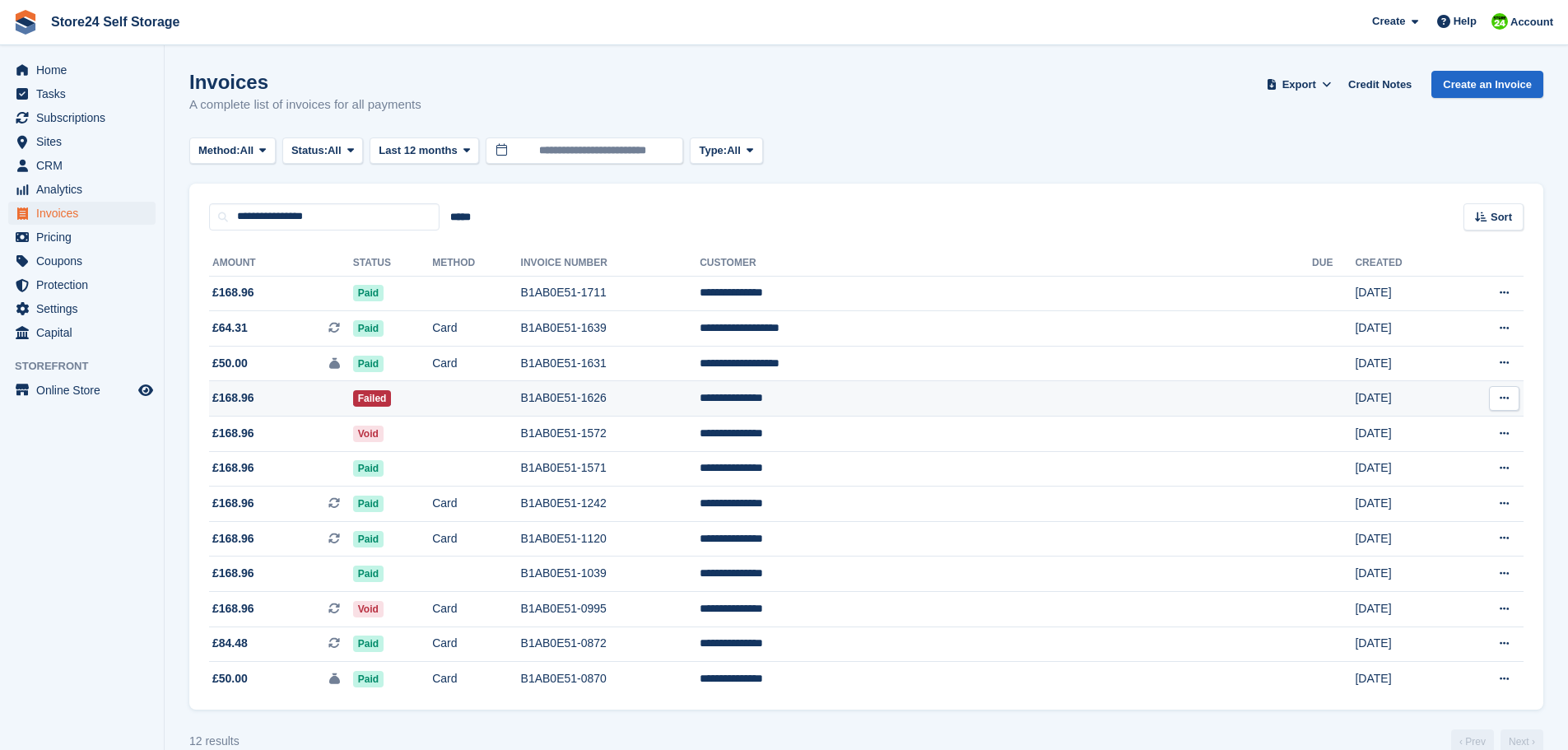
click at [520, 399] on td at bounding box center [476, 399] width 88 height 36
click at [520, 290] on td at bounding box center [476, 293] width 88 height 36
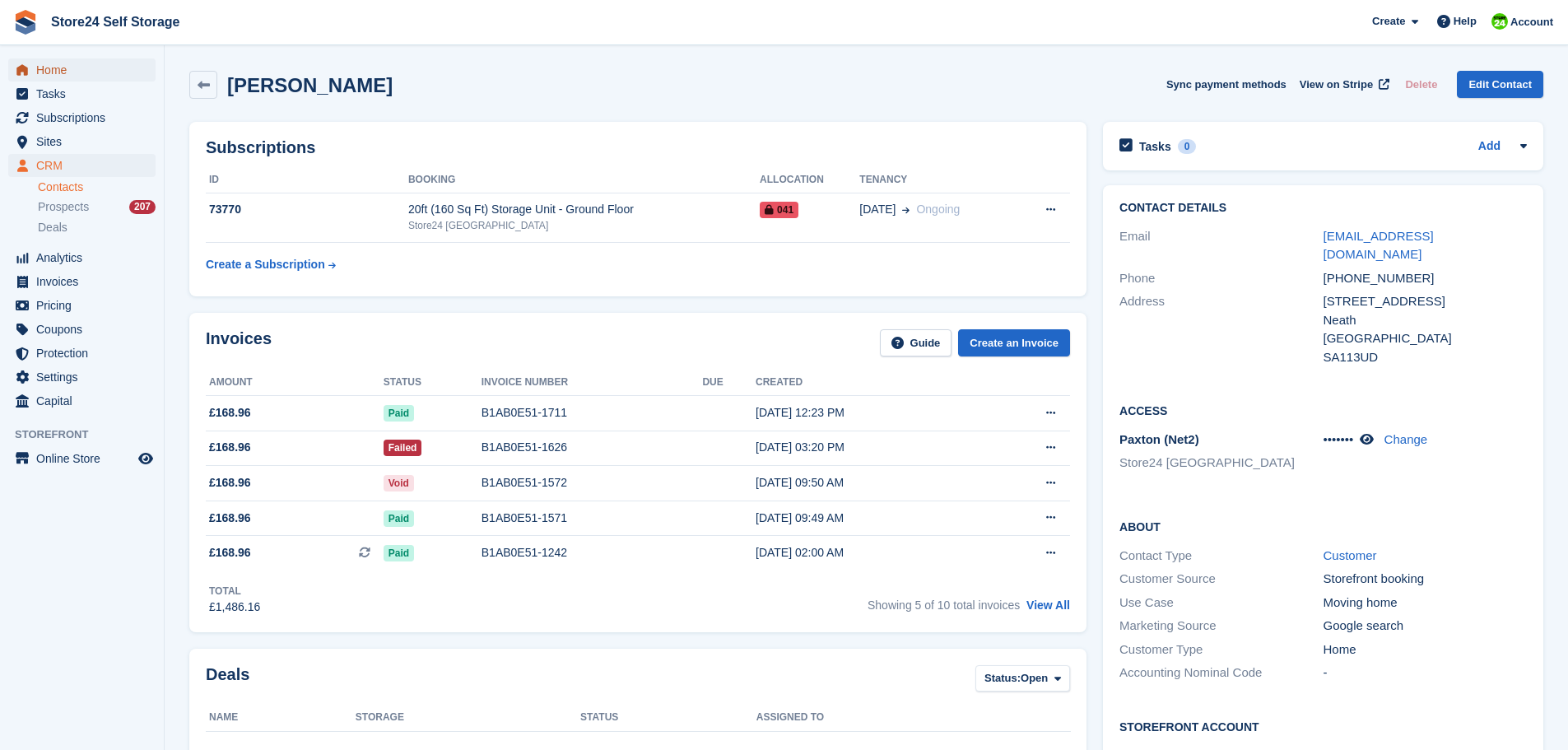
click at [52, 64] on span "Home" at bounding box center [86, 70] width 99 height 23
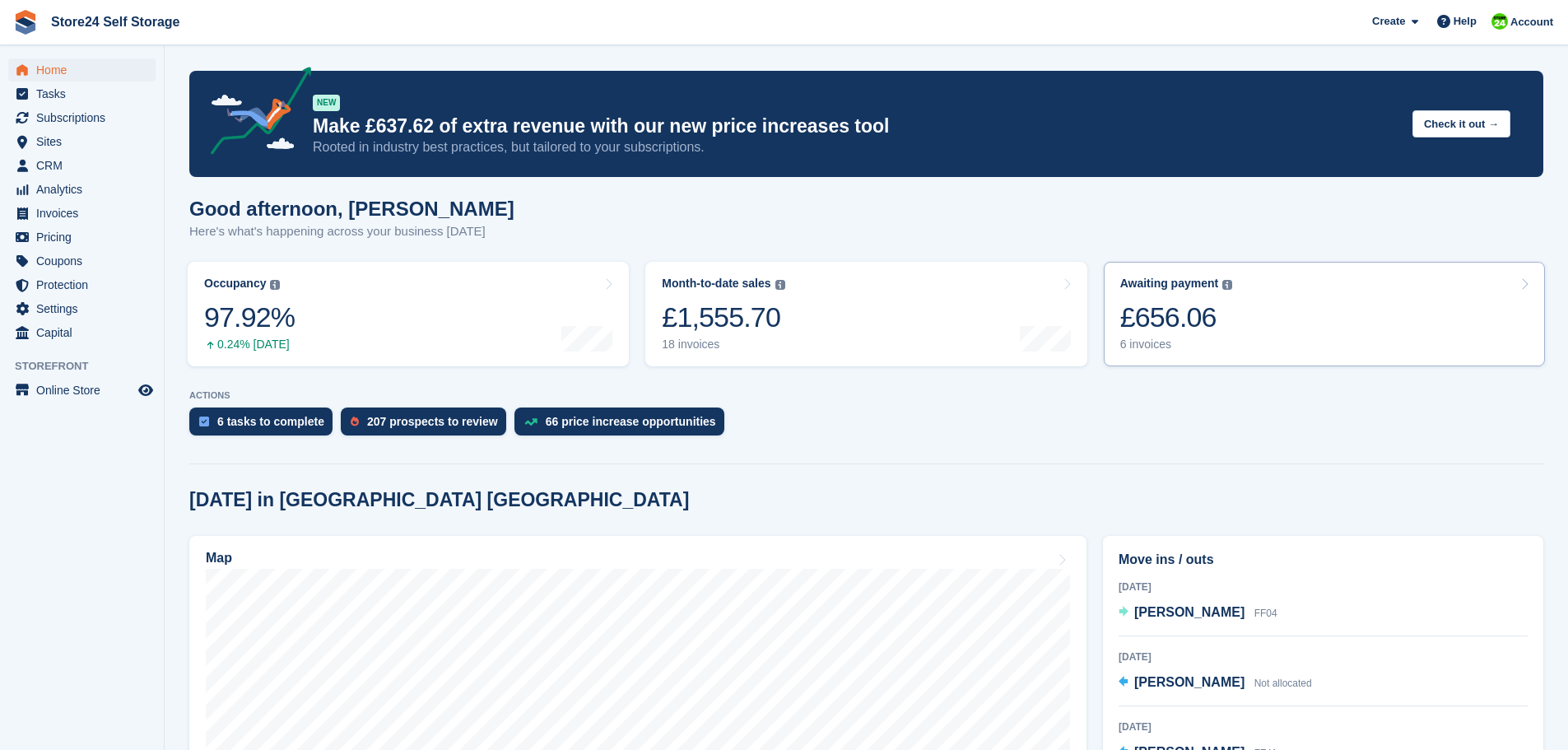
click at [1160, 323] on div "£656.06" at bounding box center [1177, 317] width 113 height 34
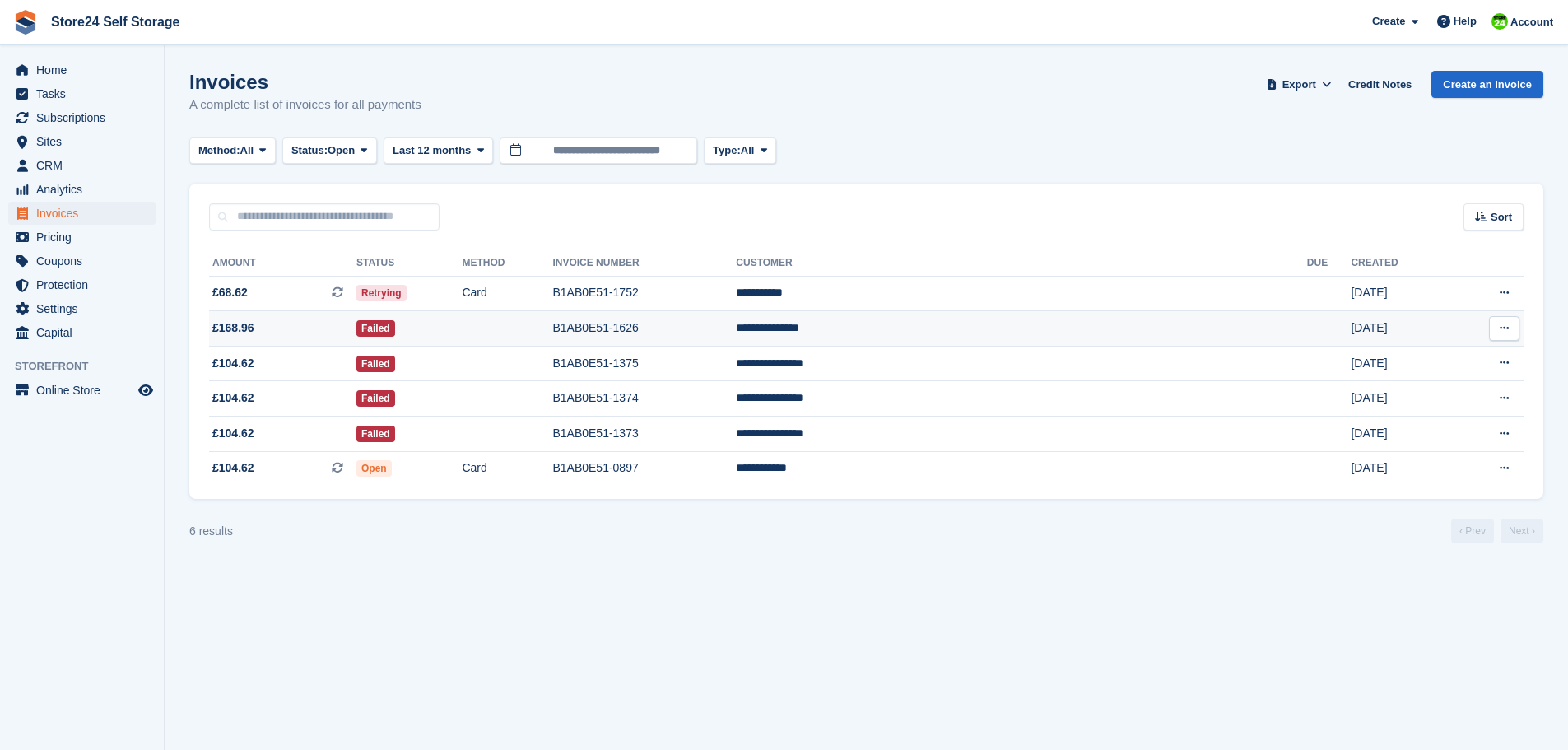
click at [553, 328] on td at bounding box center [507, 329] width 91 height 36
